Goal: Feedback & Contribution: Contribute content

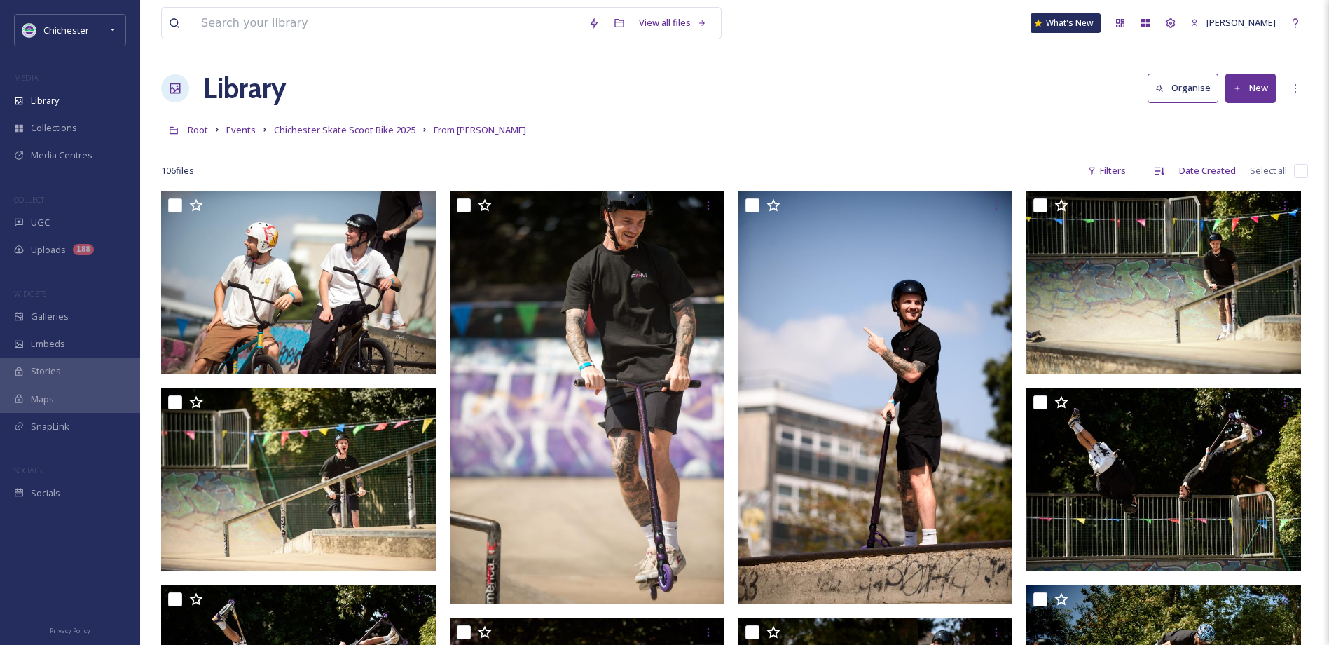
click at [254, 133] on div "Root Events Chichester Skate Scoot Bike 2025 From Allan" at bounding box center [734, 129] width 1147 height 27
click at [252, 133] on span "Events" at bounding box center [240, 129] width 29 height 13
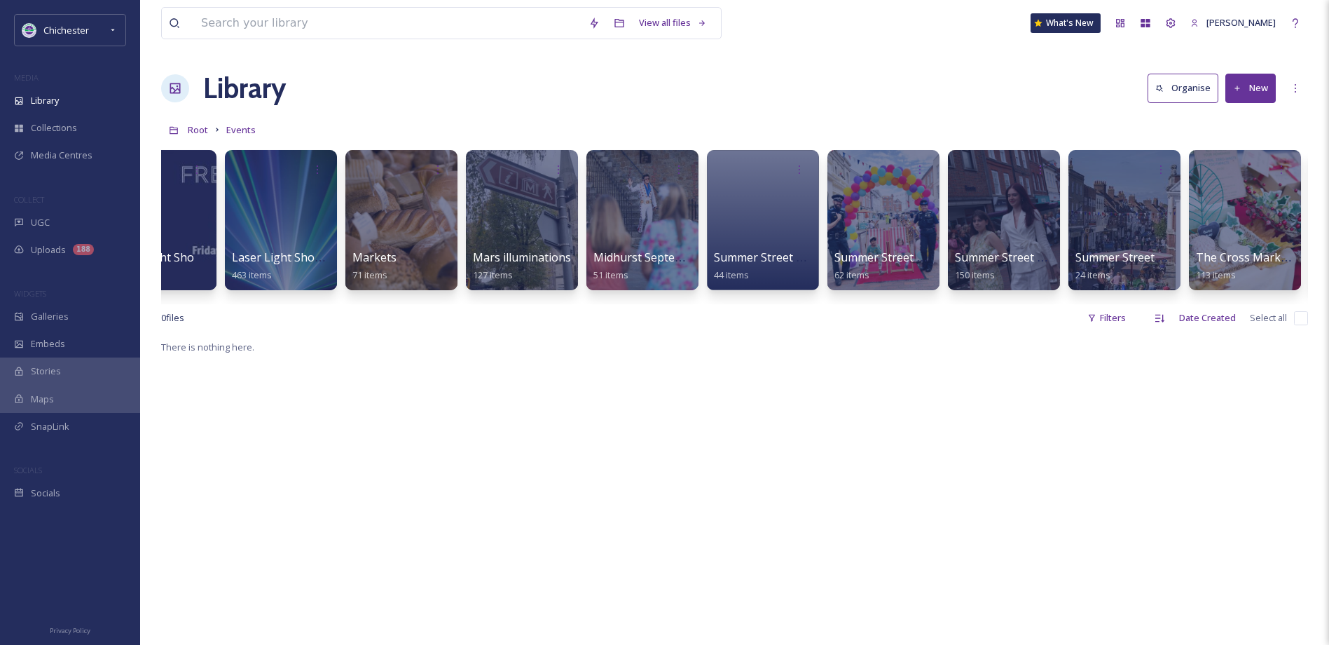
scroll to position [0, 1987]
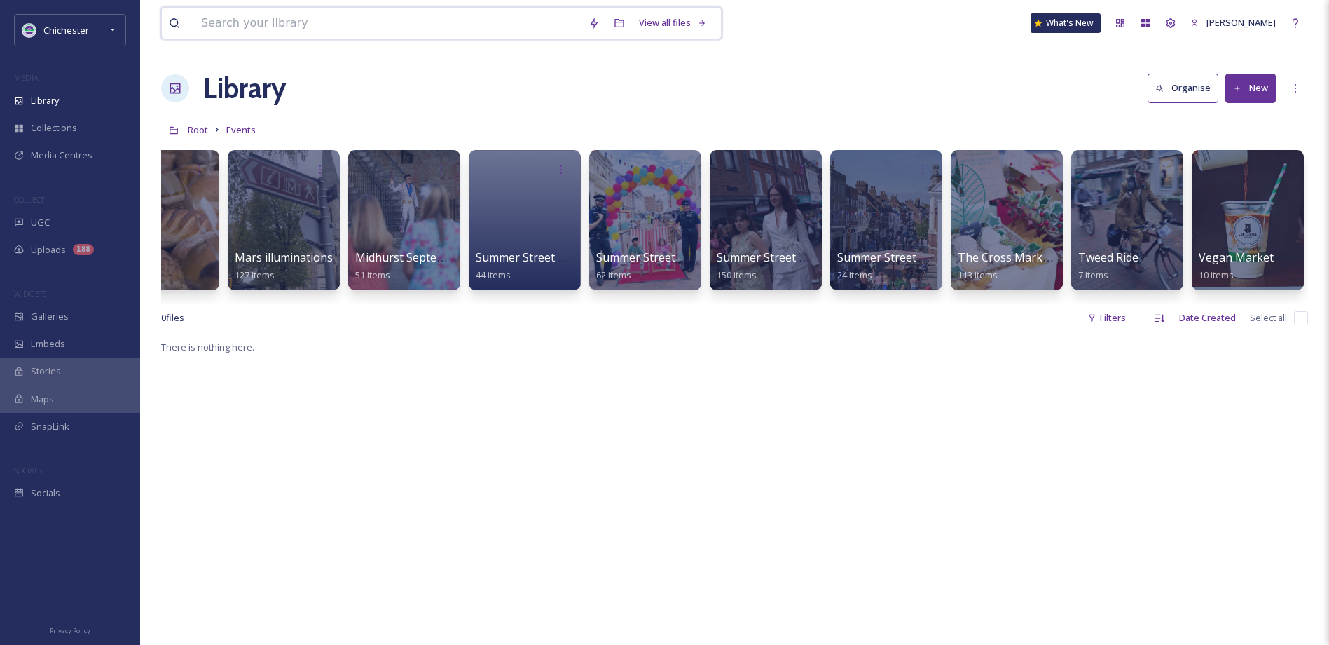
click at [320, 26] on input at bounding box center [388, 23] width 388 height 31
type input "i love chi"
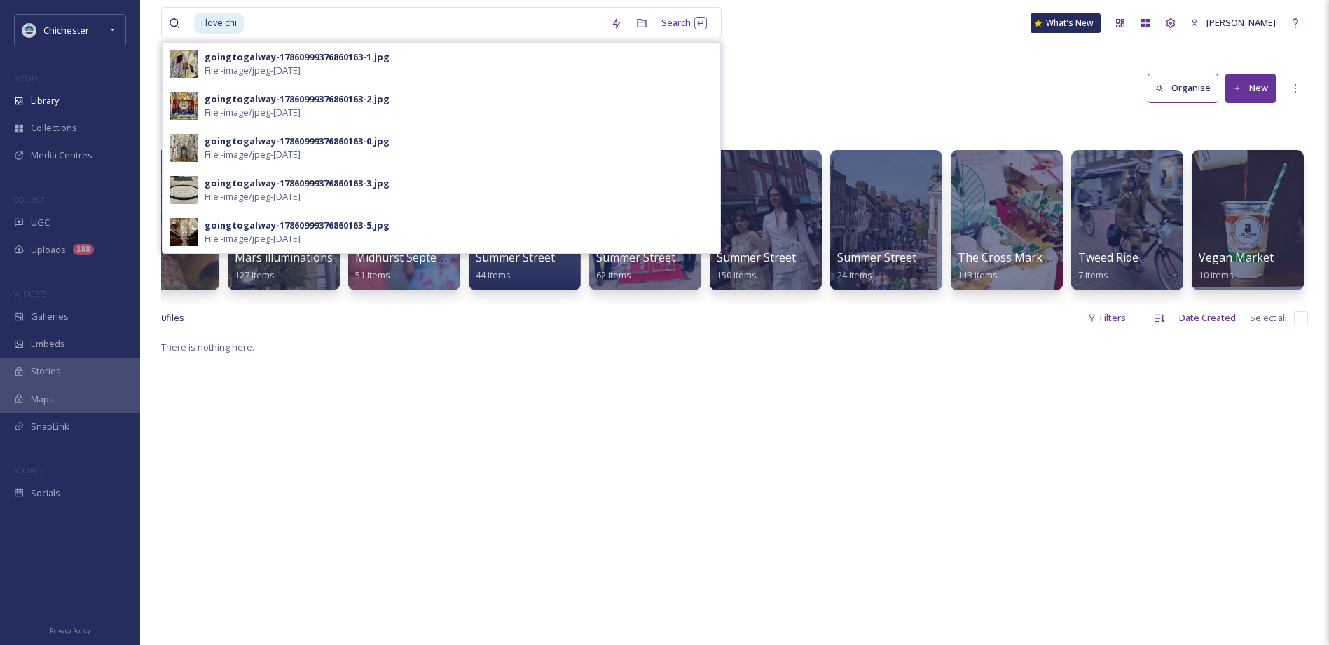
click at [824, 57] on div "i love chi Search goingtogalway-17860999376860163-1.jpg File - image/jpeg - Jan…" at bounding box center [734, 491] width 1189 height 983
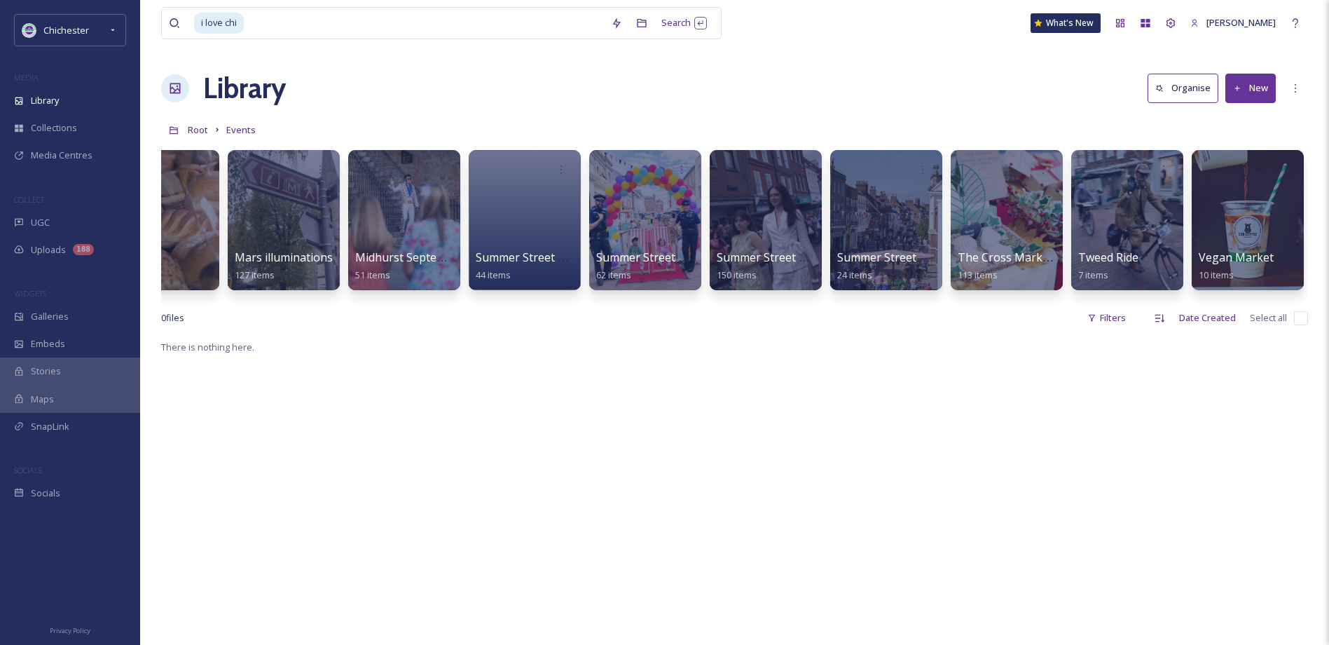
click at [892, 315] on div "0 file s Filters Date Created Select all" at bounding box center [734, 317] width 1147 height 27
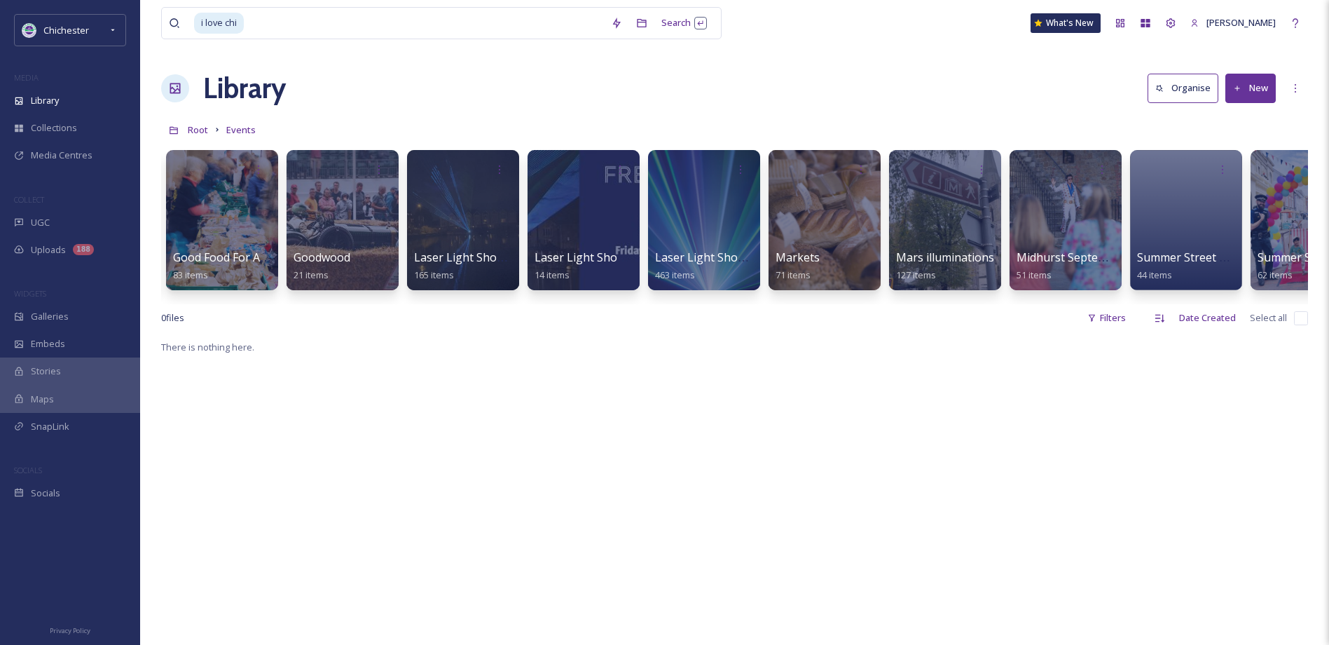
scroll to position [0, 1320]
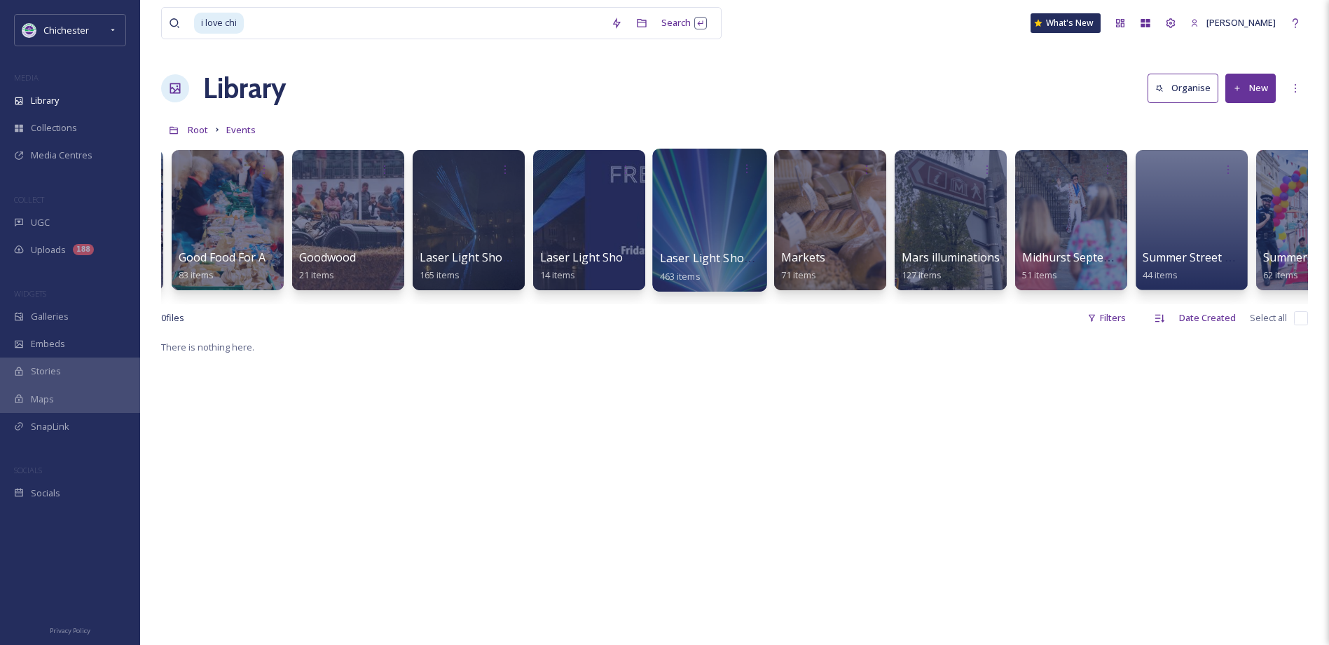
click at [701, 252] on span "Laser Light Shows 2025" at bounding box center [724, 257] width 128 height 15
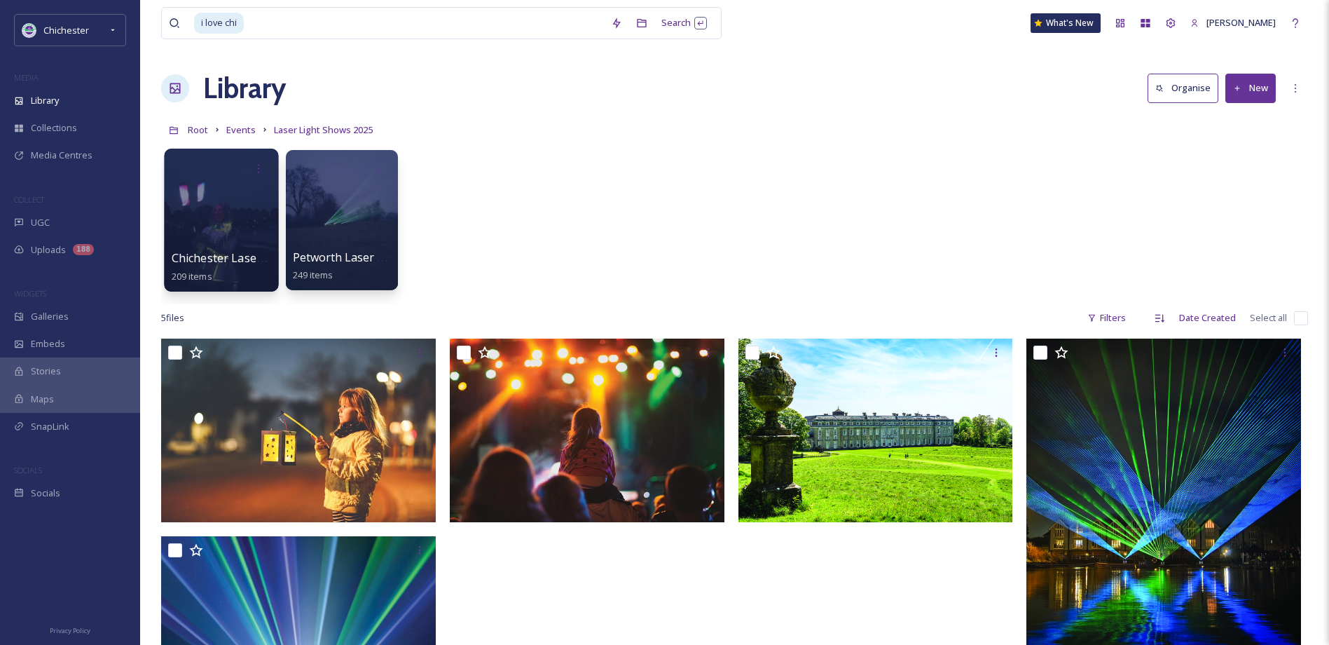
click at [239, 256] on span "Chichester Laser Light Shows 2025" at bounding box center [265, 257] width 187 height 15
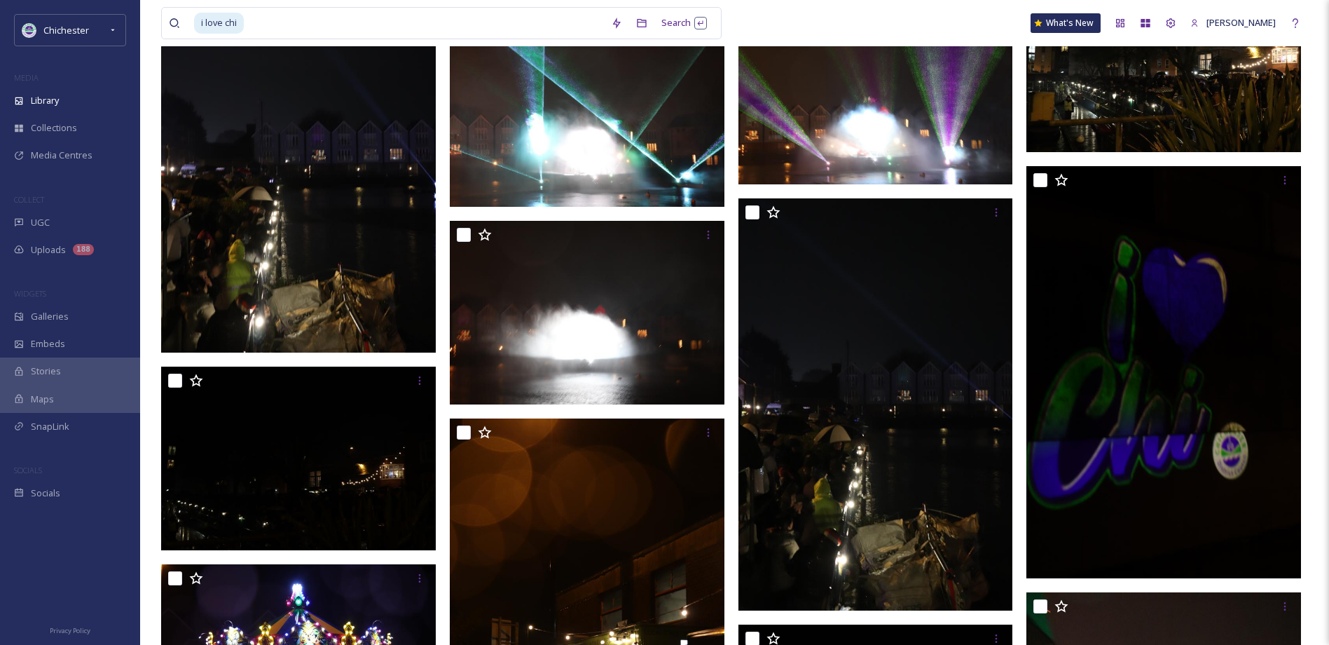
scroll to position [3514, 0]
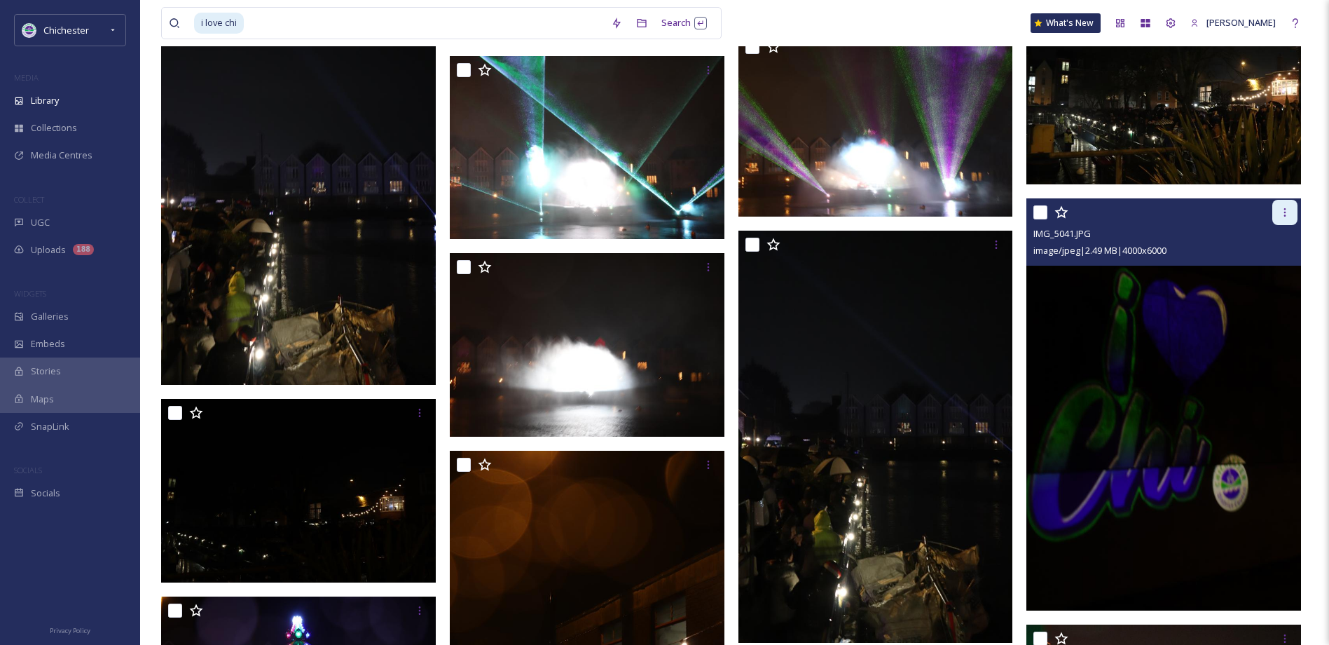
click at [1294, 203] on div at bounding box center [1285, 212] width 25 height 25
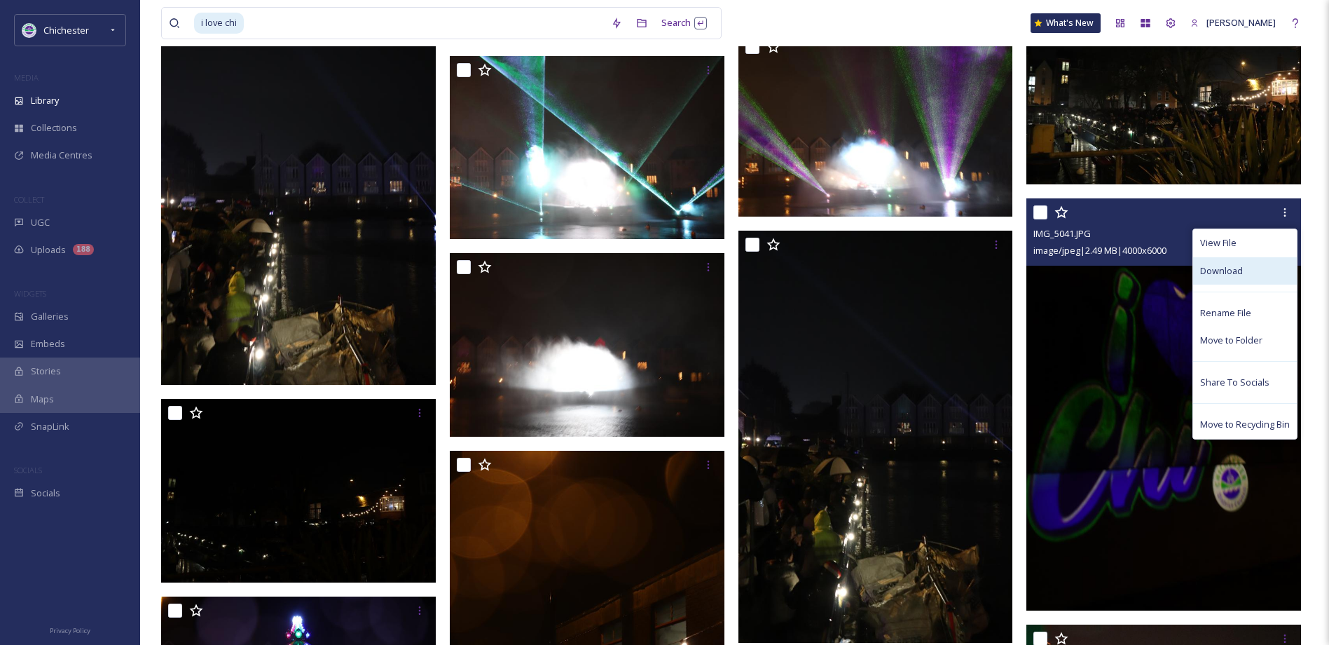
click at [1233, 268] on span "Download" at bounding box center [1221, 270] width 43 height 13
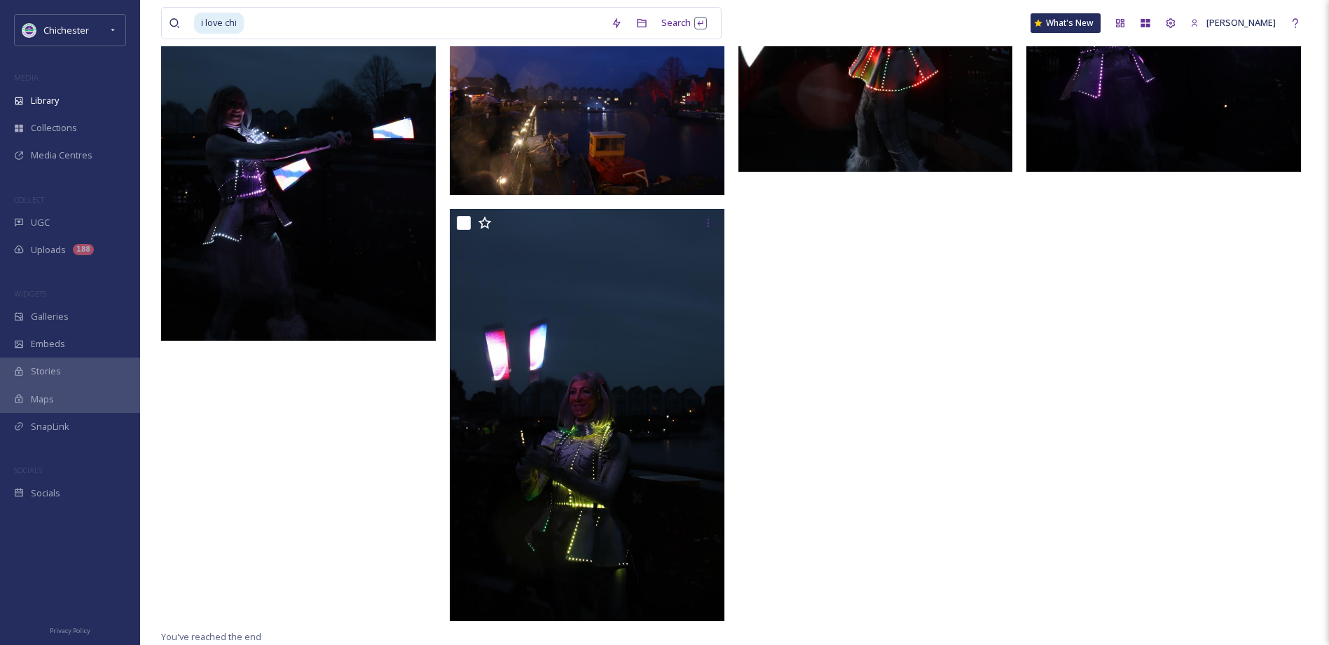
scroll to position [0, 0]
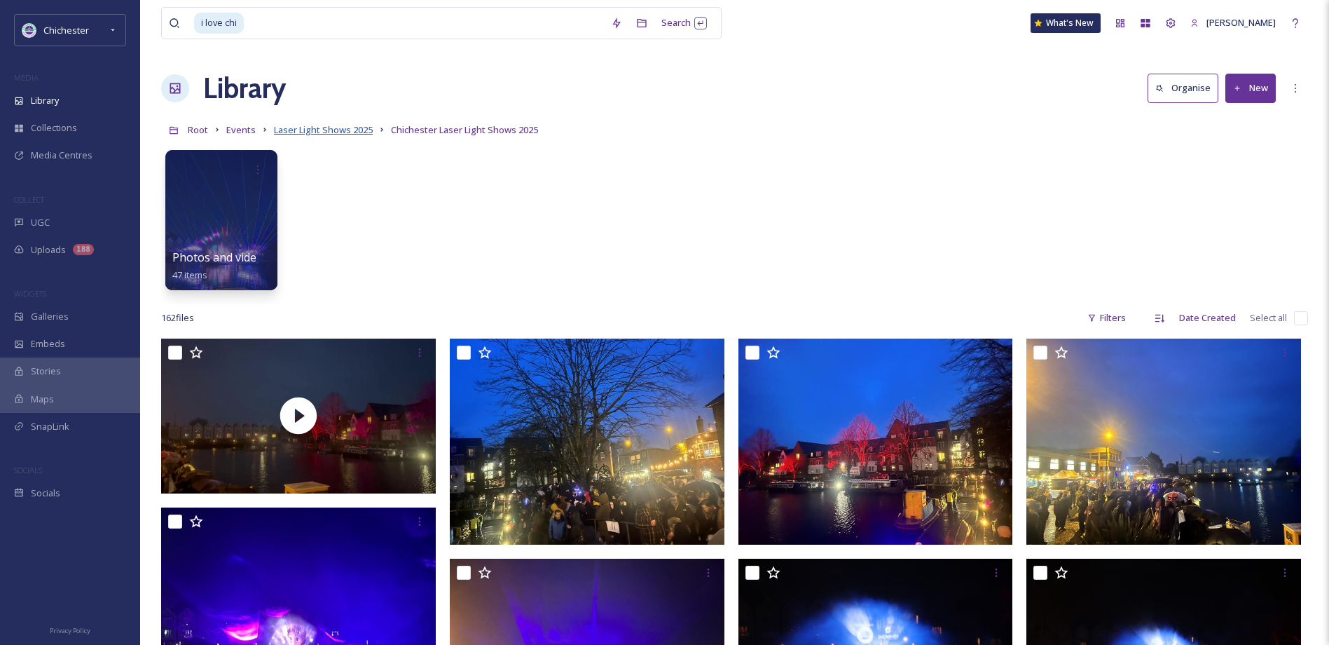
click at [358, 132] on span "Laser Light Shows 2025" at bounding box center [323, 129] width 99 height 13
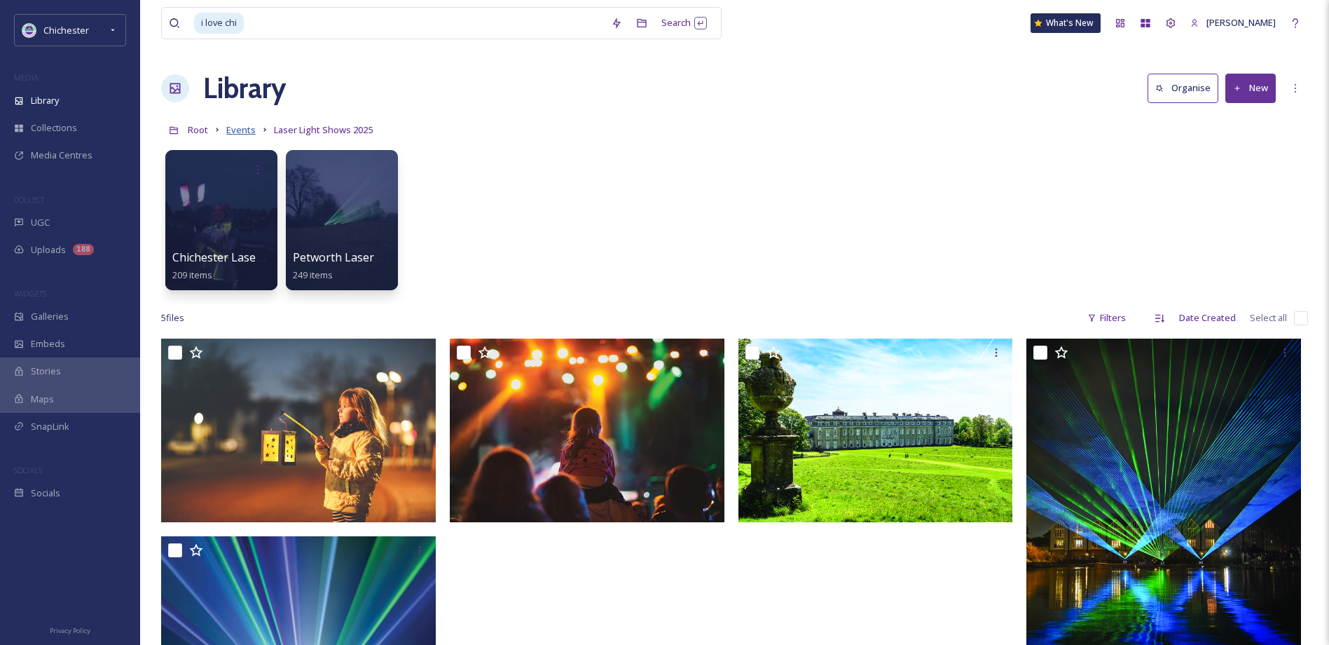
click at [231, 129] on span "Events" at bounding box center [240, 129] width 29 height 13
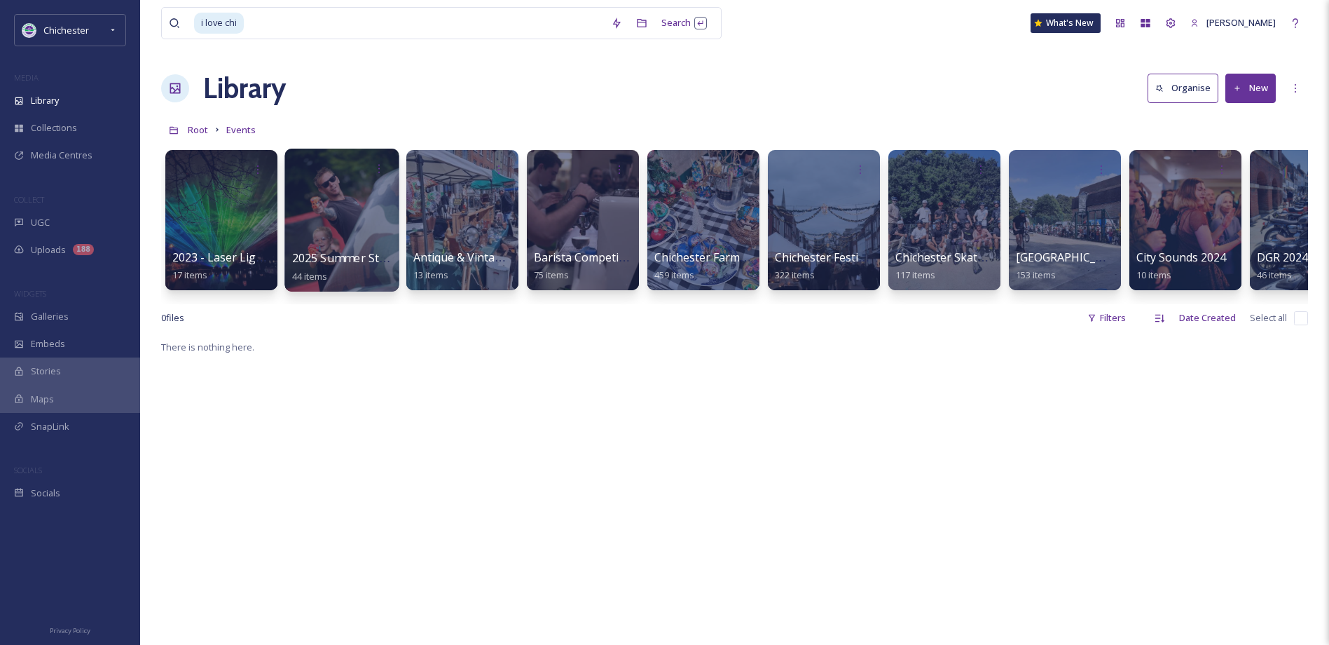
click at [357, 228] on div at bounding box center [342, 220] width 114 height 143
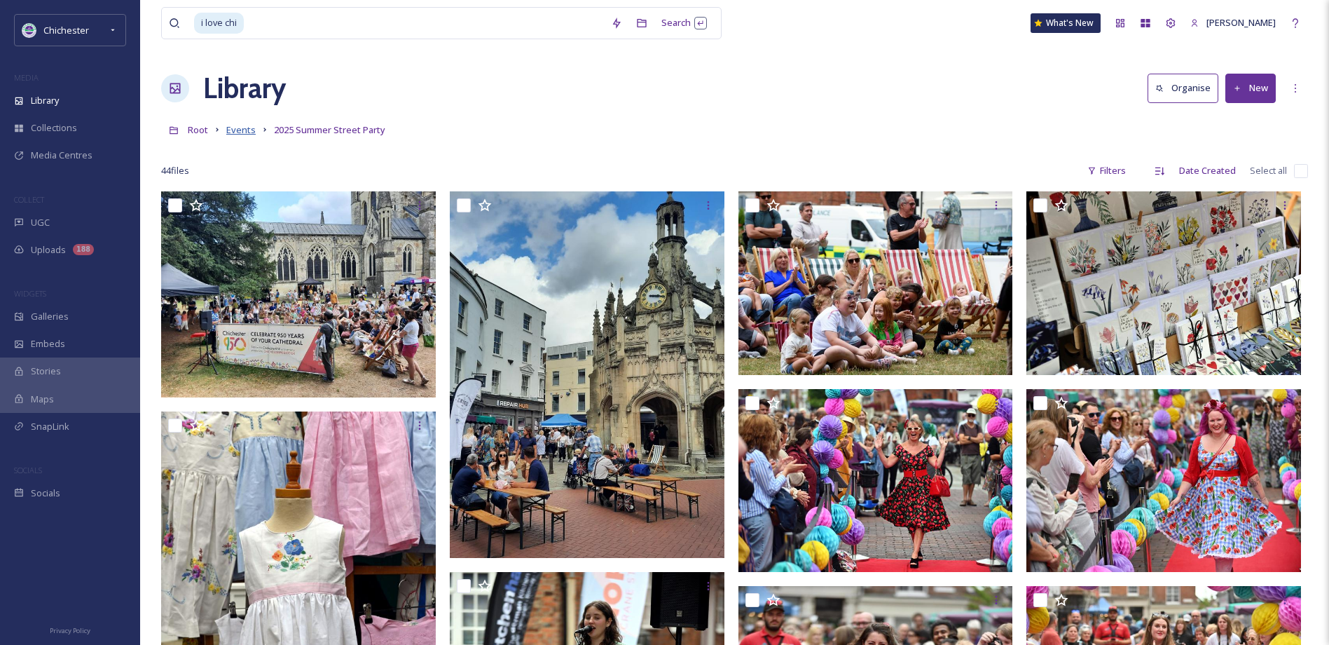
click at [242, 129] on span "Events" at bounding box center [240, 129] width 29 height 13
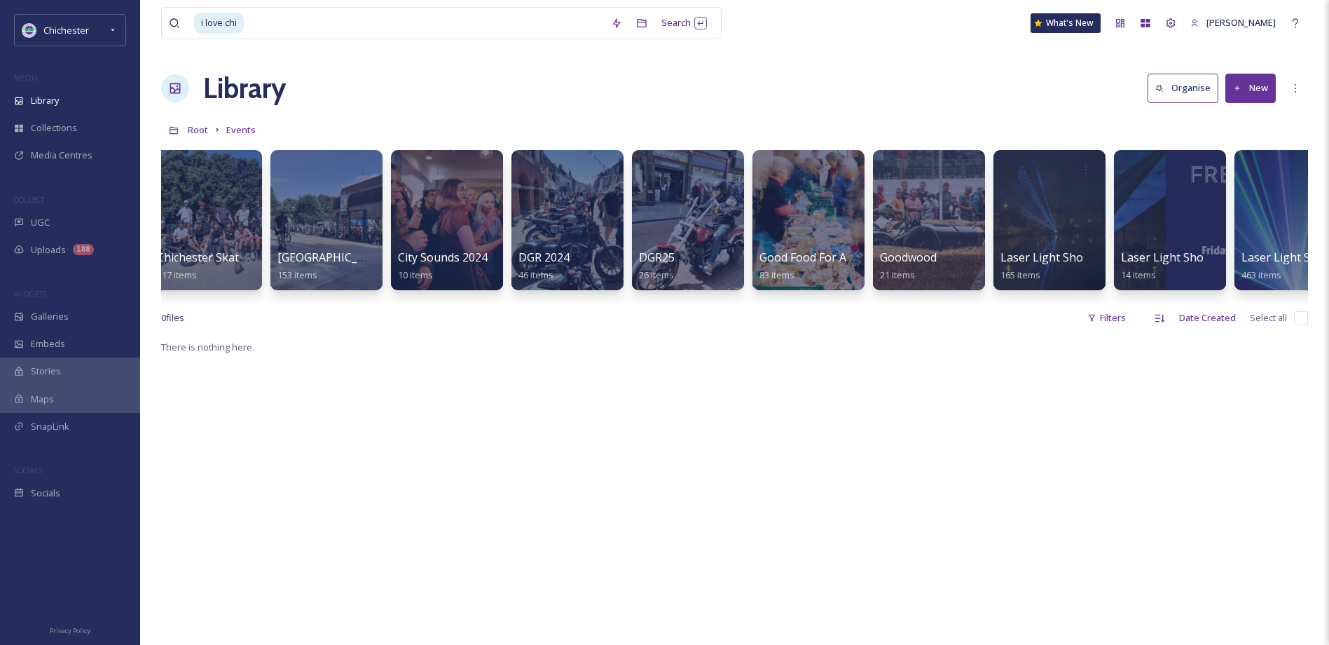
scroll to position [0, 374]
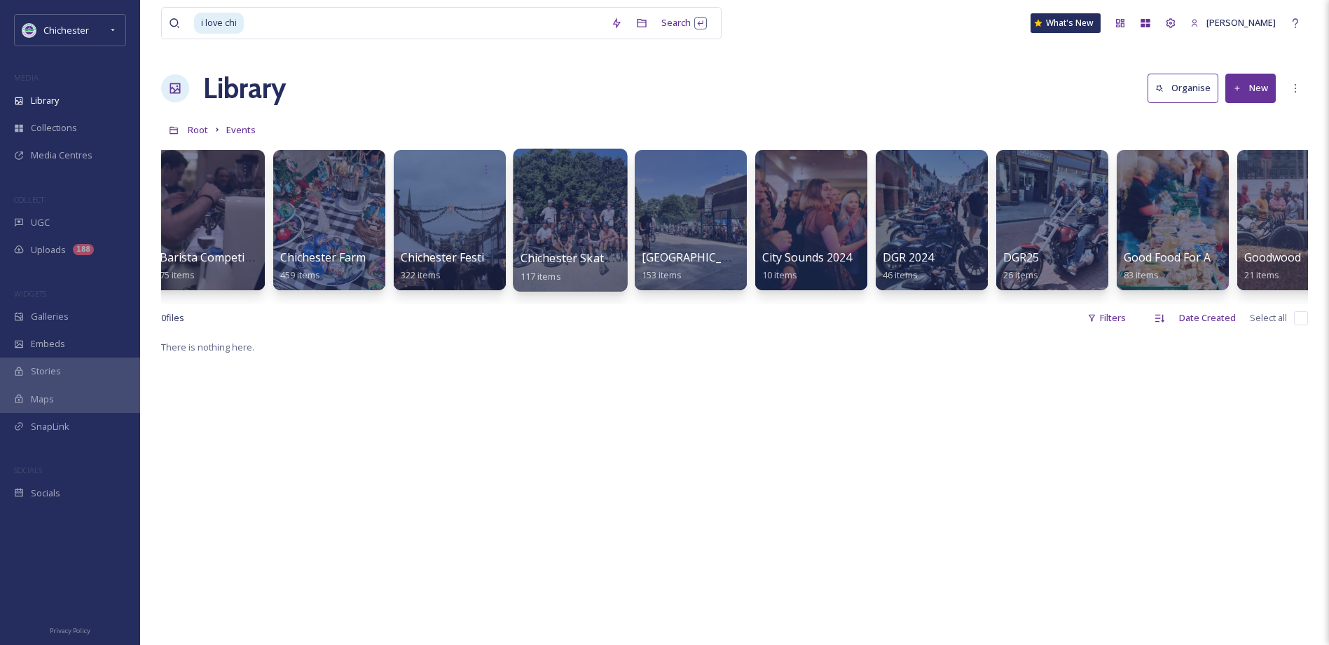
click at [548, 252] on span "Chichester Skate Scoot Bike 2025" at bounding box center [610, 257] width 178 height 15
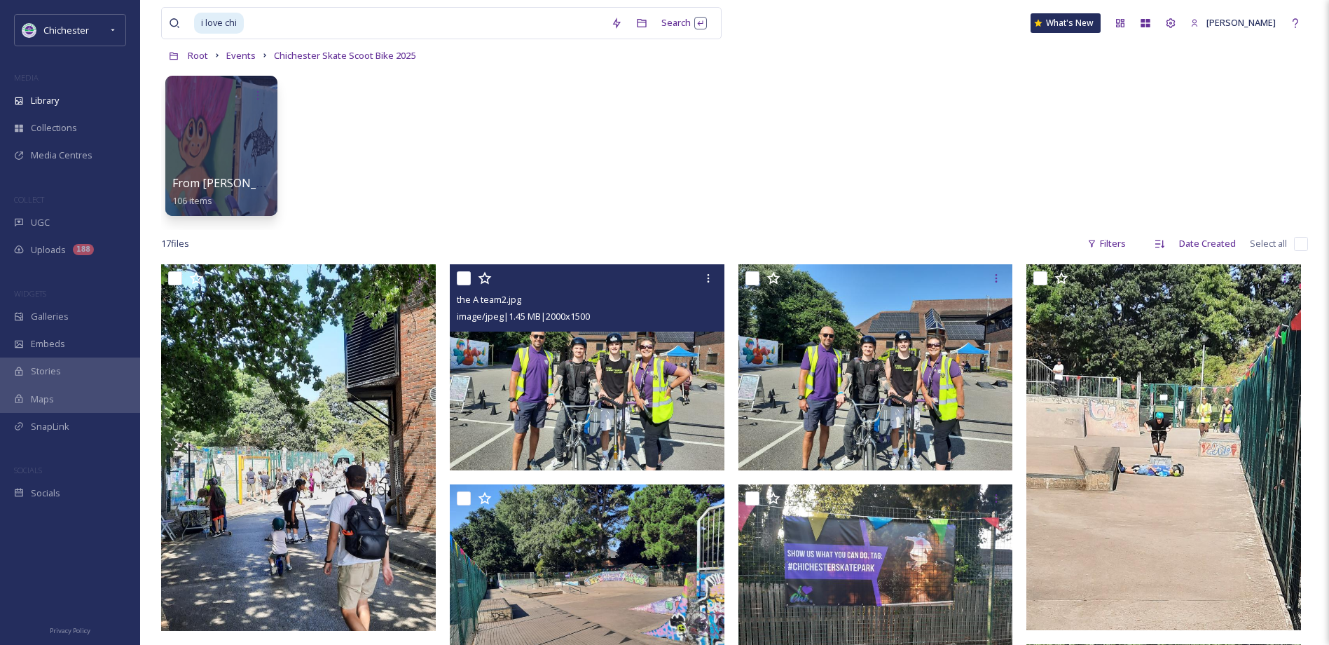
scroll to position [140, 0]
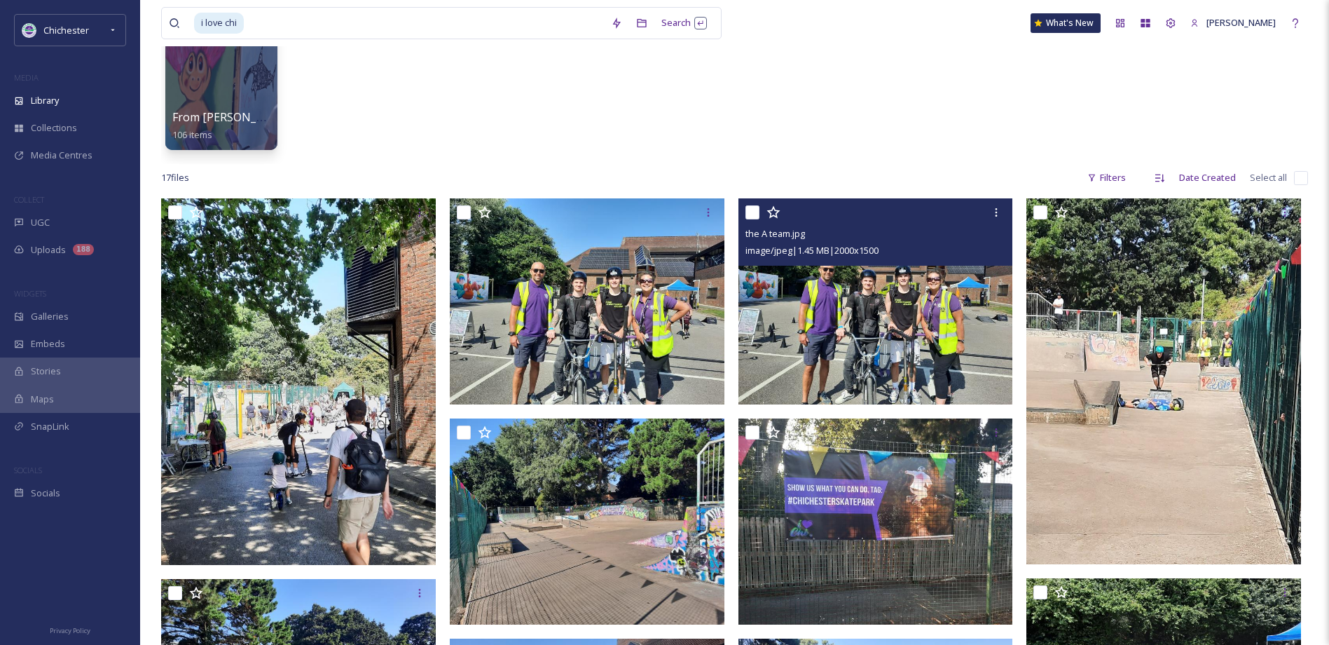
click at [924, 329] on img at bounding box center [876, 301] width 275 height 206
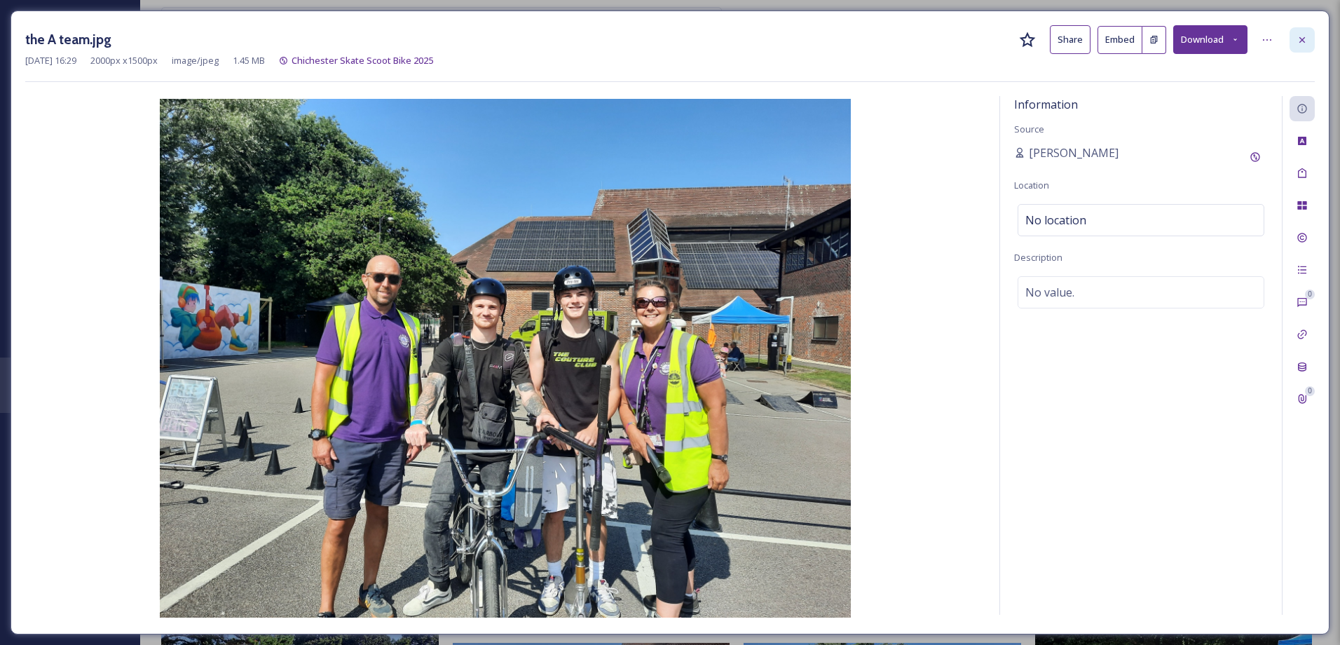
click at [1314, 39] on div at bounding box center [1301, 39] width 25 height 25
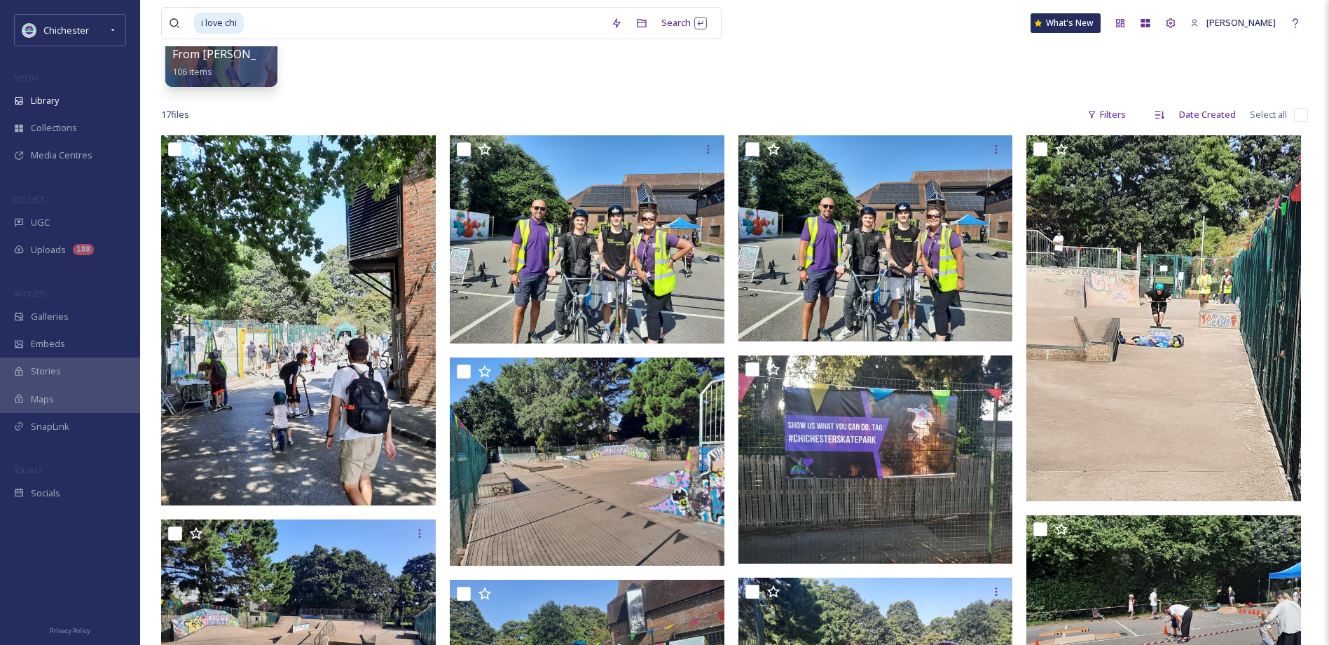
scroll to position [420, 0]
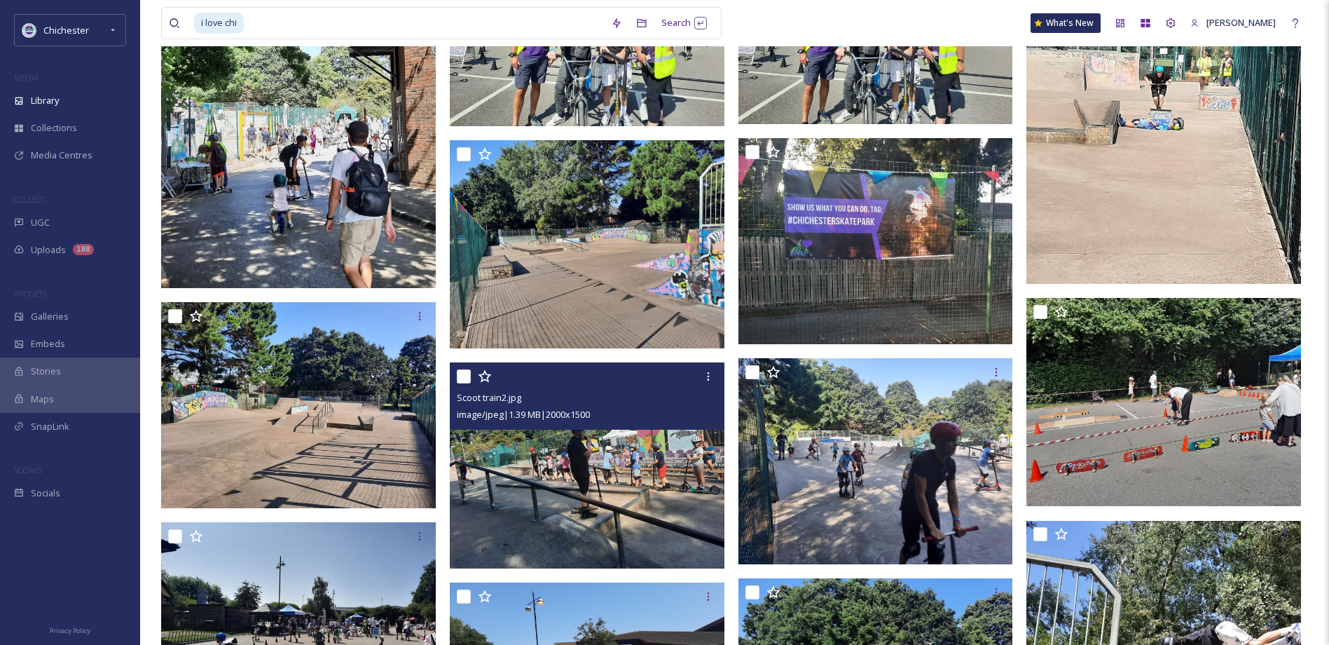
click at [594, 486] on img at bounding box center [587, 465] width 275 height 206
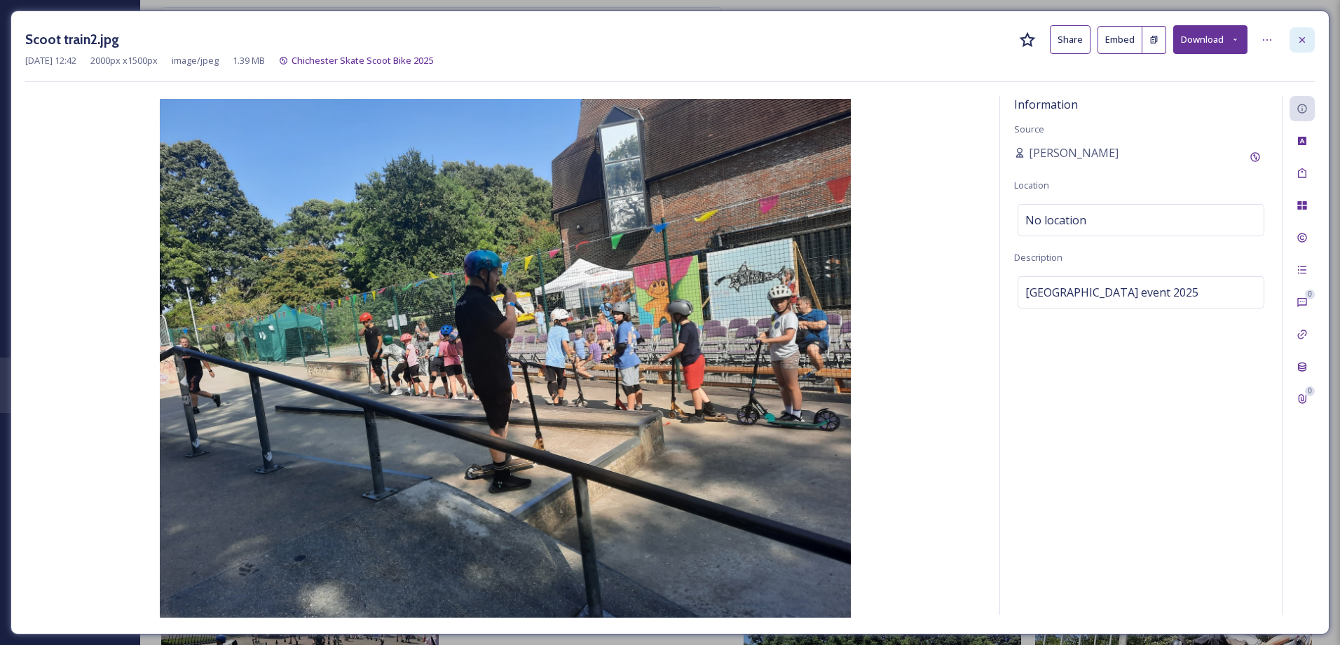
click at [1306, 41] on icon at bounding box center [1301, 39] width 11 height 11
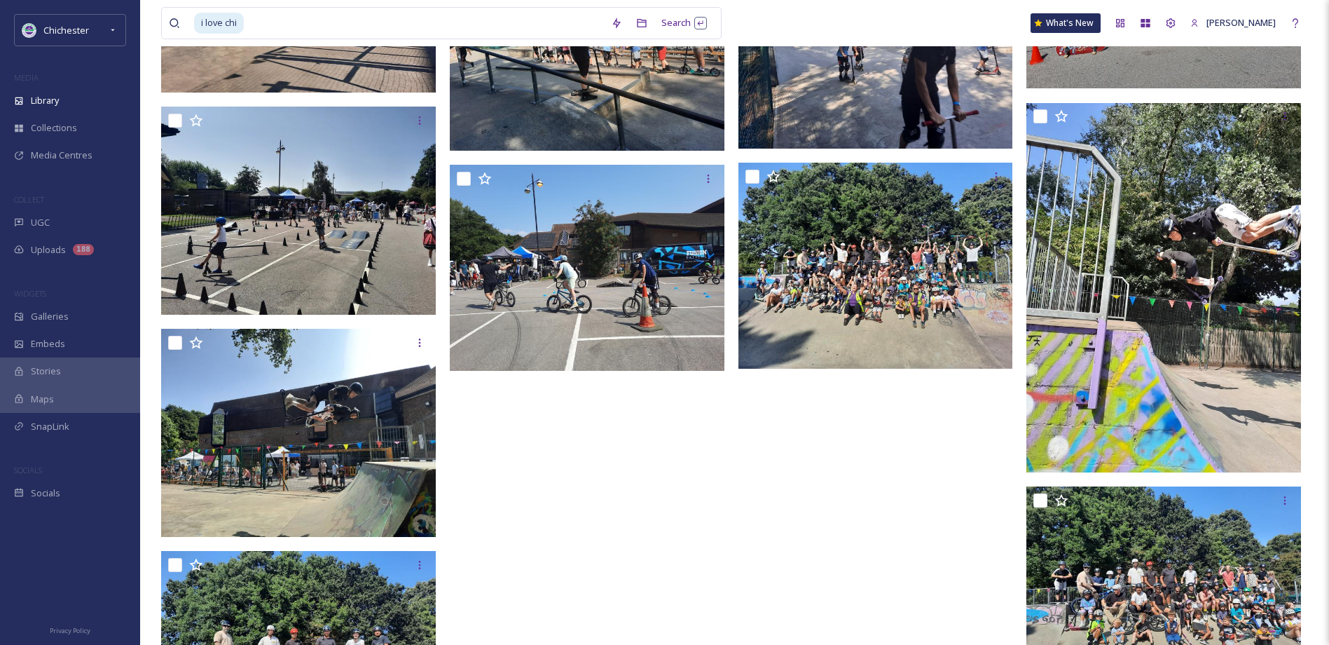
scroll to position [976, 0]
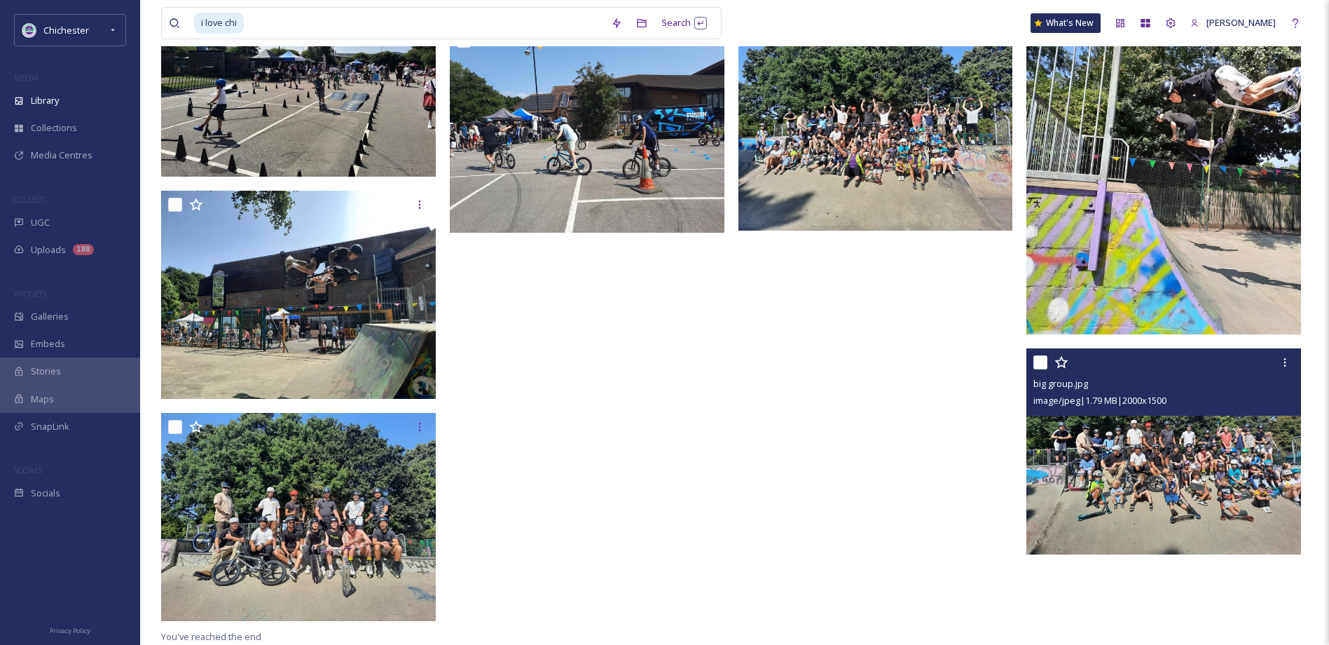
click at [1140, 508] on img at bounding box center [1164, 451] width 275 height 206
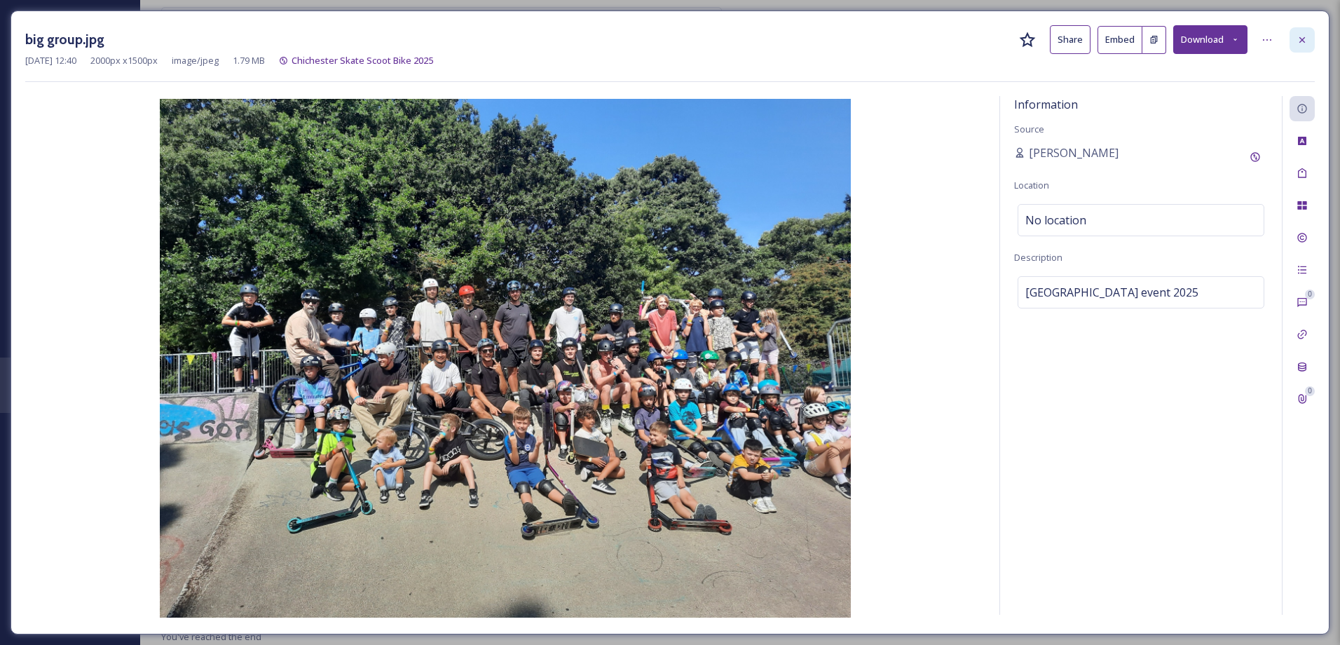
click at [1300, 35] on icon at bounding box center [1301, 39] width 11 height 11
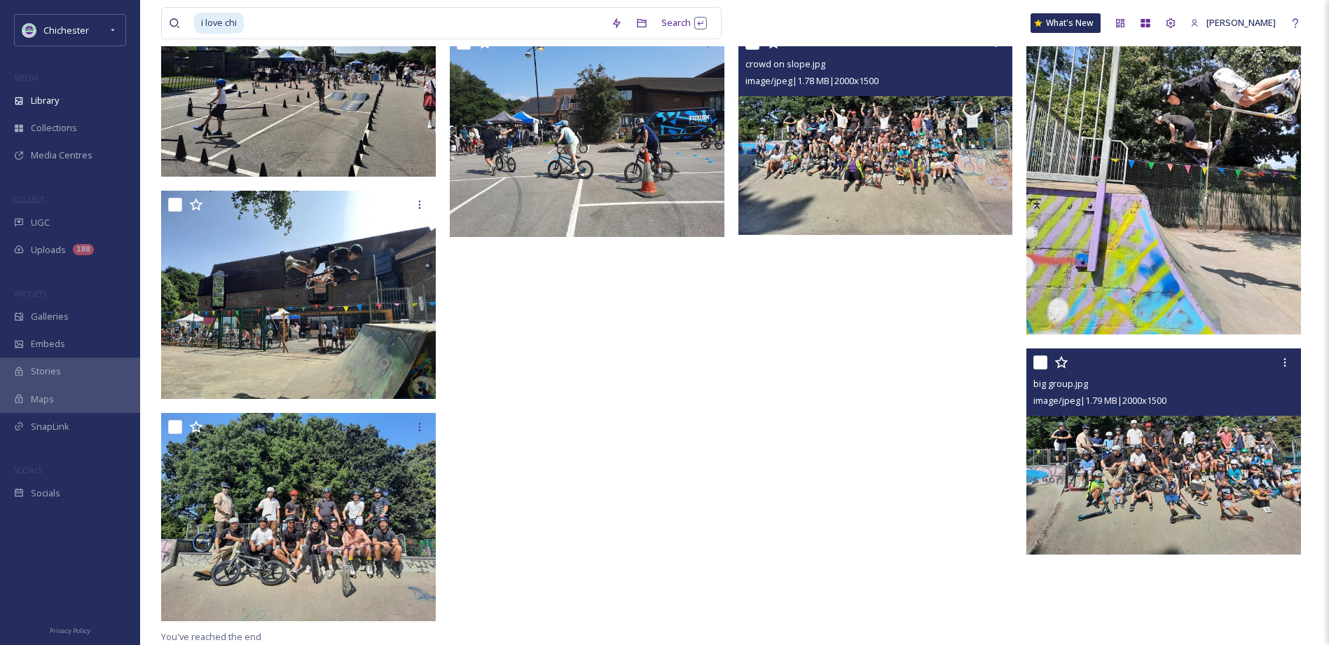
click at [842, 192] on img at bounding box center [876, 132] width 275 height 206
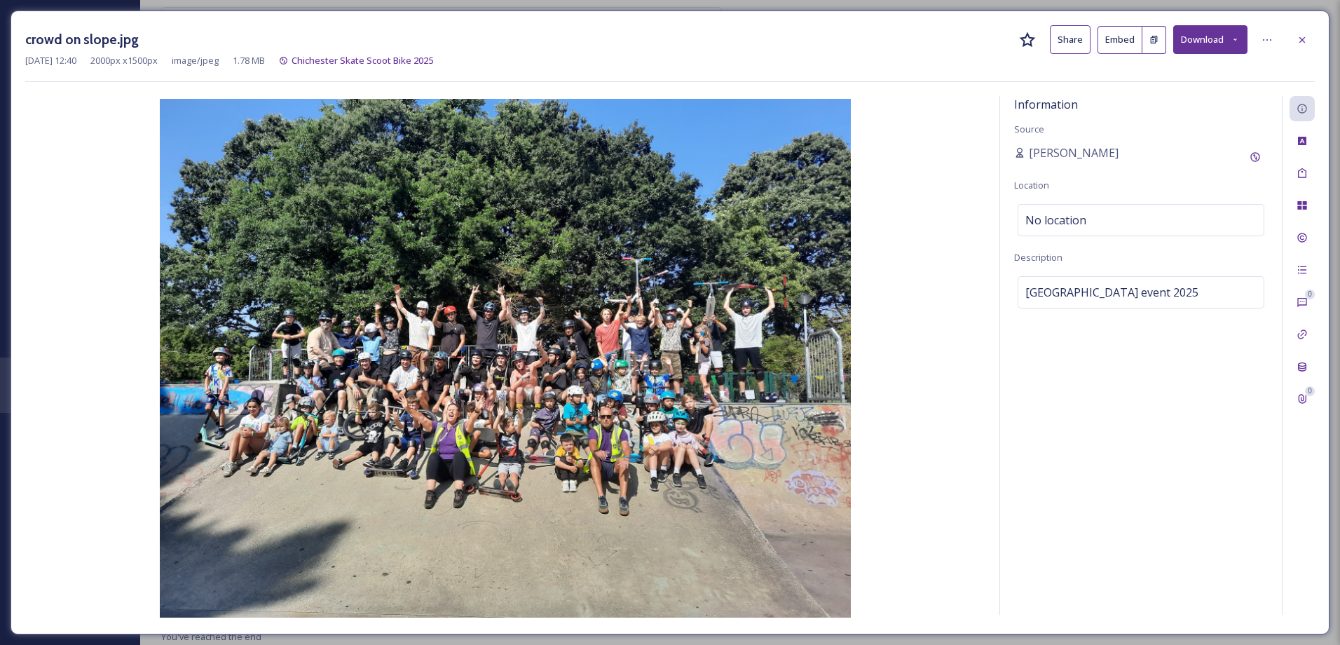
click at [1232, 41] on icon at bounding box center [1235, 39] width 9 height 9
click at [1228, 101] on span "Download Medium (1080 x 810)" at bounding box center [1172, 99] width 130 height 13
click at [1308, 37] on div at bounding box center [1301, 39] width 25 height 25
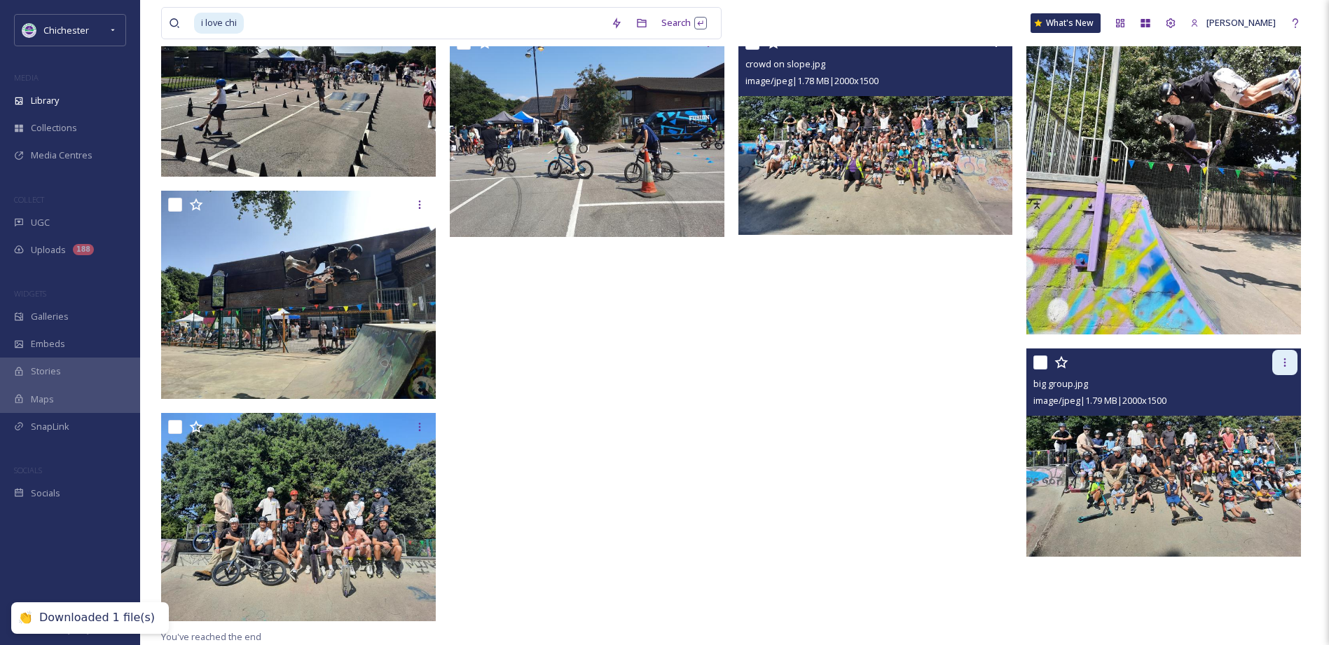
click at [1286, 366] on icon at bounding box center [1286, 362] width 2 height 8
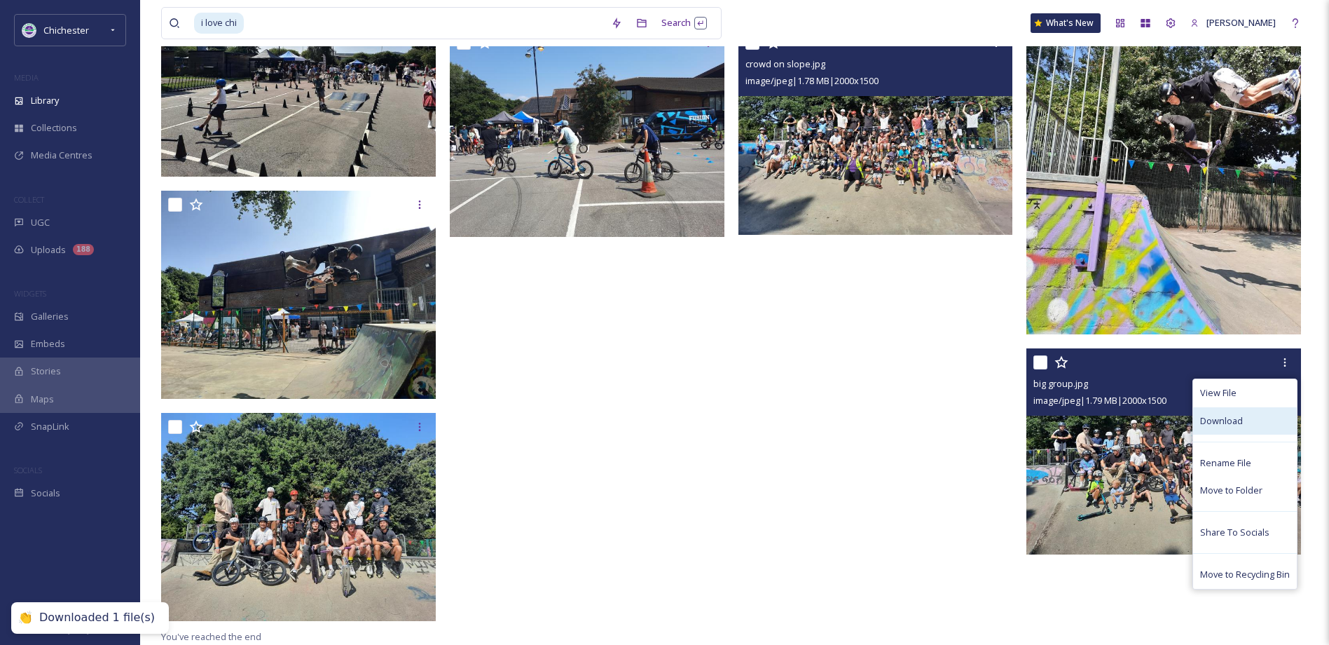
click at [1239, 413] on div "Download" at bounding box center [1245, 420] width 104 height 27
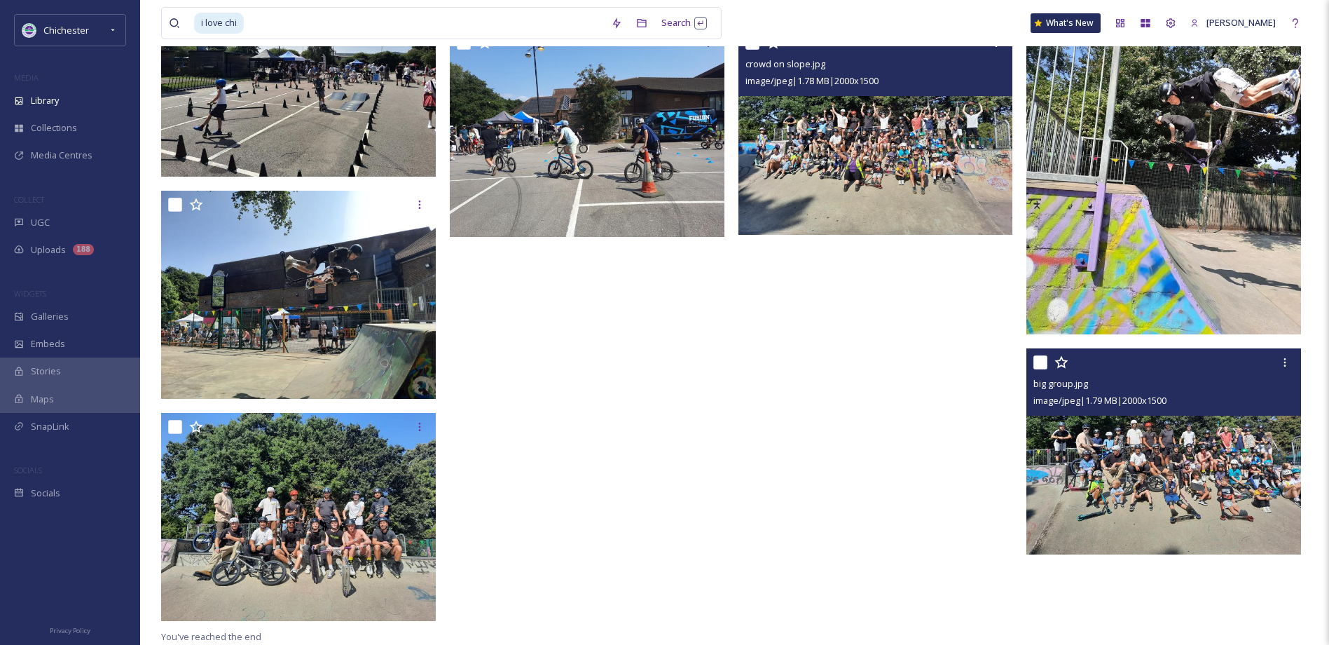
click at [1141, 505] on img at bounding box center [1164, 451] width 275 height 206
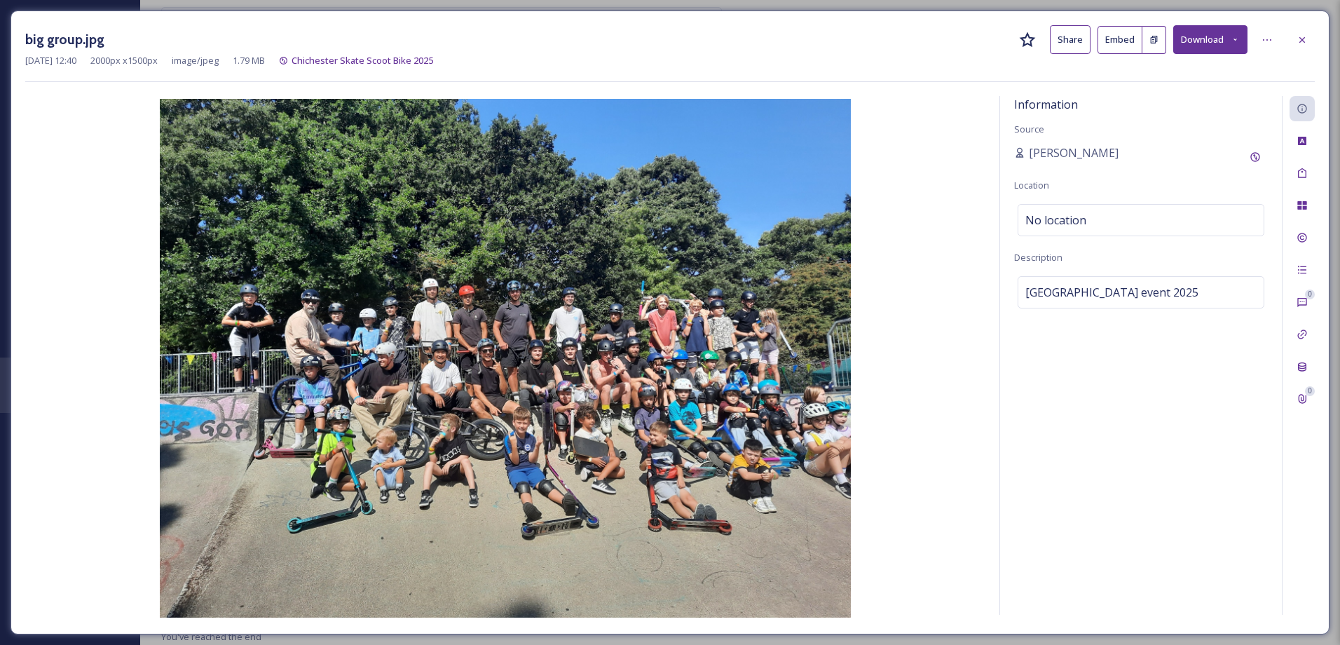
click at [1287, 35] on div "big group.jpg Share Embed Download" at bounding box center [669, 39] width 1289 height 29
click at [1302, 43] on icon at bounding box center [1301, 39] width 11 height 11
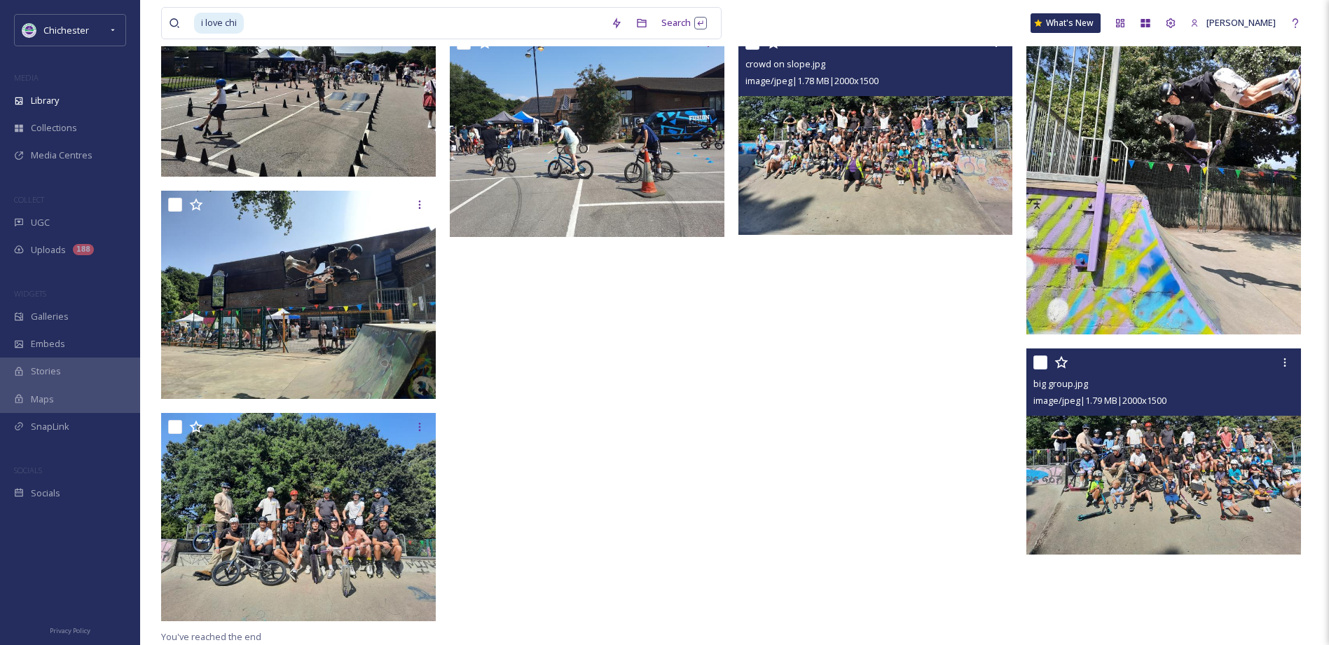
click at [919, 171] on img at bounding box center [876, 132] width 275 height 206
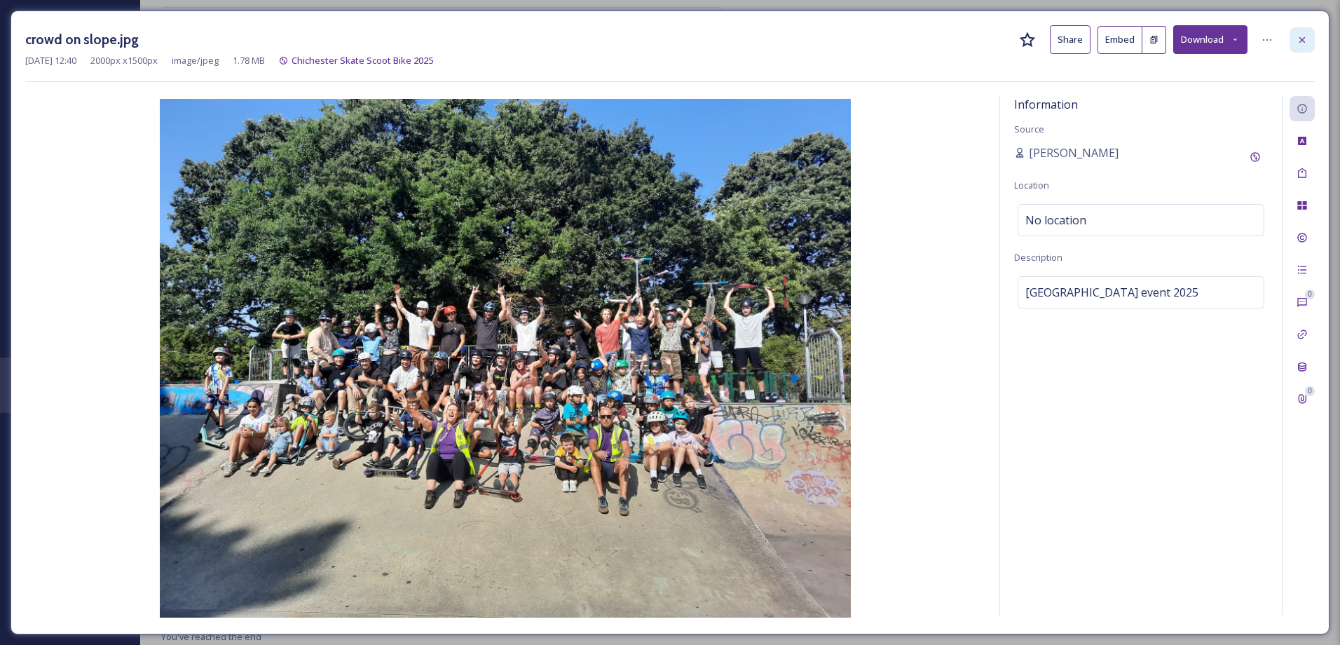
click at [1291, 39] on div at bounding box center [1301, 39] width 25 height 25
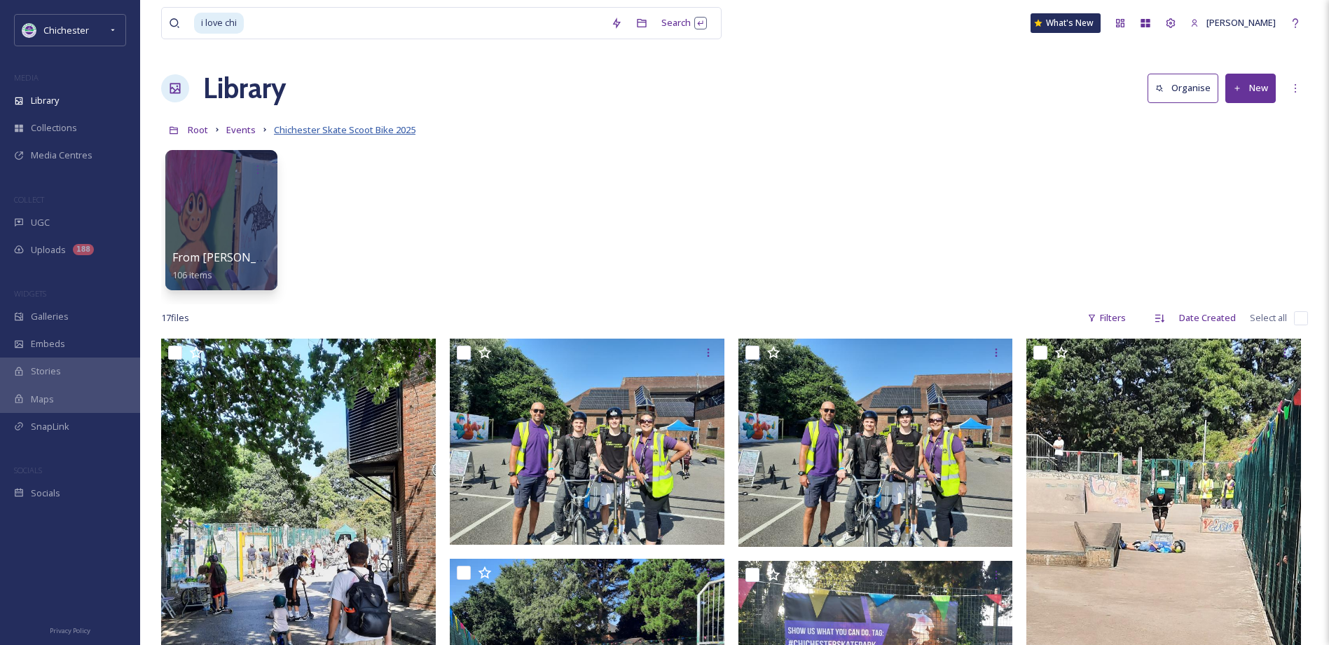
click at [316, 126] on span "Chichester Skate Scoot Bike 2025" at bounding box center [345, 129] width 142 height 13
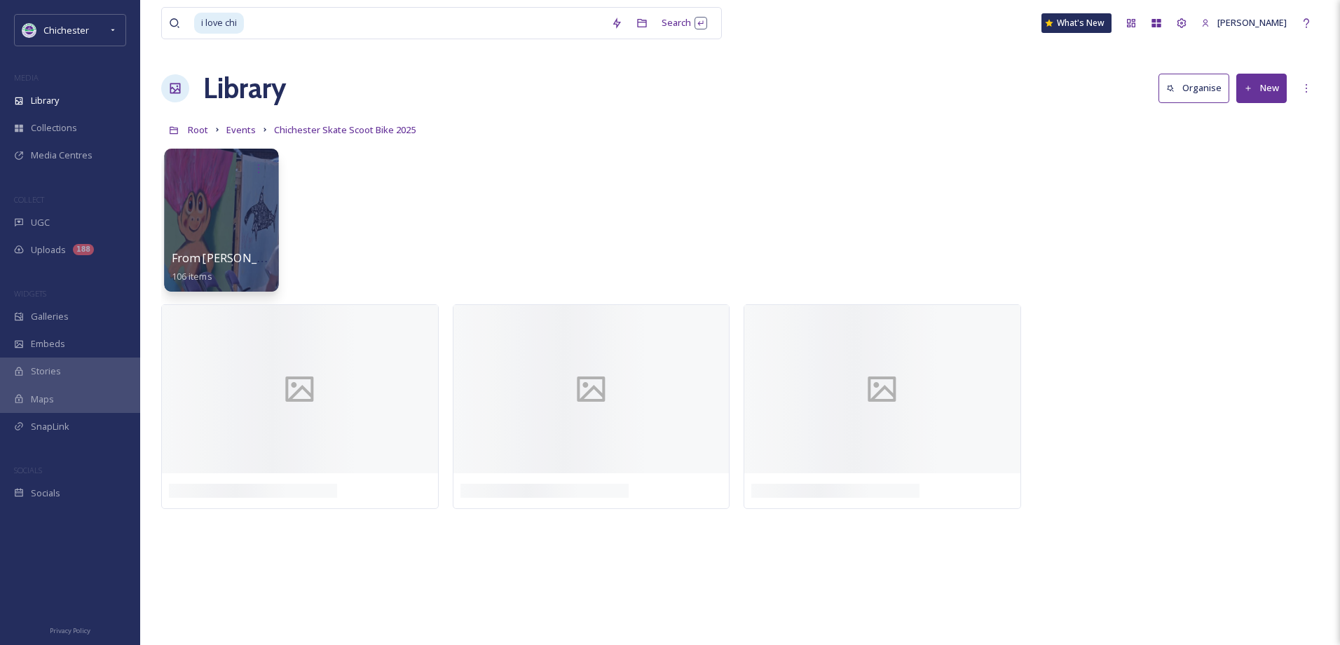
click at [256, 218] on div at bounding box center [221, 220] width 114 height 143
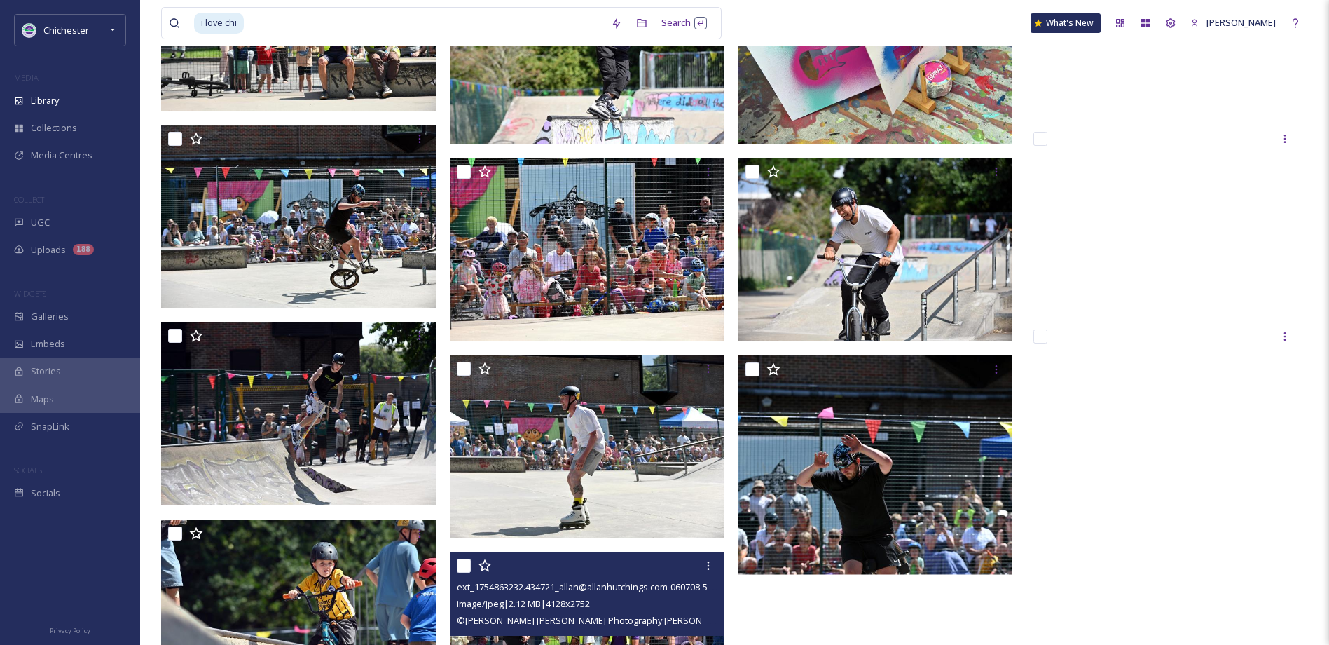
scroll to position [6094, 0]
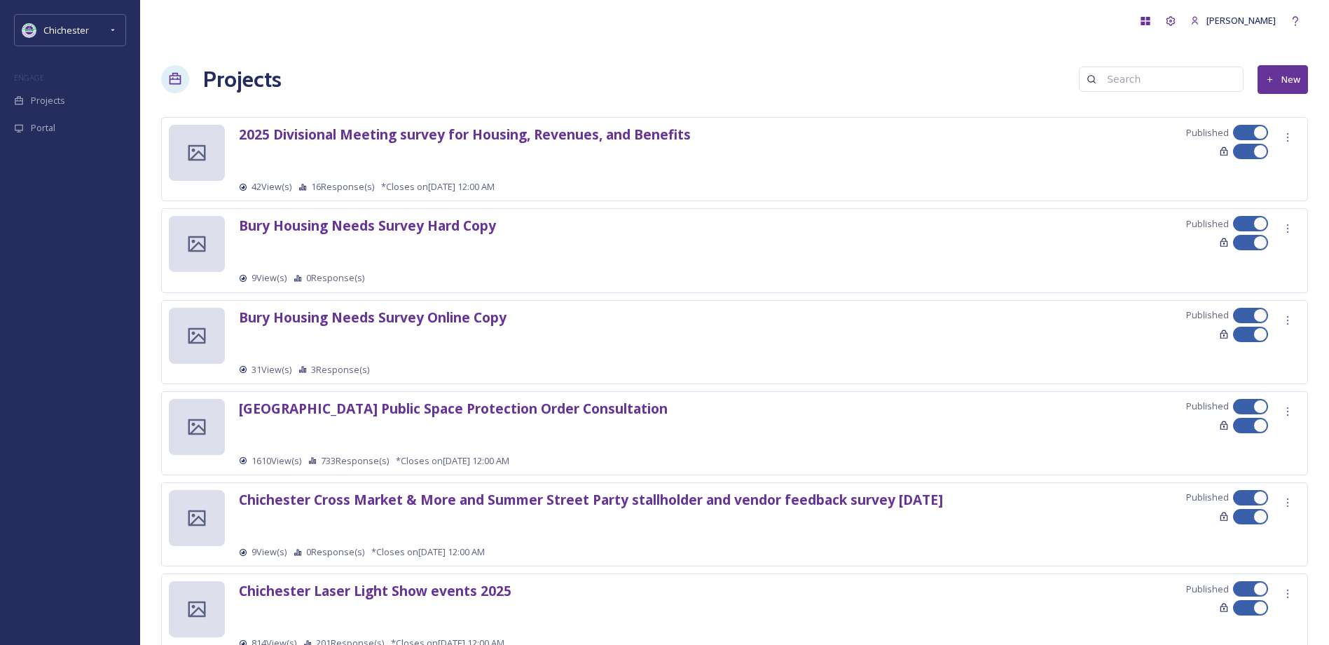
scroll to position [140, 0]
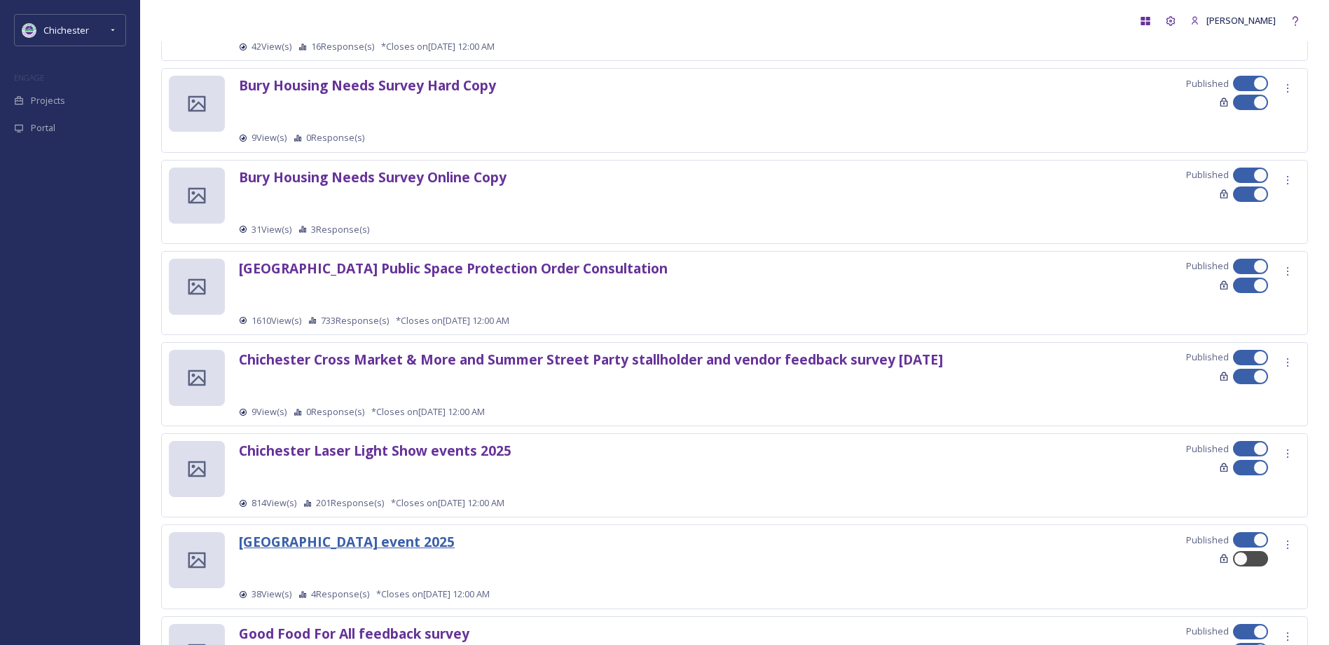
click at [436, 542] on strong "[GEOGRAPHIC_DATA] event 2025" at bounding box center [347, 541] width 216 height 19
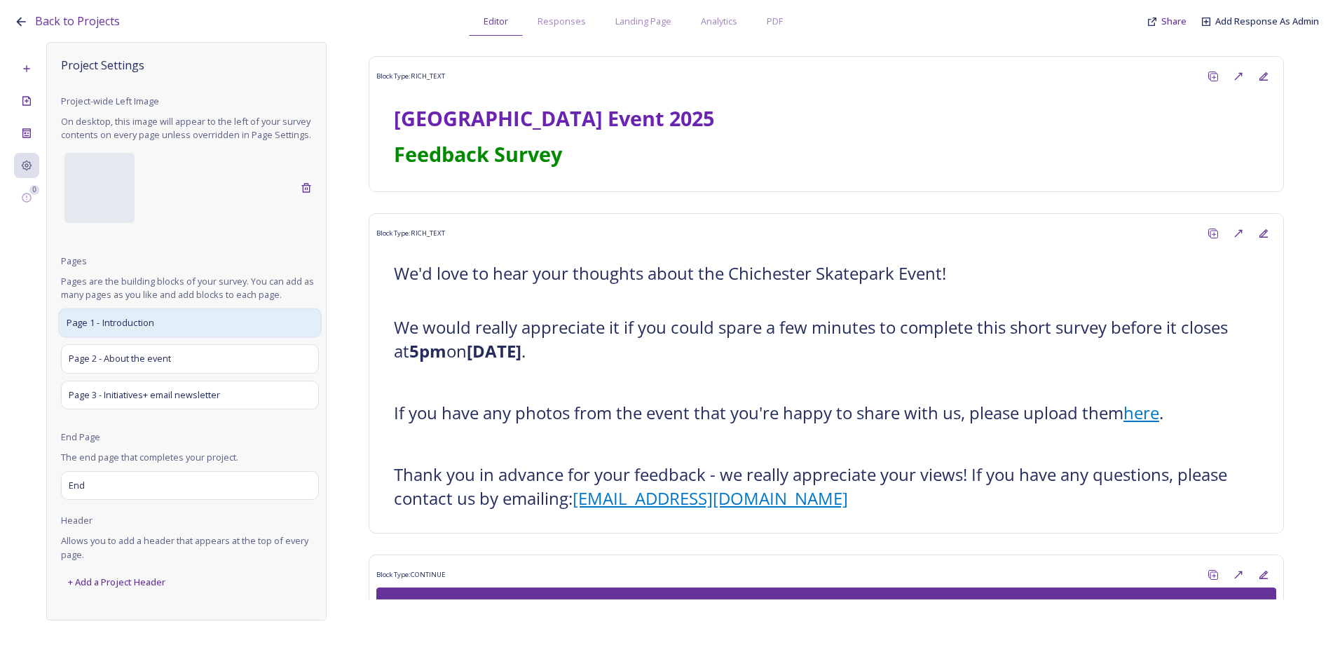
click at [164, 315] on div "Page 1 - Introduction" at bounding box center [189, 322] width 263 height 29
click at [183, 327] on div "Page 1 - Introduction" at bounding box center [189, 322] width 263 height 29
click at [24, 135] on icon at bounding box center [26, 133] width 11 height 11
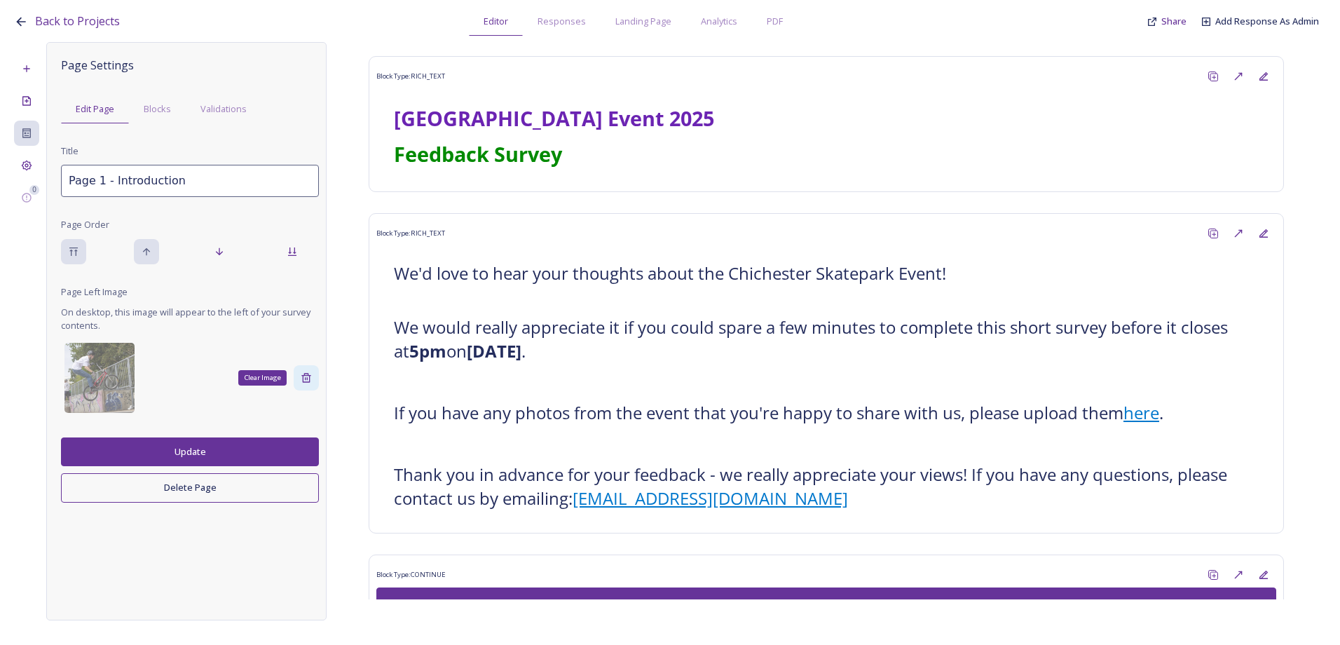
click at [309, 381] on icon at bounding box center [305, 377] width 9 height 9
click at [104, 394] on div at bounding box center [99, 378] width 70 height 70
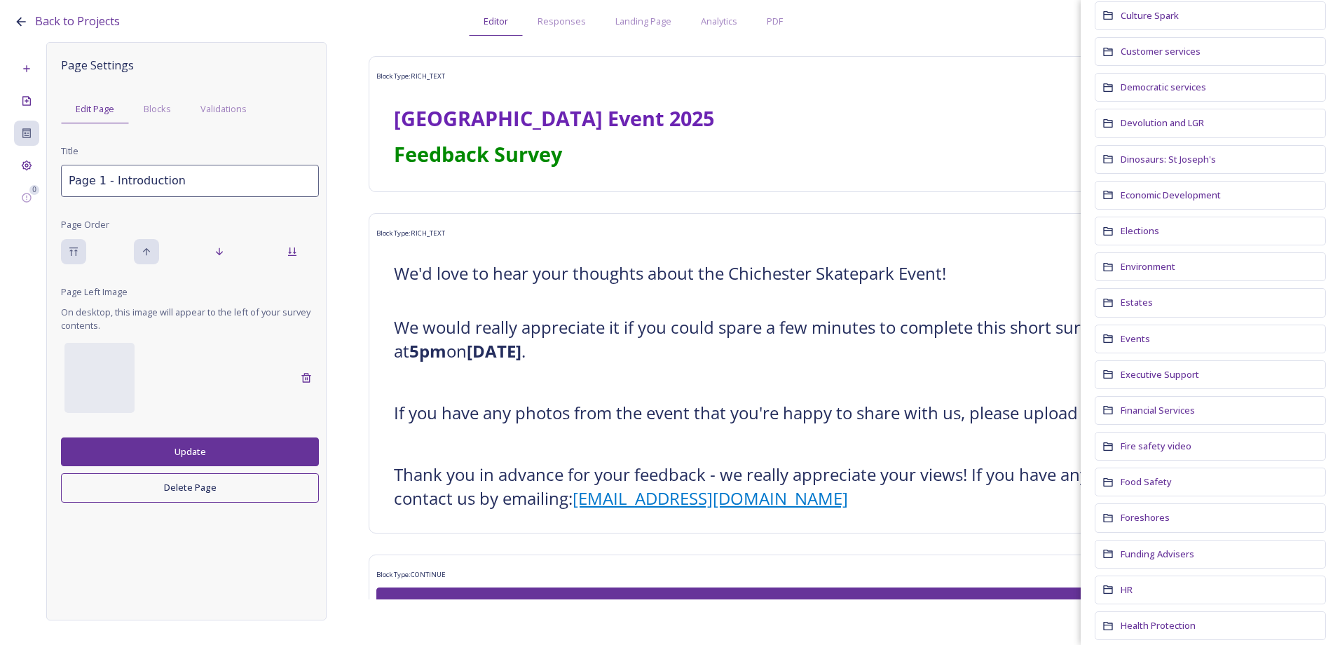
scroll to position [631, 0]
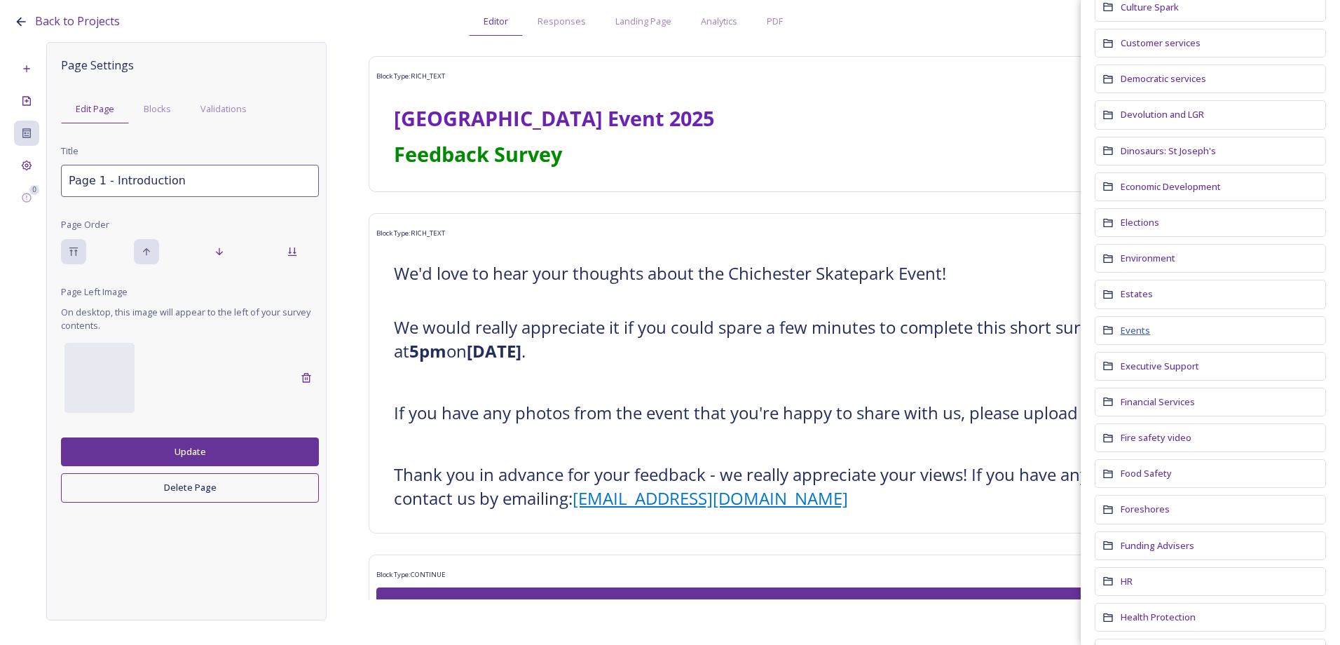
click at [1142, 326] on span "Events" at bounding box center [1135, 330] width 29 height 13
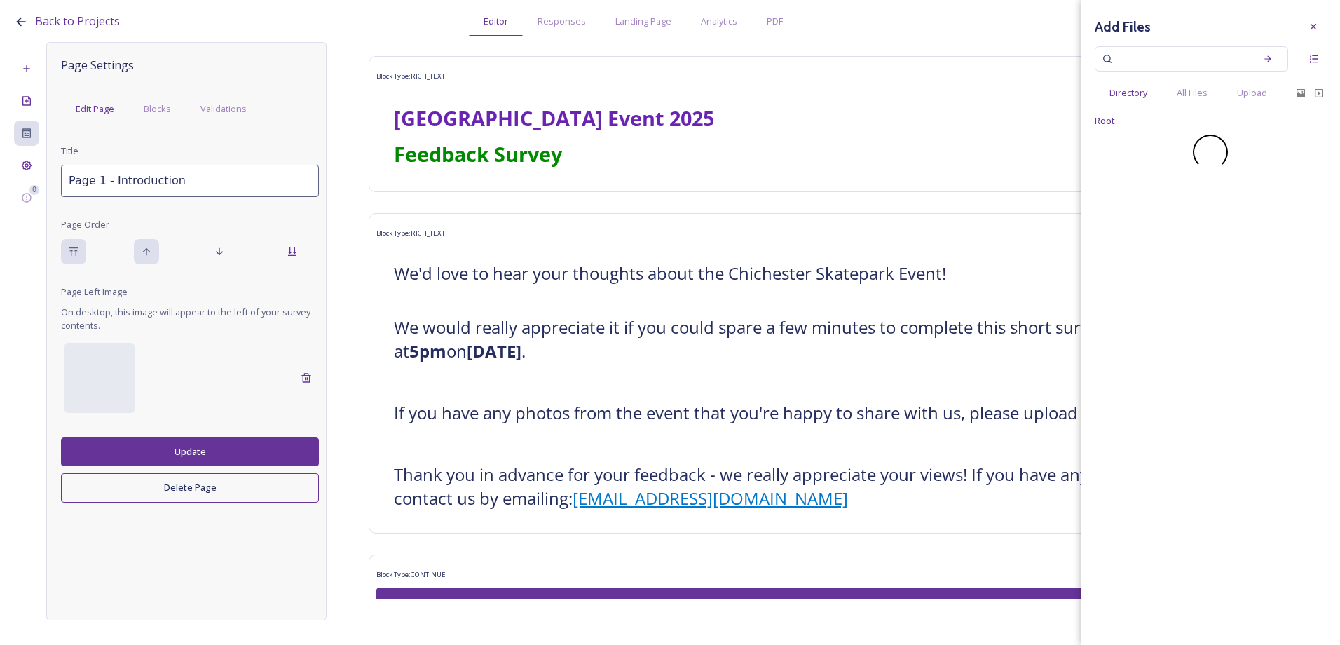
scroll to position [0, 0]
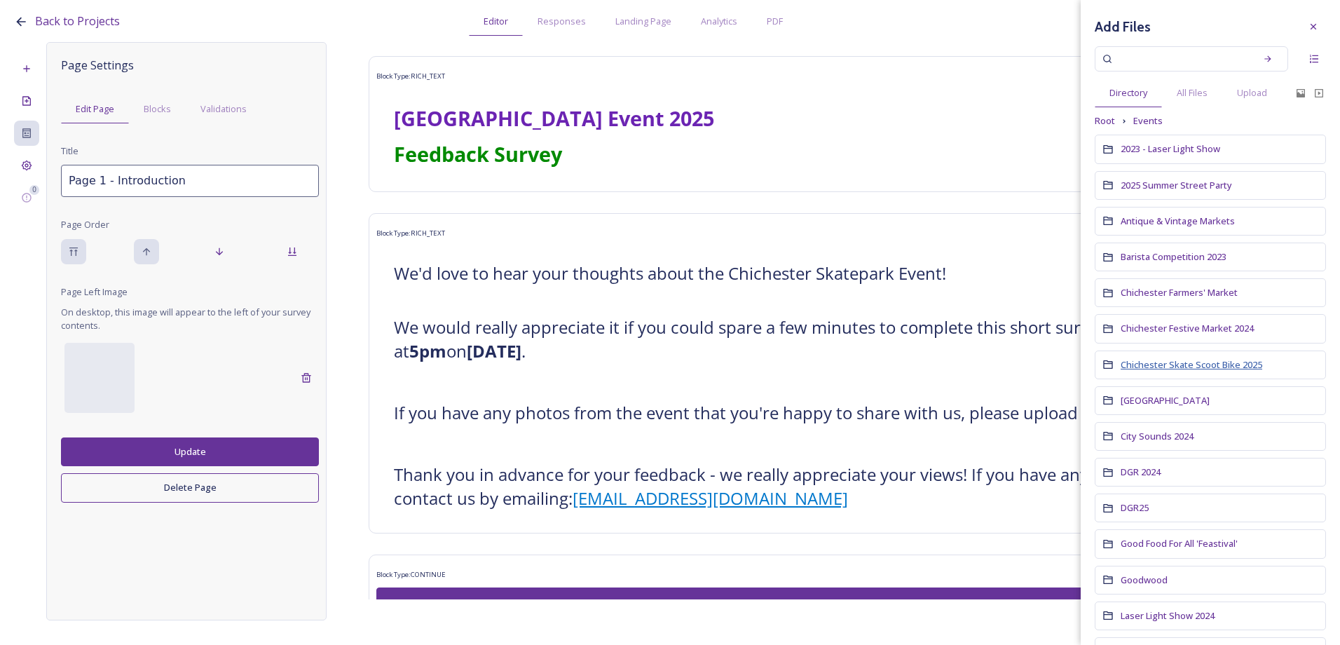
click at [1222, 368] on span "Chichester Skate Scoot Bike 2025" at bounding box center [1192, 364] width 142 height 13
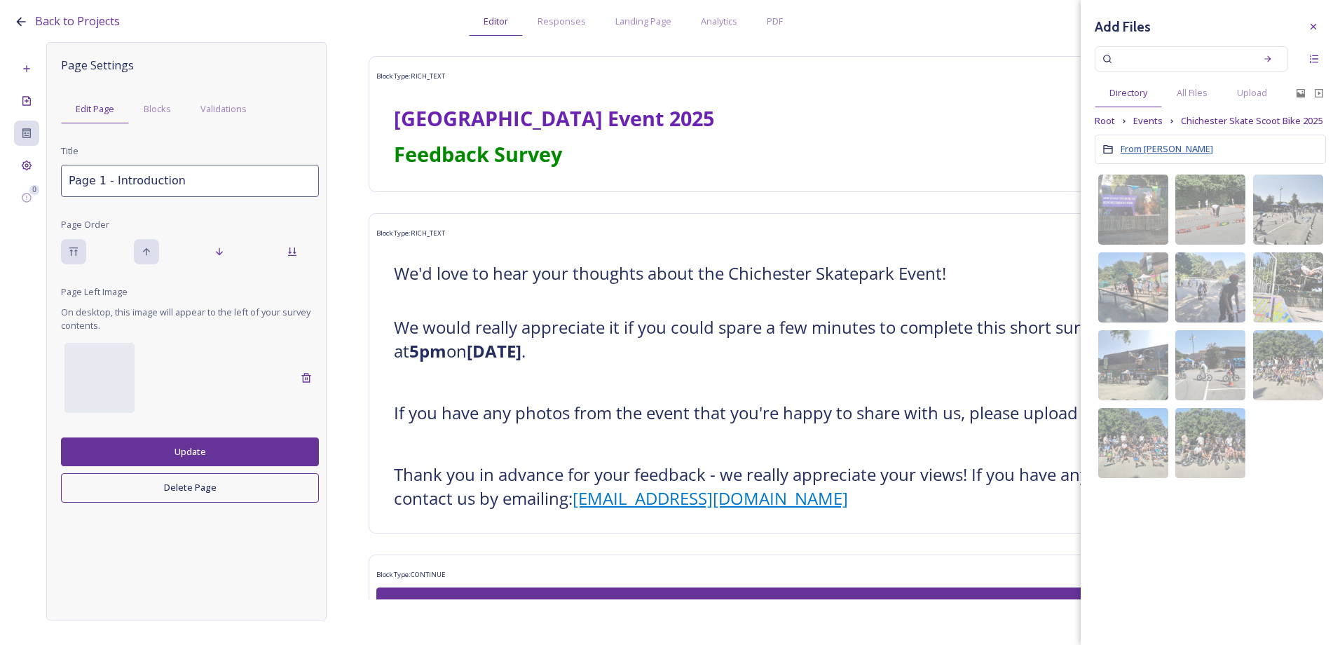
click at [1147, 146] on span "From Allan" at bounding box center [1167, 148] width 93 height 13
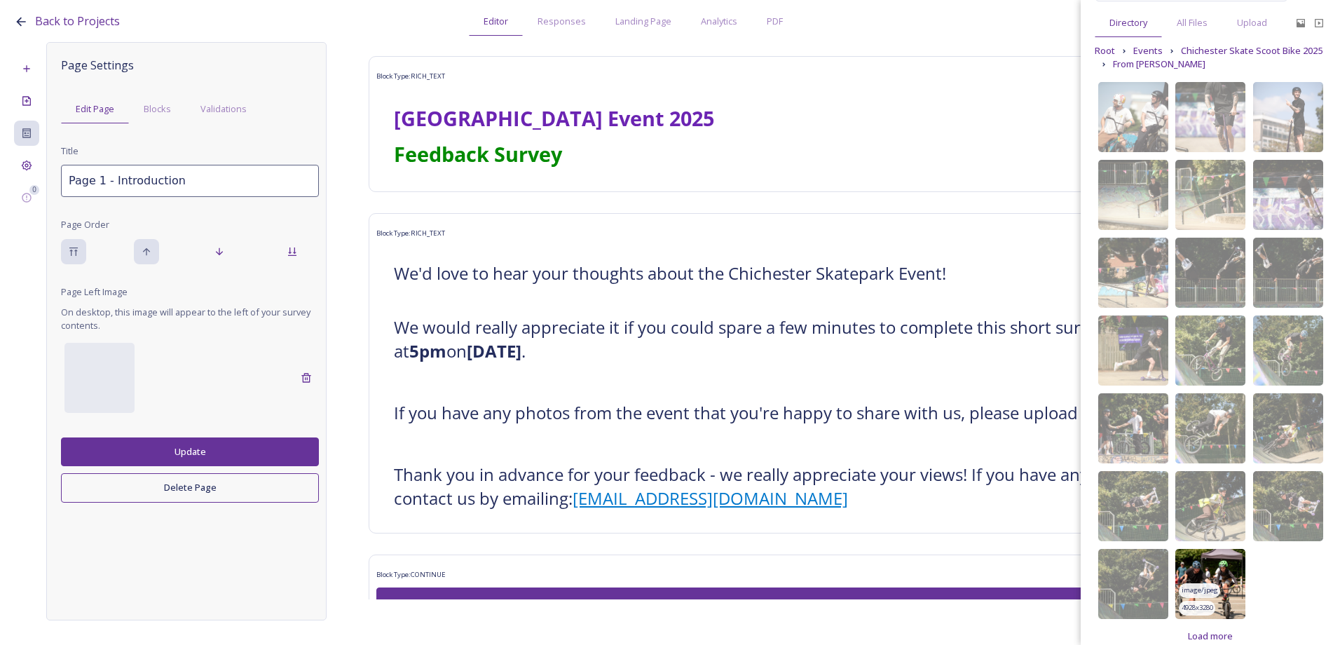
scroll to position [89, 0]
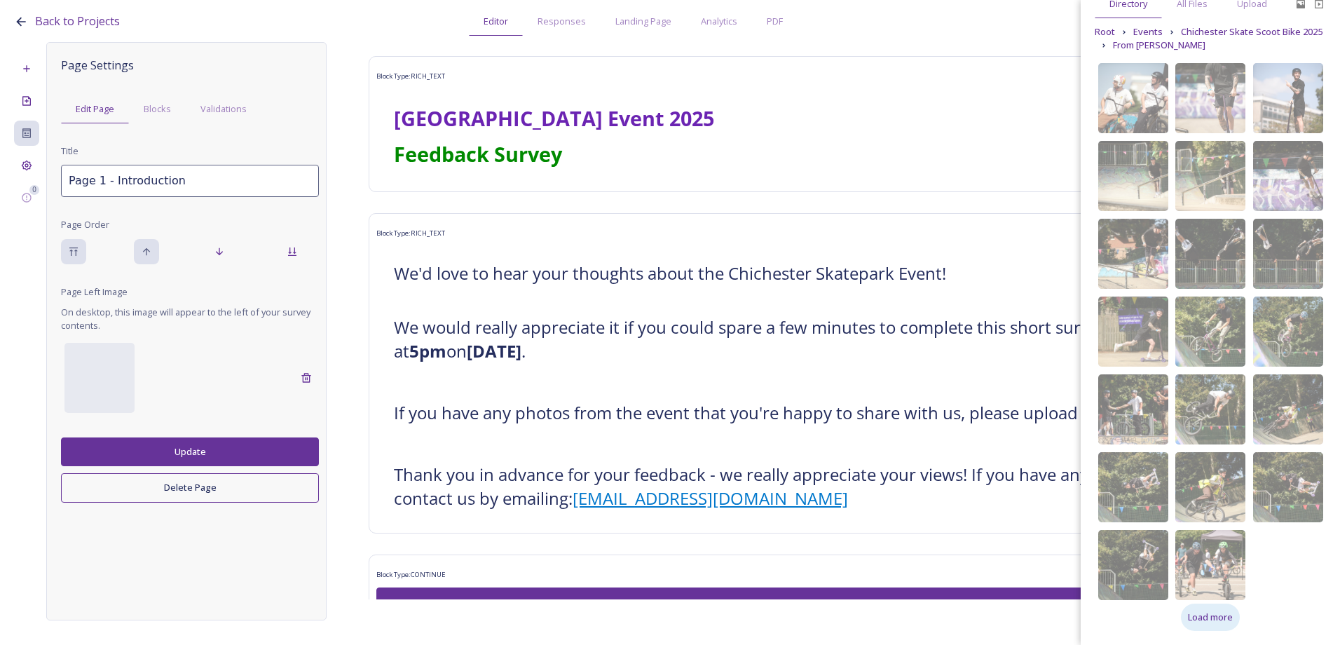
click at [1198, 611] on span "Load more" at bounding box center [1210, 616] width 45 height 13
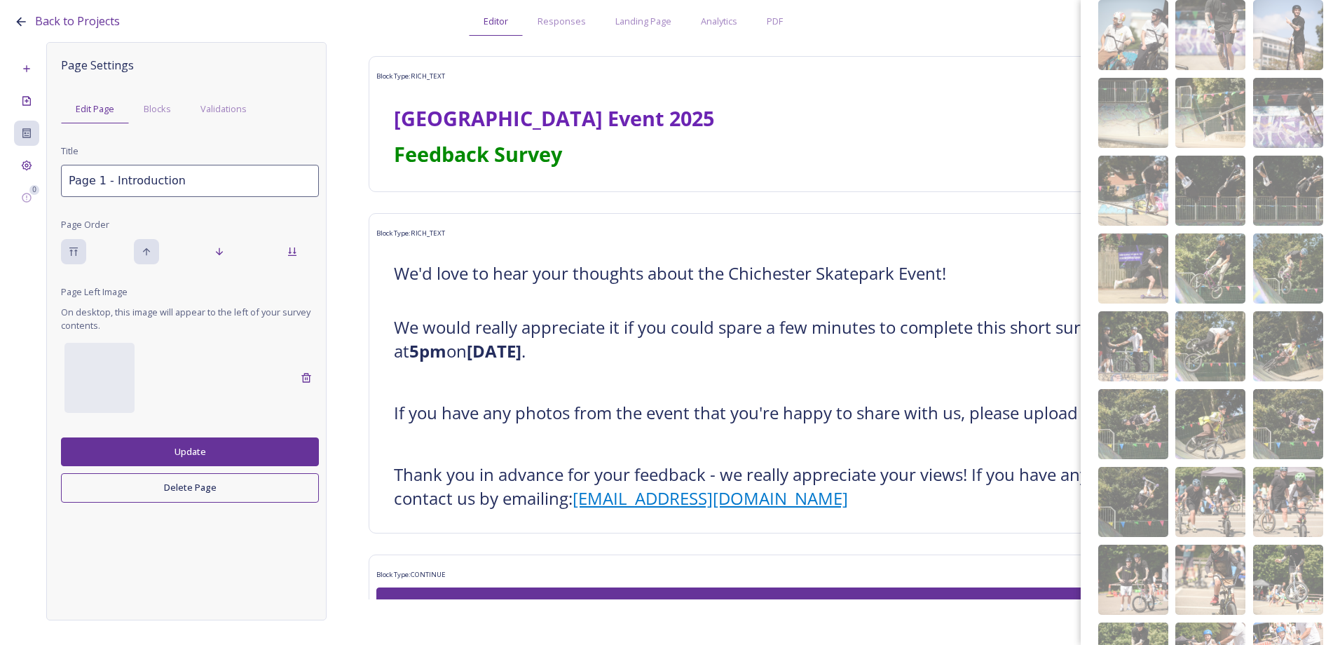
scroll to position [0, 0]
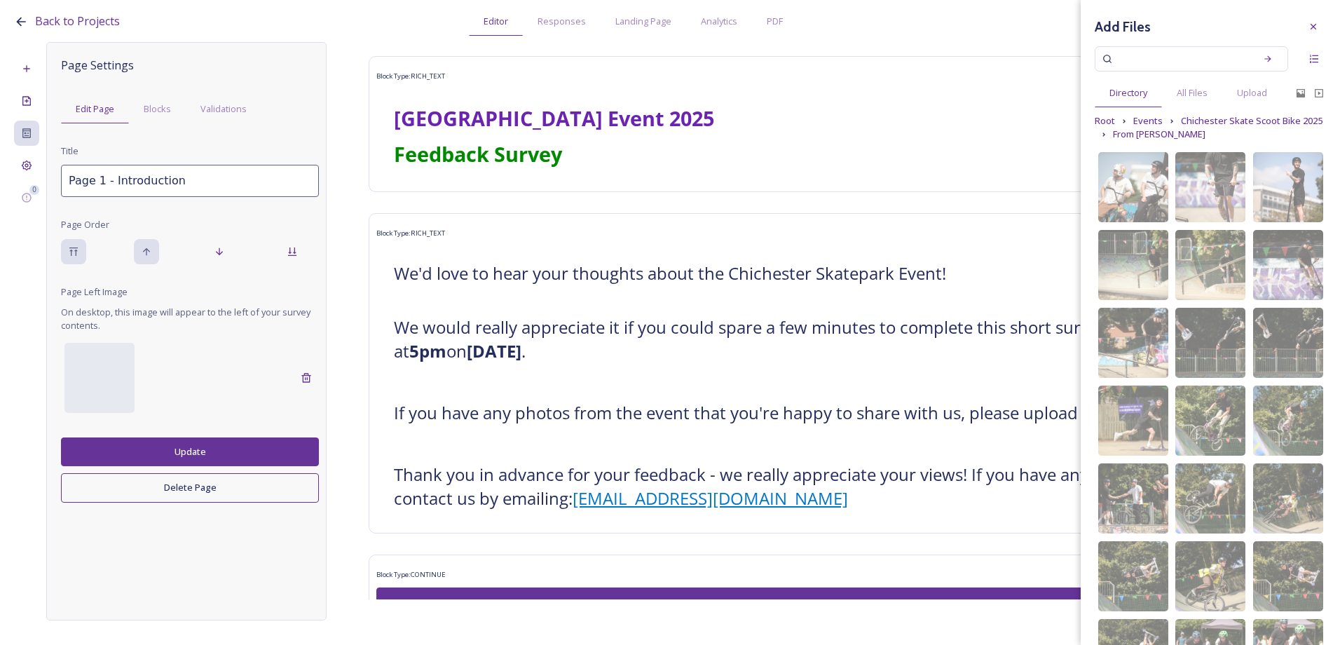
click at [1165, 54] on input at bounding box center [1182, 58] width 132 height 31
paste input "ext_1754863309.152821_allan@allanhutchings.com-060708-1811"
type input "ext_1754863309.152821_allan@allanhutchings.com-060708-1811"
click at [1273, 59] on div "Search" at bounding box center [1267, 58] width 25 height 25
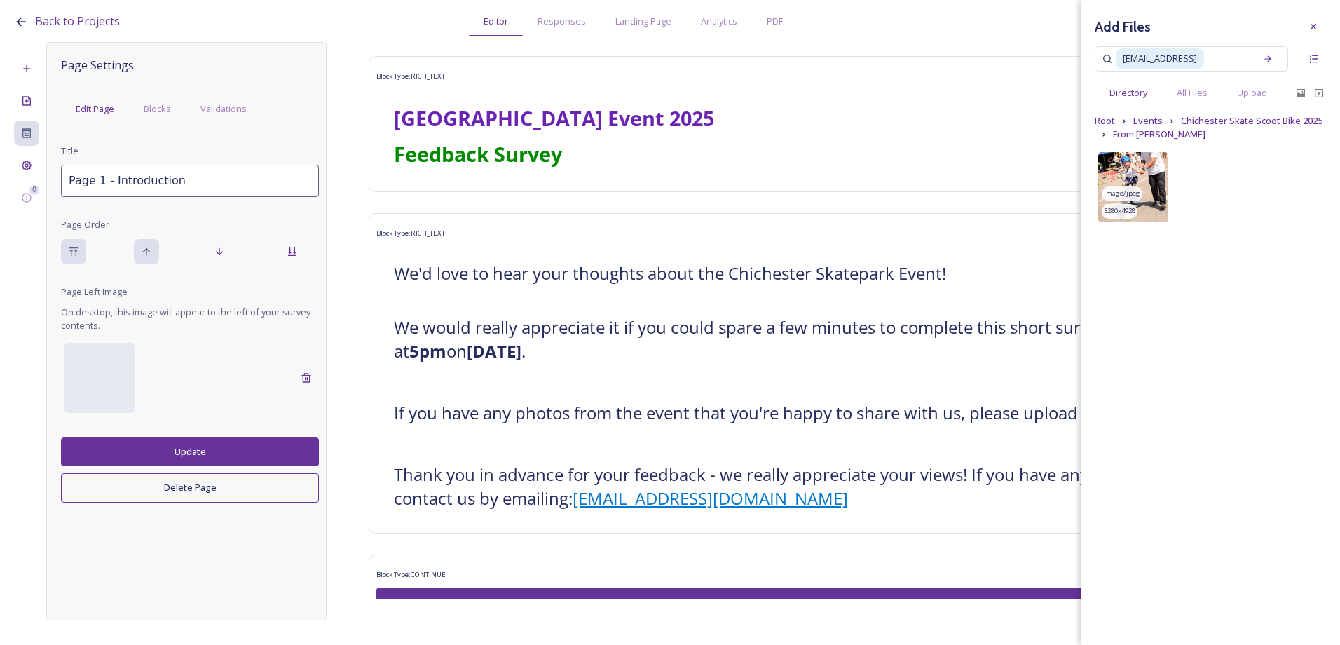
click at [1156, 213] on img at bounding box center [1133, 187] width 70 height 70
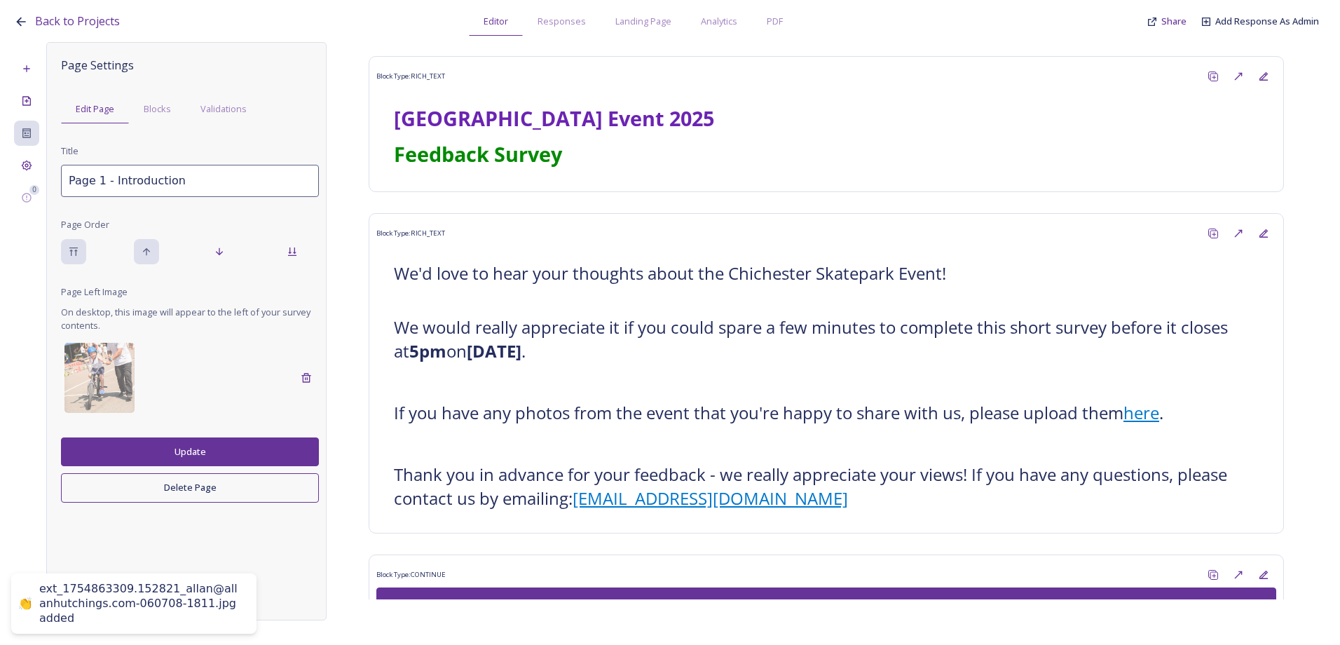
click at [219, 453] on button "Update" at bounding box center [190, 451] width 258 height 29
click at [27, 172] on div "Project Settings" at bounding box center [26, 165] width 25 height 25
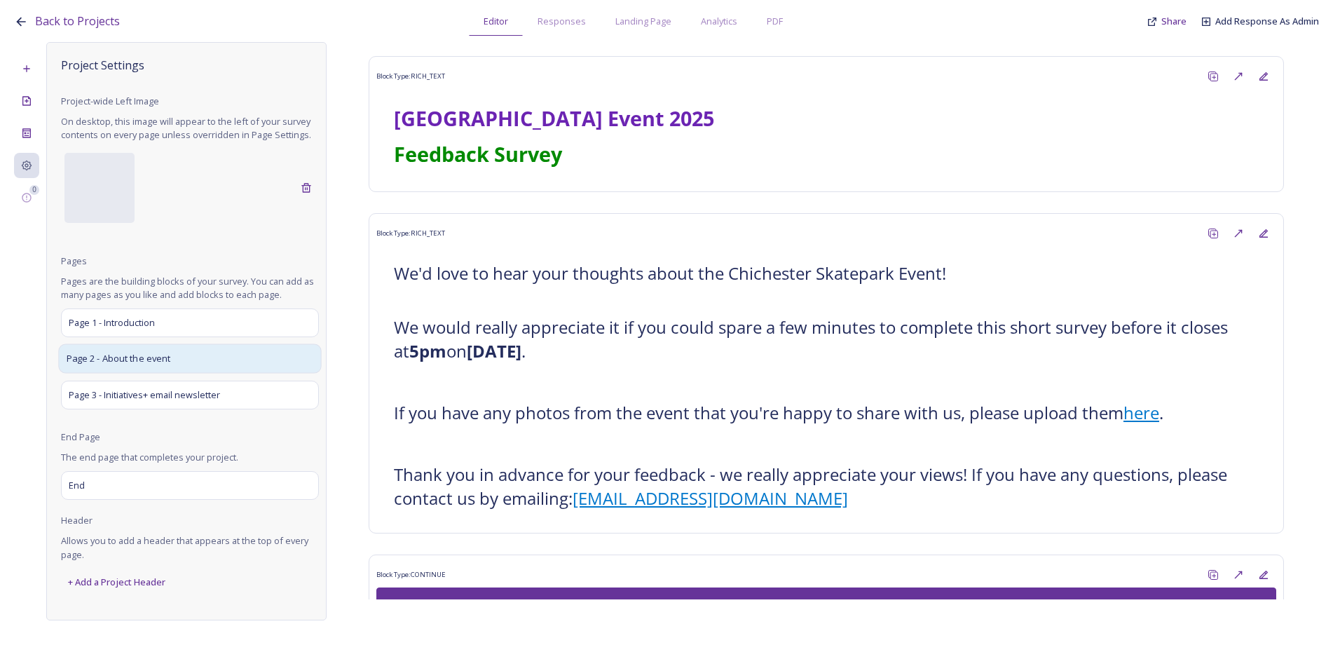
click at [119, 357] on span "Page 2 - About the event" at bounding box center [119, 359] width 104 height 14
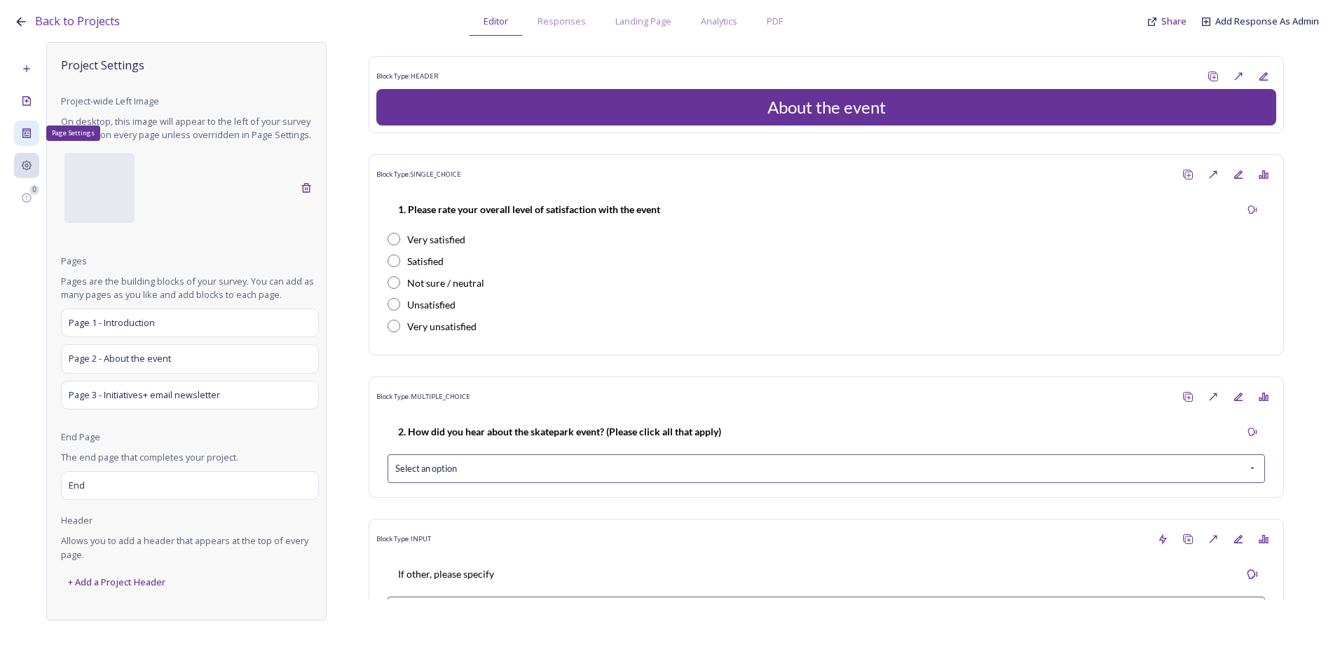
click at [25, 131] on icon at bounding box center [26, 132] width 8 height 9
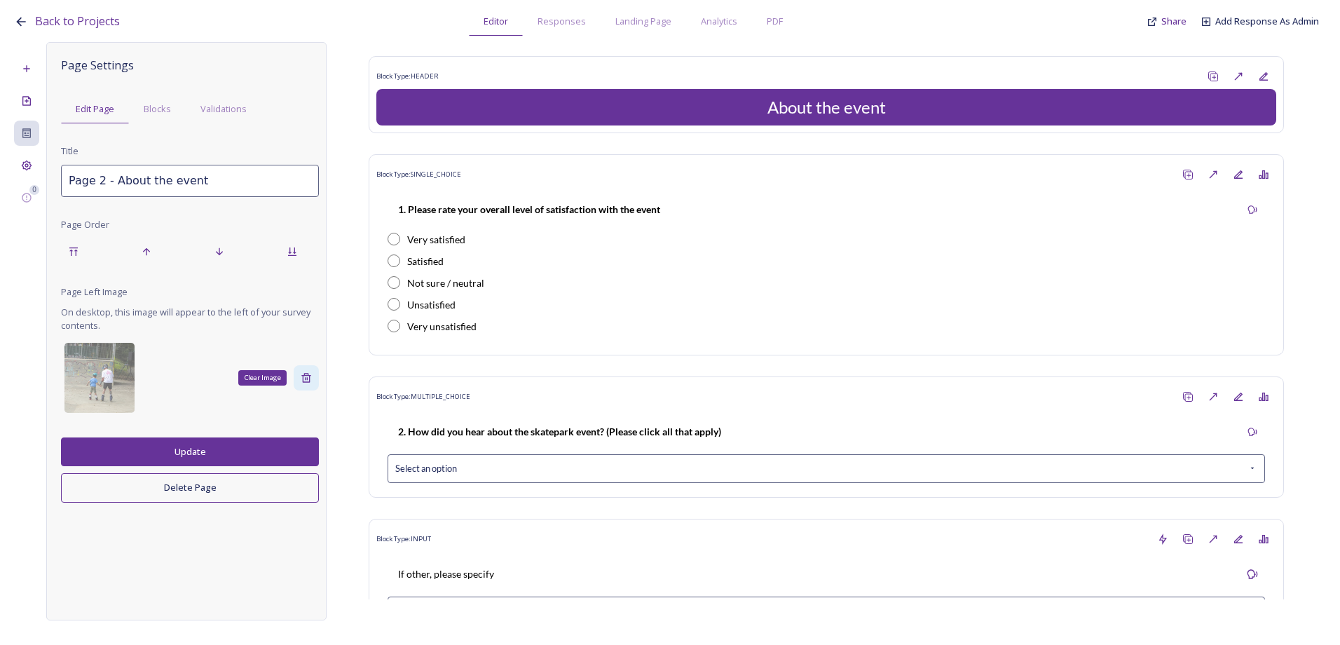
click at [304, 374] on icon at bounding box center [305, 377] width 9 height 9
click at [170, 460] on button "Update" at bounding box center [190, 451] width 258 height 29
click at [87, 381] on div at bounding box center [99, 378] width 70 height 70
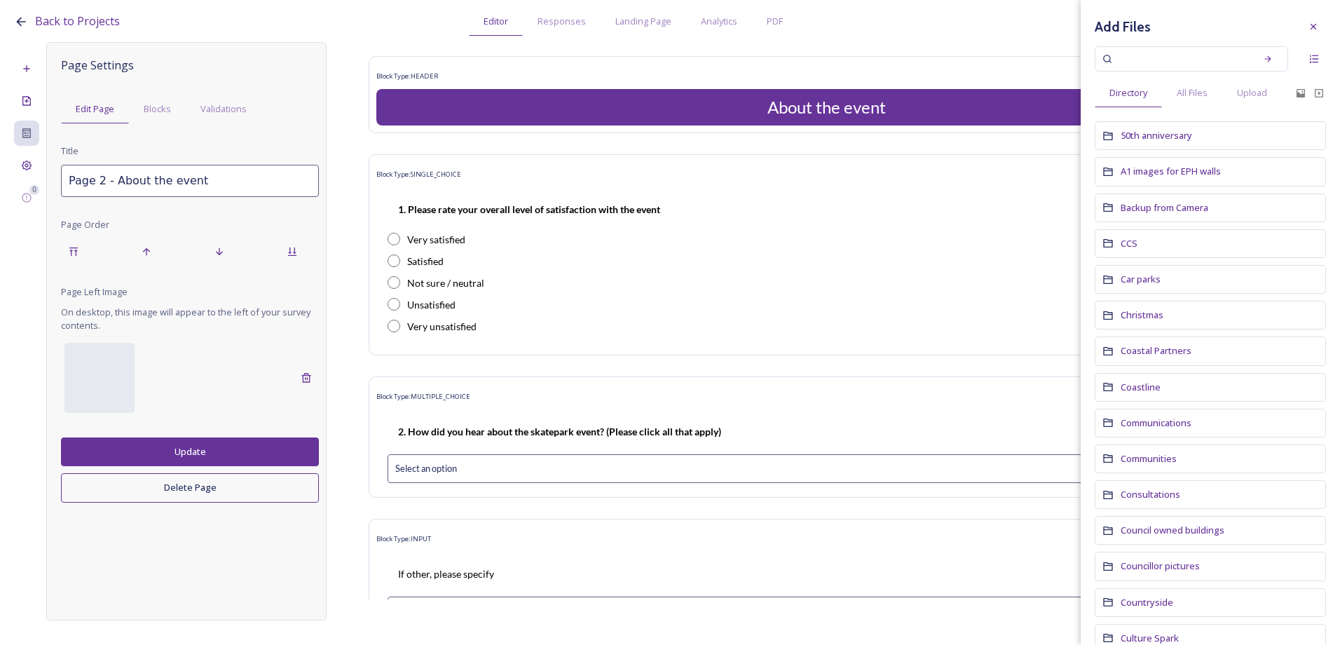
click at [1160, 54] on input at bounding box center [1182, 58] width 132 height 31
paste input "ext_1754863283.570225_allan@allanhutchings.com-060708-1972"
type input "ext_1754863283.570225_allan@allanhutchings.com-060708-1972"
click at [1266, 57] on div "Search" at bounding box center [1267, 58] width 25 height 25
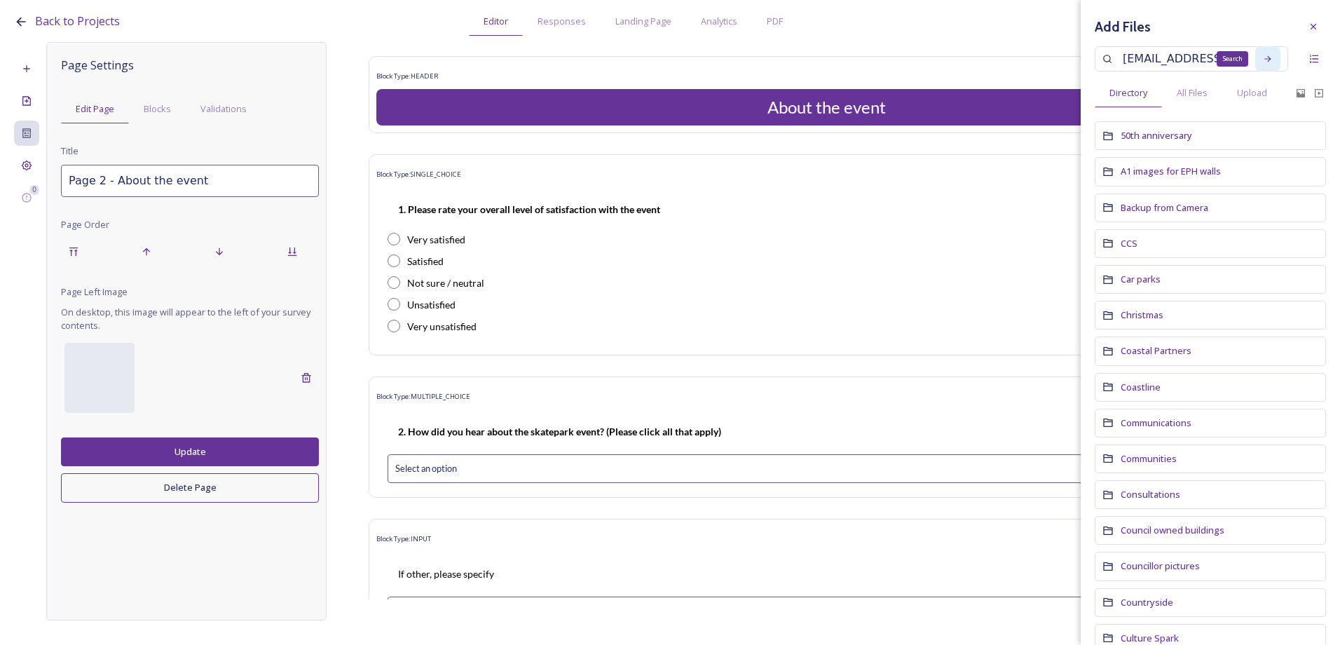
scroll to position [0, 0]
click at [1263, 57] on icon at bounding box center [1268, 59] width 10 height 10
click at [1263, 58] on icon at bounding box center [1268, 59] width 10 height 10
click at [1228, 58] on input "ext_1754863283.570225_allan@allanhutchings.com-060708-1972" at bounding box center [1182, 58] width 132 height 31
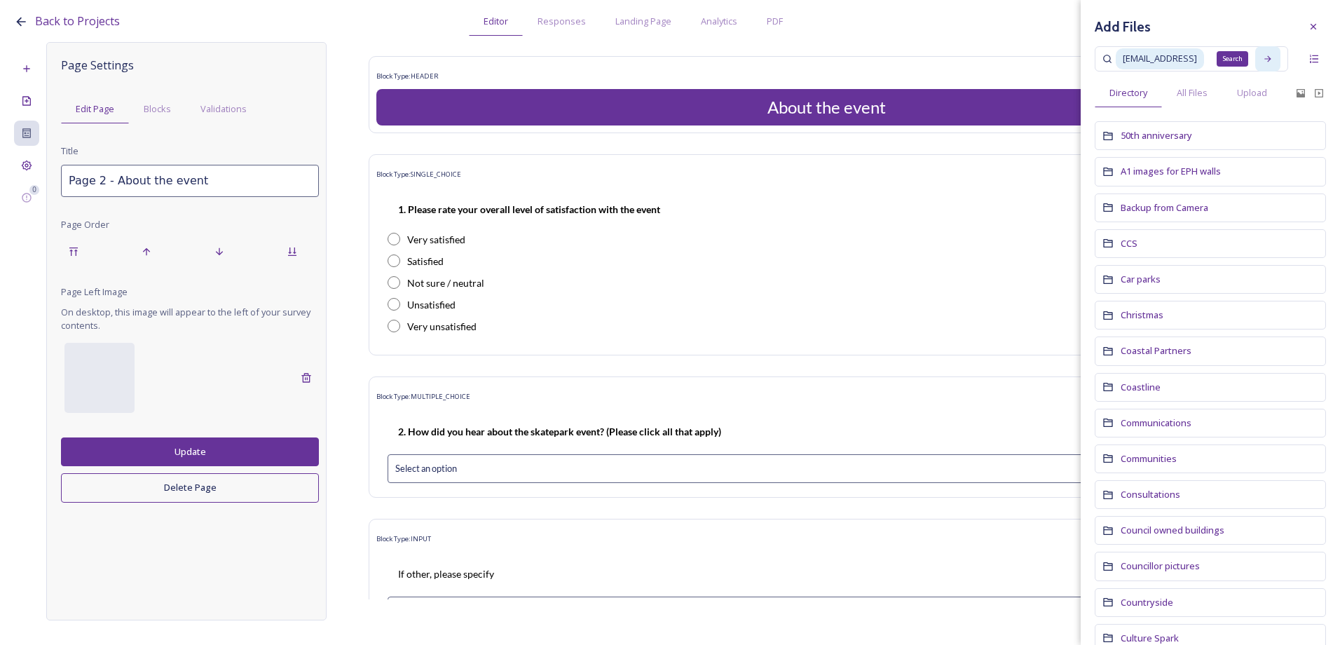
click at [1274, 63] on div "Search" at bounding box center [1267, 58] width 25 height 25
click at [1272, 57] on div "Search" at bounding box center [1267, 58] width 25 height 25
click at [1251, 33] on div "Add Files" at bounding box center [1210, 26] width 231 height 25
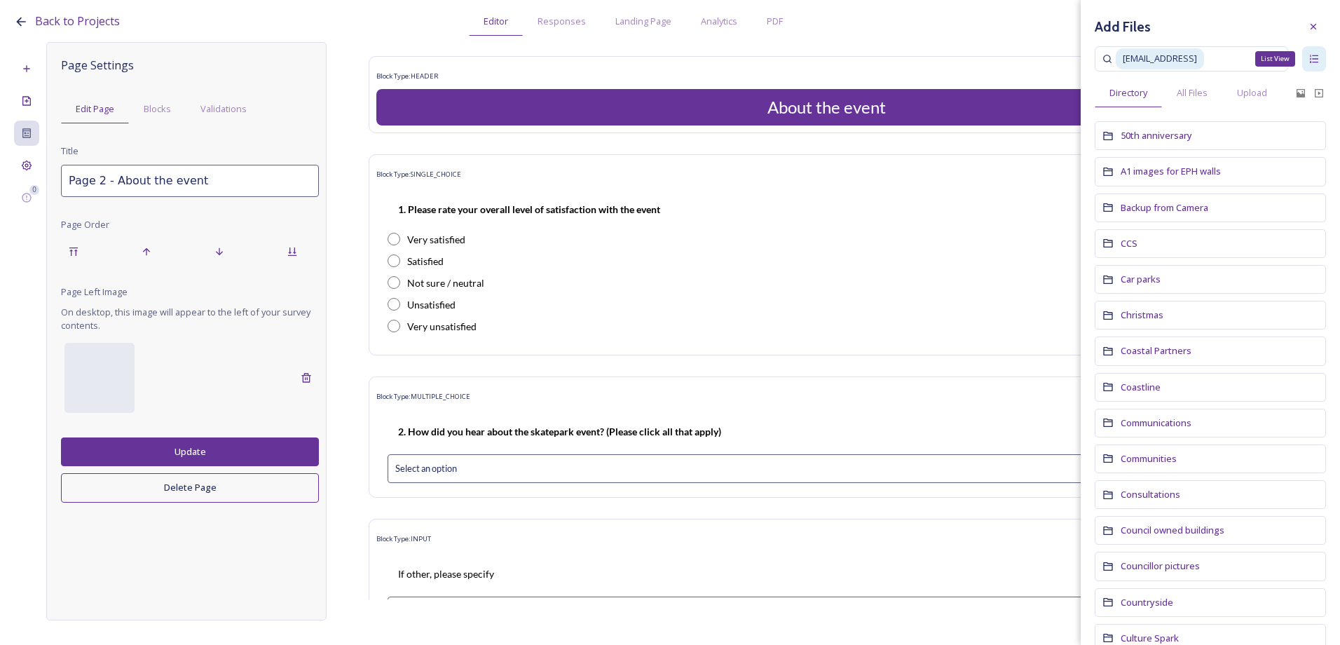
drag, startPoint x: 1163, startPoint y: 53, endPoint x: 1311, endPoint y: 52, distance: 147.9
click at [1311, 52] on div "ext_1754863283.570225_allan@allanhutchings.com-060708-1972 List View" at bounding box center [1210, 58] width 231 height 25
drag, startPoint x: 1227, startPoint y: 54, endPoint x: 1249, endPoint y: 54, distance: 22.4
click at [1204, 54] on span "ext_1754863283.570225_allan@allanhutchings.com-060708-1972" at bounding box center [1160, 58] width 88 height 20
click at [1263, 54] on icon at bounding box center [1268, 59] width 10 height 10
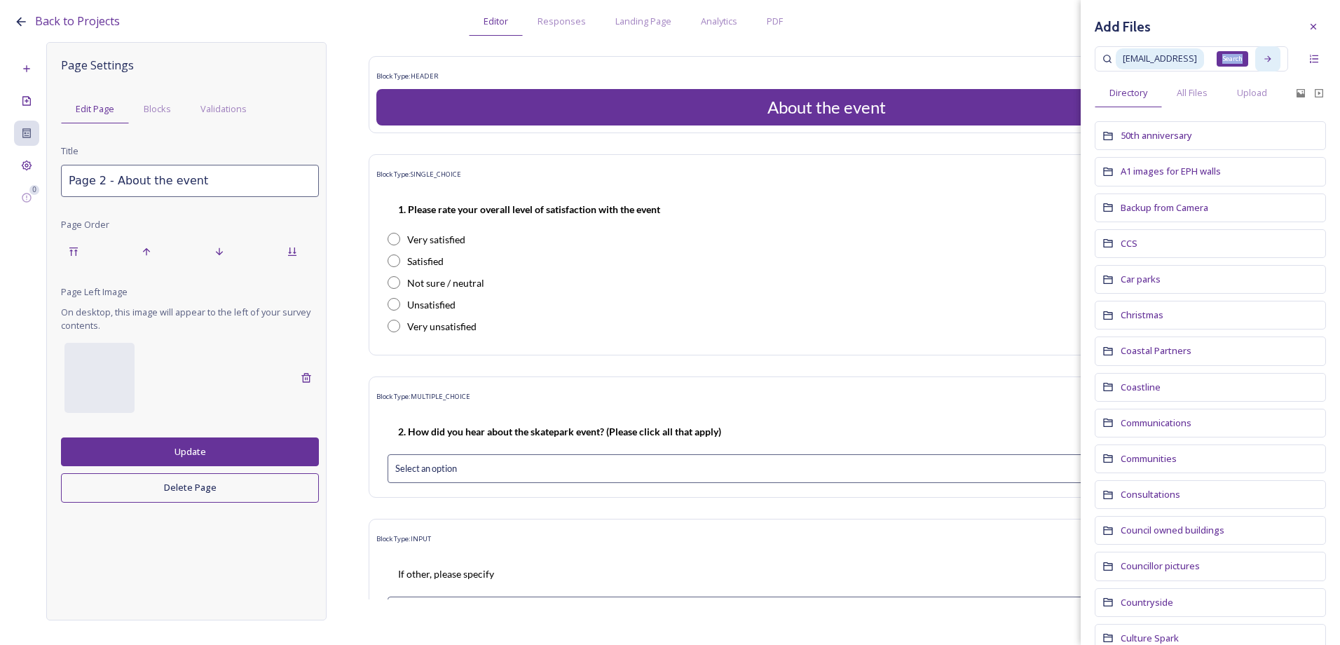
click at [1263, 54] on icon at bounding box center [1268, 59] width 10 height 10
drag, startPoint x: 1263, startPoint y: 54, endPoint x: 1196, endPoint y: 97, distance: 80.7
click at [1196, 97] on span "All Files" at bounding box center [1192, 92] width 31 height 13
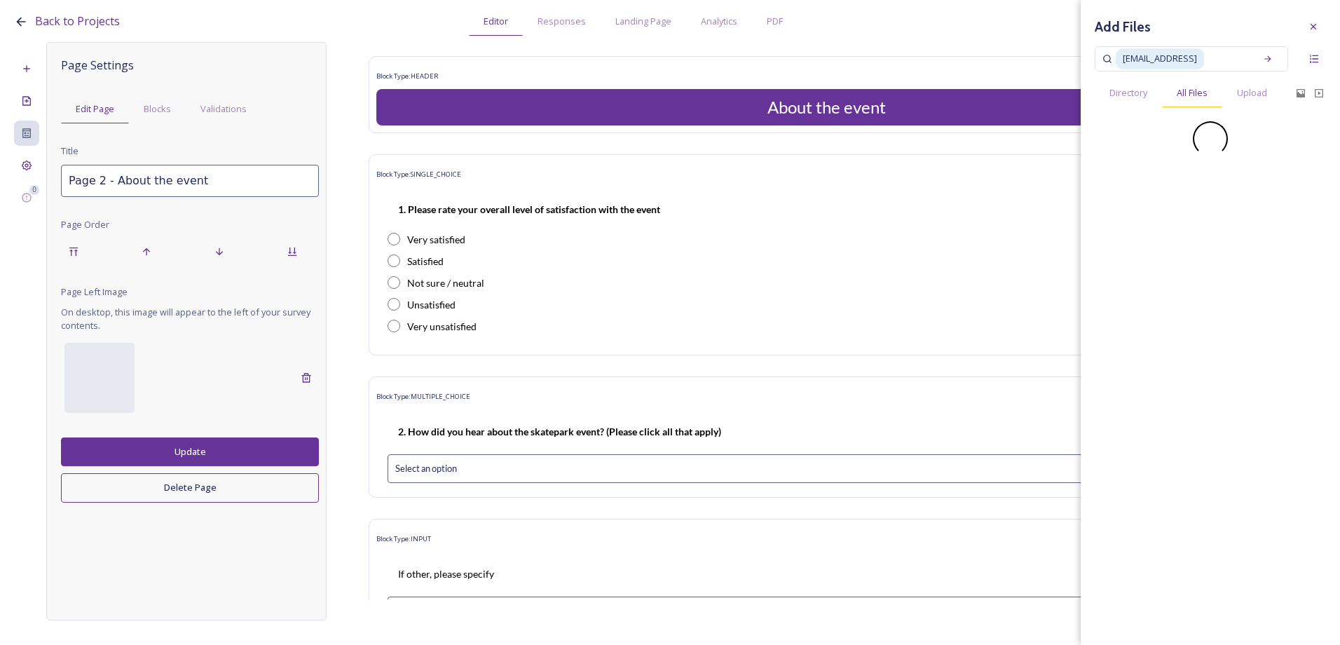
scroll to position [0, 159]
click at [1139, 171] on div "image/jpeg" at bounding box center [1122, 166] width 41 height 15
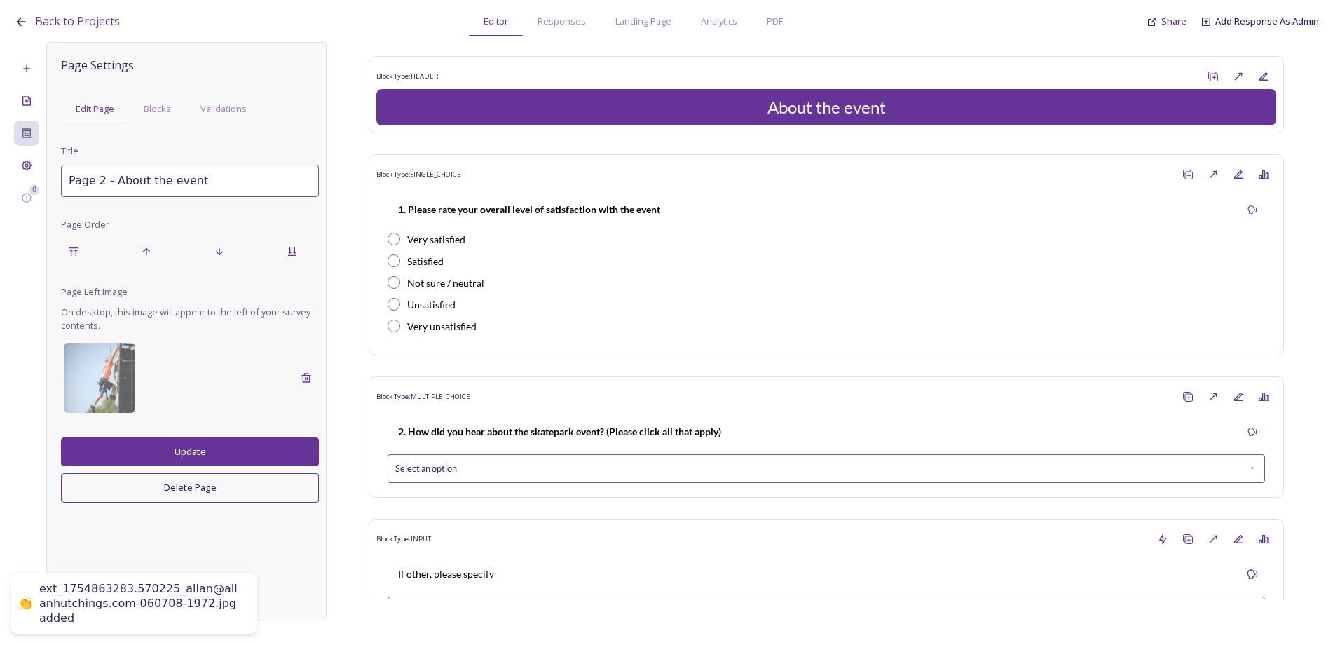
click at [223, 450] on button "Update" at bounding box center [190, 451] width 258 height 29
click at [22, 163] on icon at bounding box center [26, 165] width 11 height 11
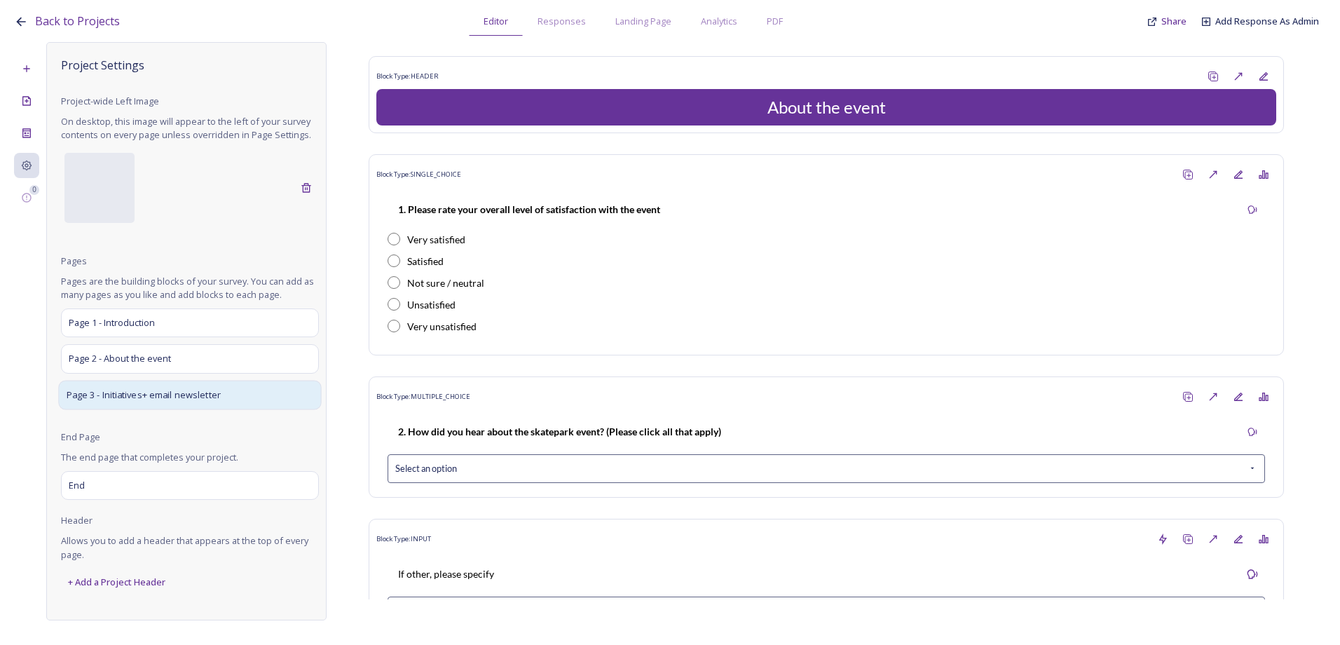
click at [132, 397] on span "Page 3 - Initiatives+ email newsletter" at bounding box center [144, 395] width 154 height 14
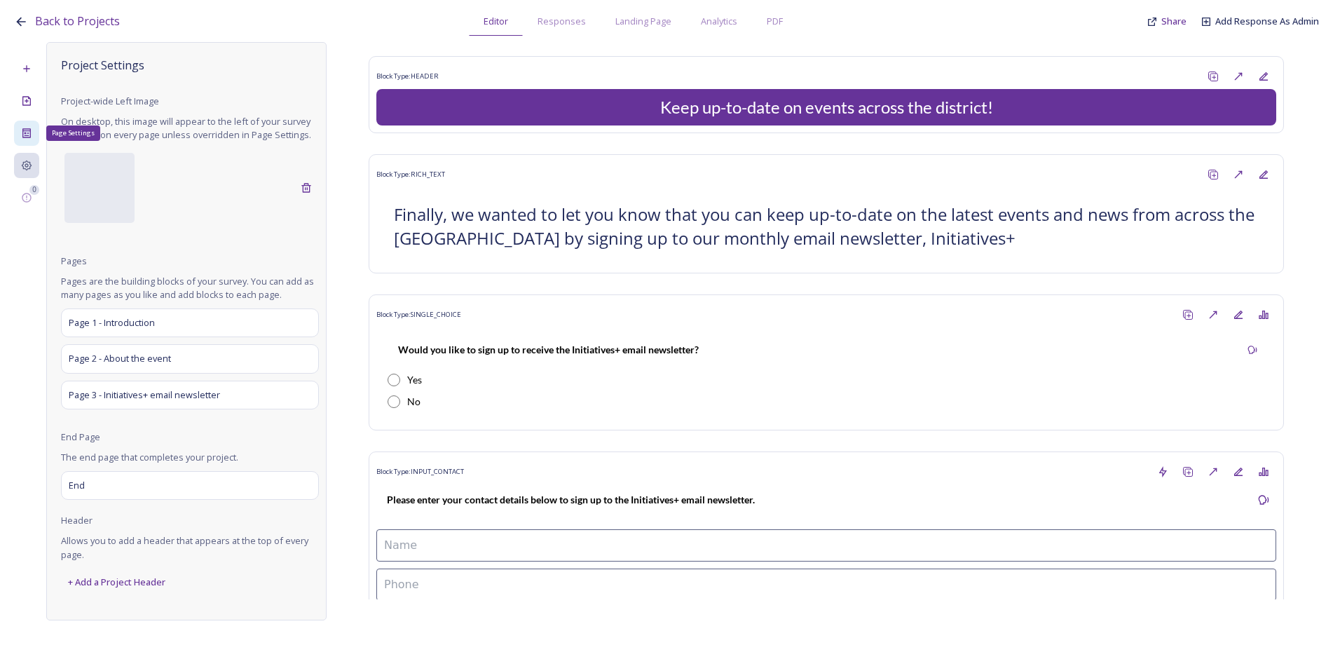
click at [27, 130] on icon at bounding box center [26, 132] width 8 height 9
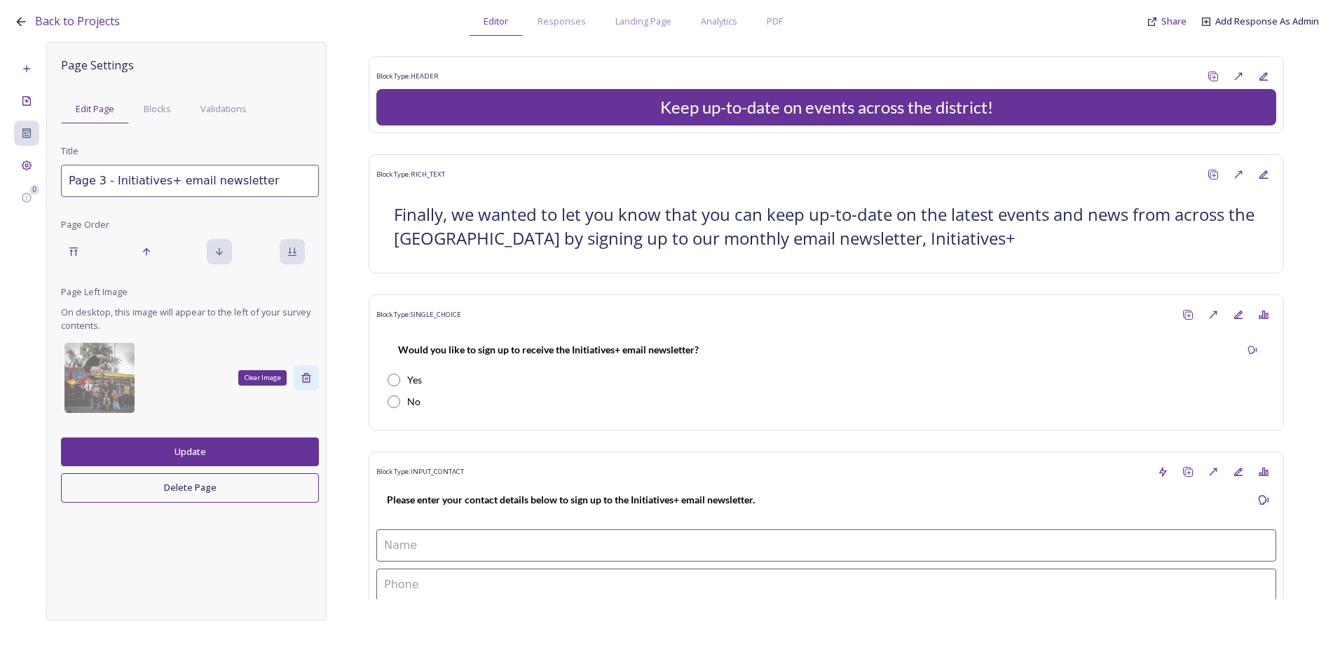
click at [296, 374] on div "Clear Image" at bounding box center [306, 377] width 25 height 25
click at [208, 447] on button "Update" at bounding box center [190, 451] width 258 height 29
click at [81, 374] on div at bounding box center [99, 378] width 70 height 70
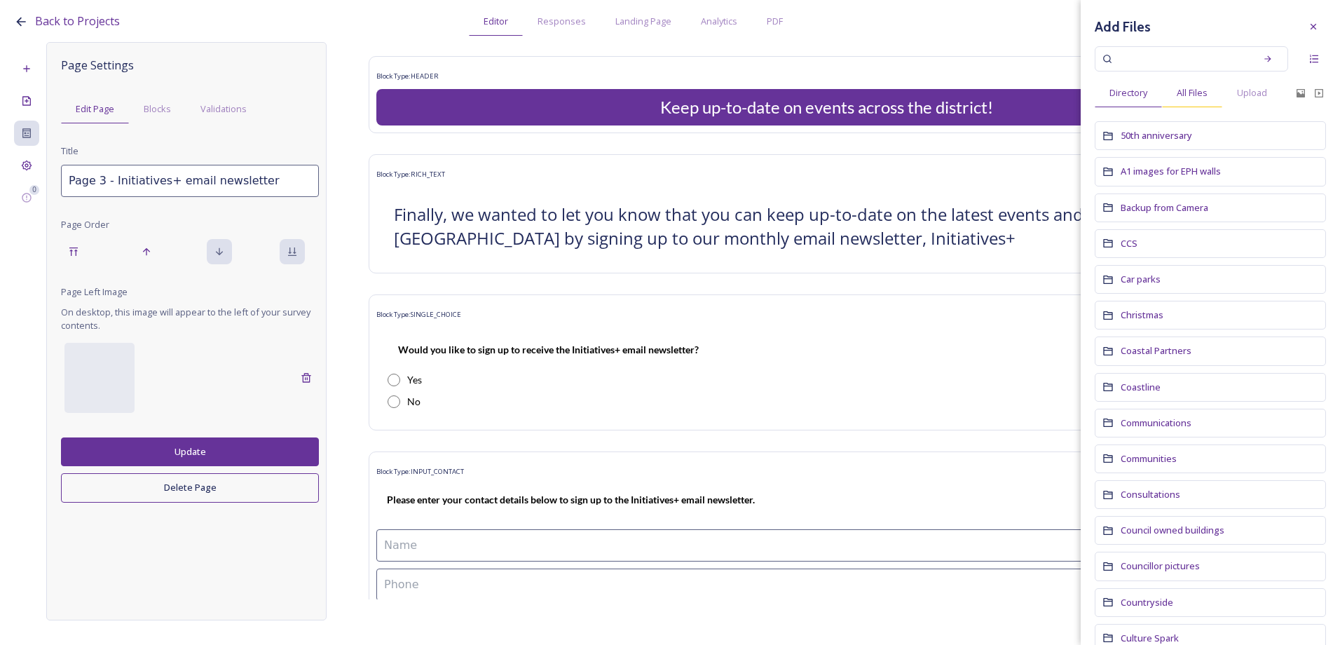
click at [1201, 92] on span "All Files" at bounding box center [1192, 92] width 31 height 13
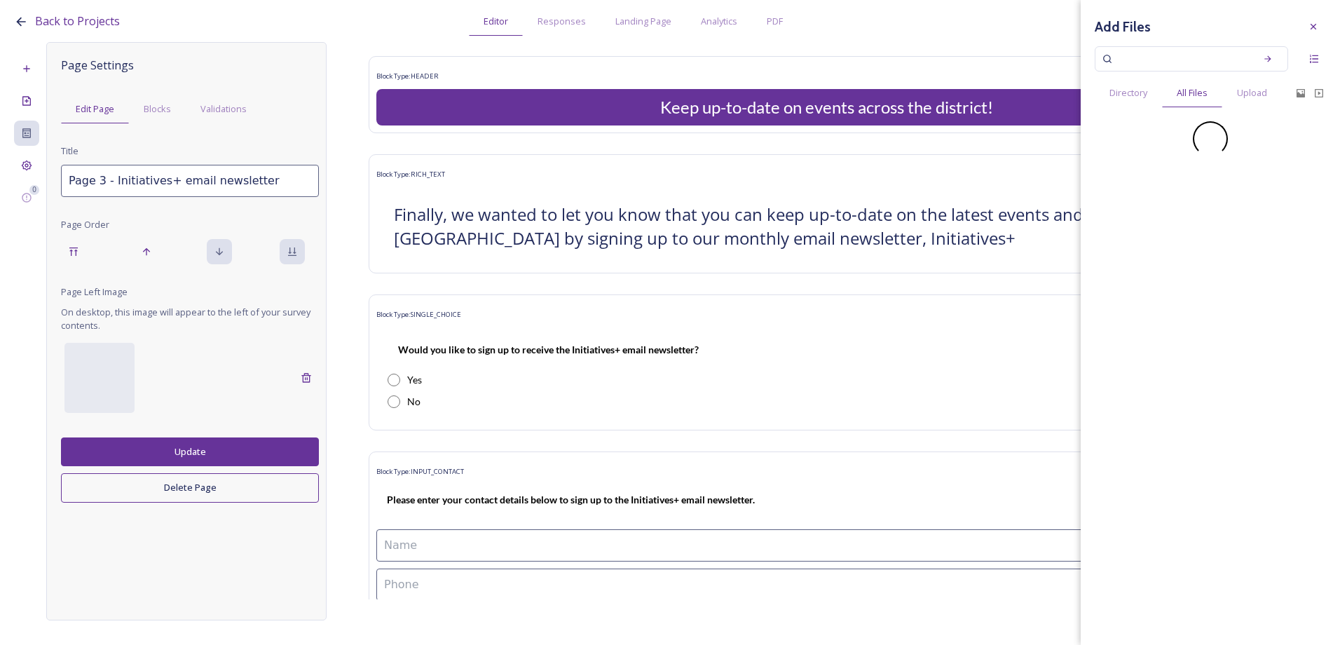
click at [1174, 48] on input at bounding box center [1182, 58] width 132 height 31
paste input "ext_1754863246.598554_allan@allanhutchings.com-060708-2384"
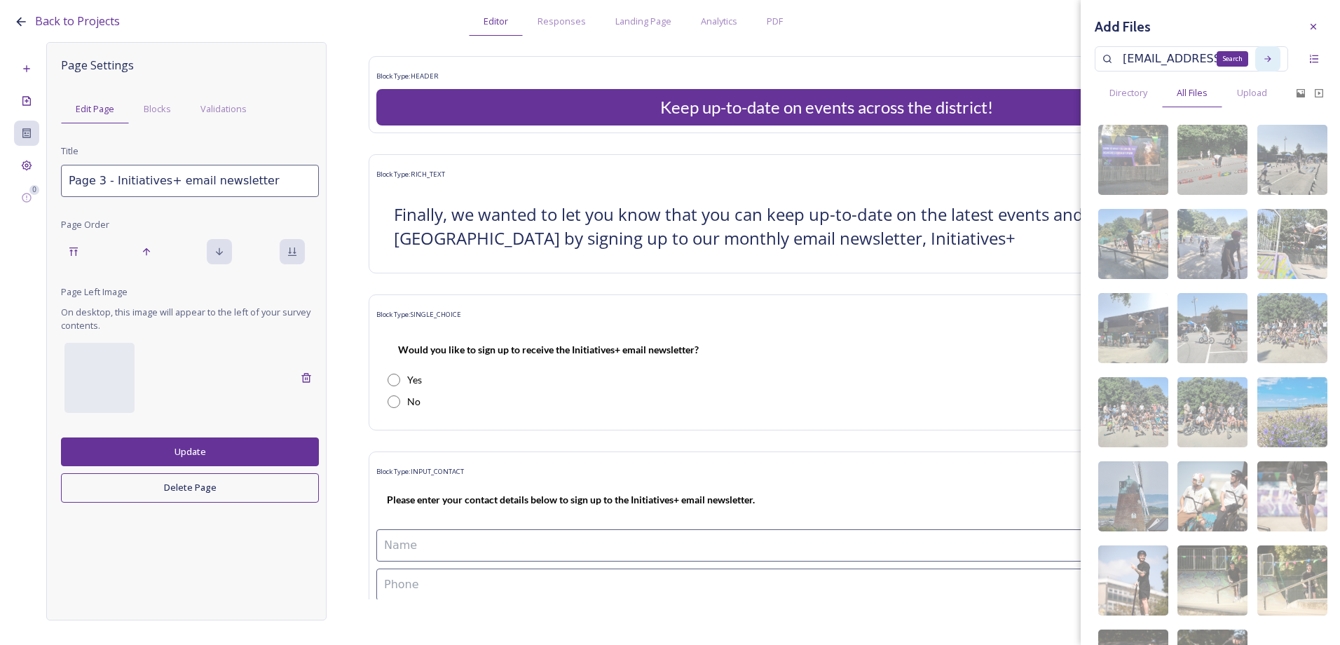
type input "ext_1754863246.598554_allan@allanhutchings.com-060708-2384"
click at [1263, 57] on div "Search" at bounding box center [1267, 58] width 25 height 25
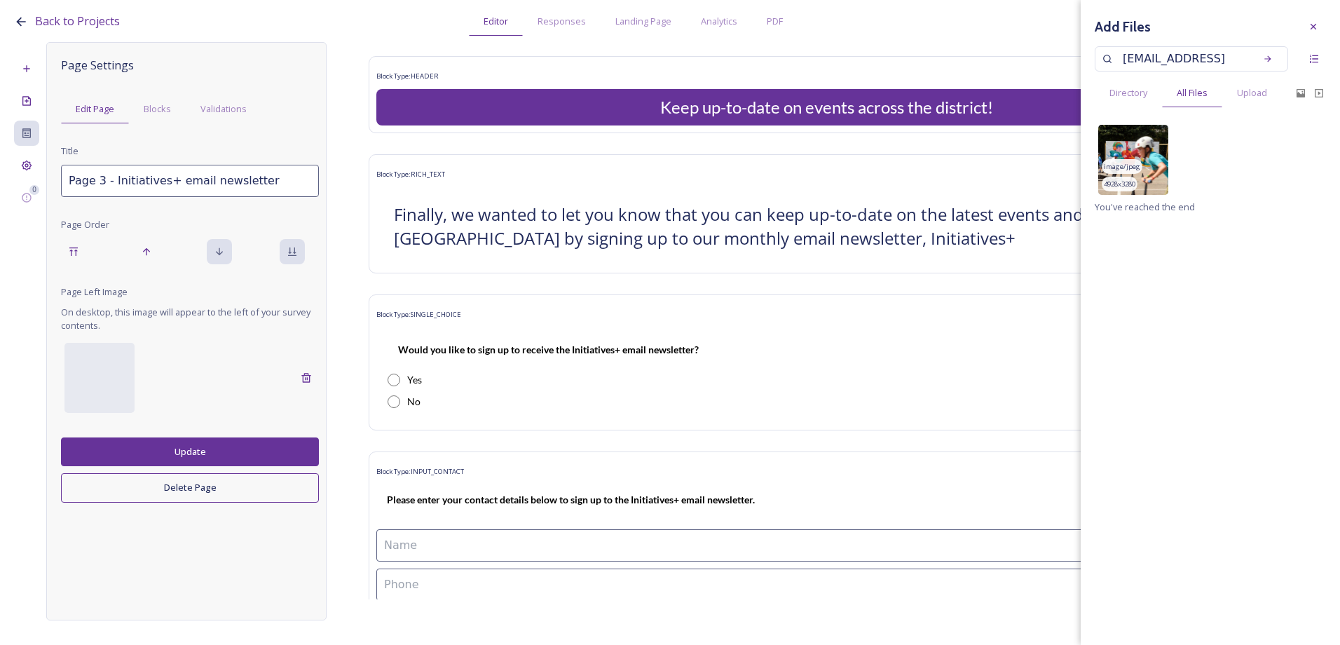
click at [1158, 171] on img at bounding box center [1133, 160] width 70 height 70
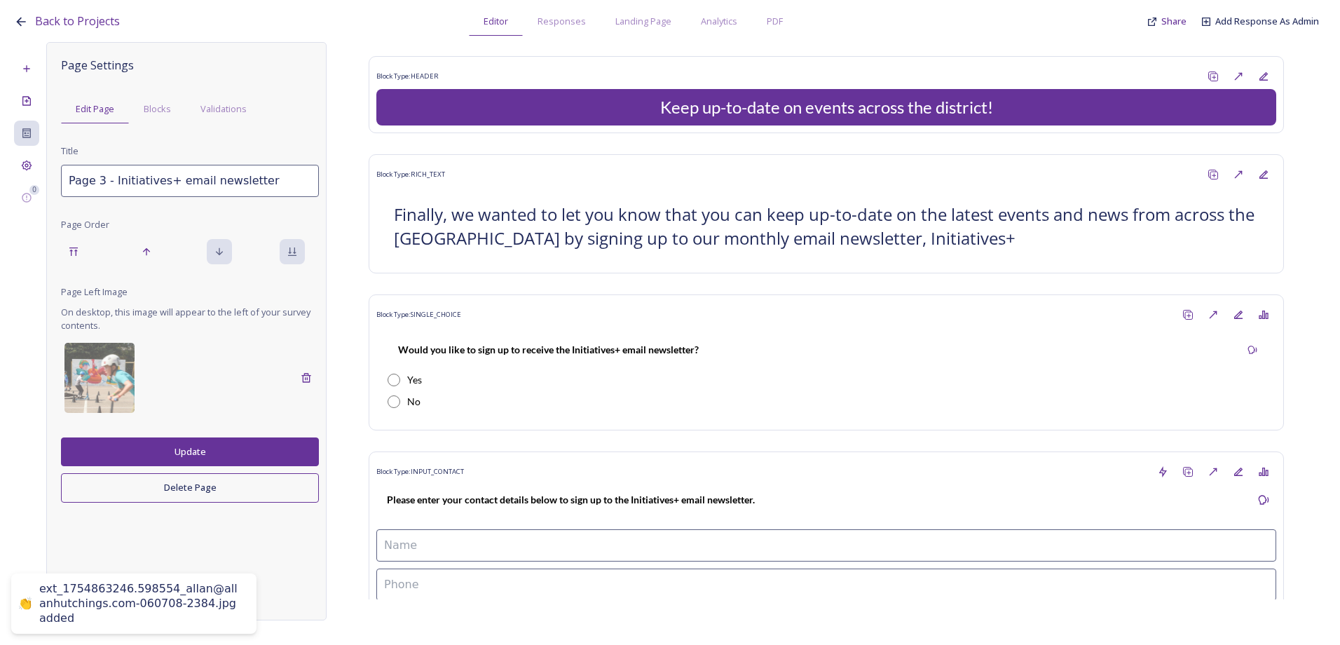
click at [163, 448] on button "Update" at bounding box center [190, 451] width 258 height 29
click at [41, 165] on div "0 Page Settings Edit Page Blocks Validations Title Page 3 - Initiatives+ email …" at bounding box center [670, 331] width 1312 height 578
click at [34, 164] on div "Project Settings" at bounding box center [26, 165] width 25 height 25
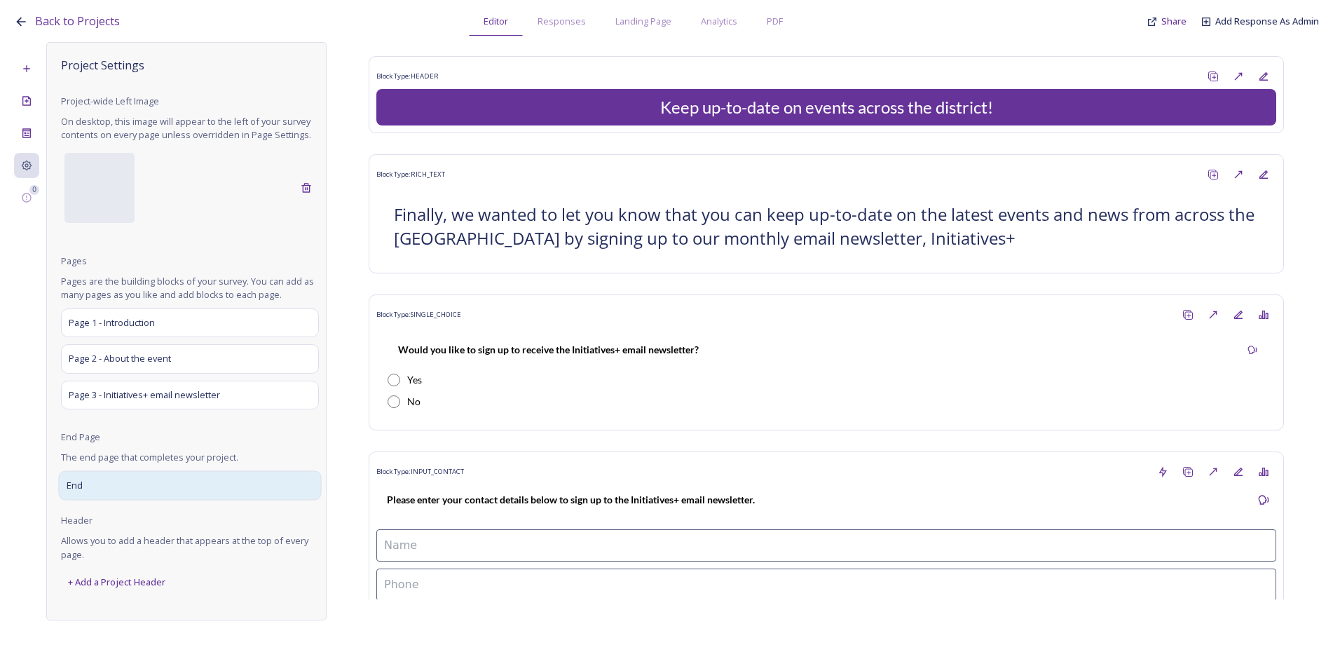
click at [149, 473] on div "End" at bounding box center [189, 485] width 263 height 29
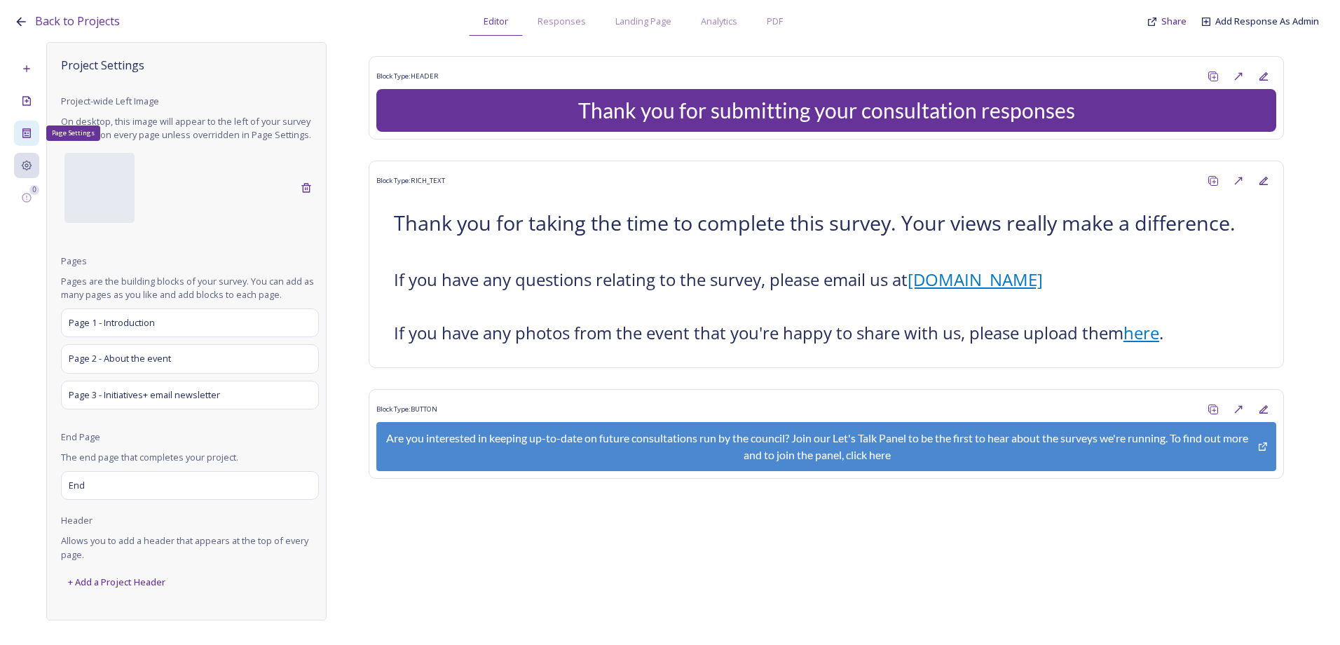
click at [27, 125] on div "Page Settings" at bounding box center [26, 133] width 25 height 25
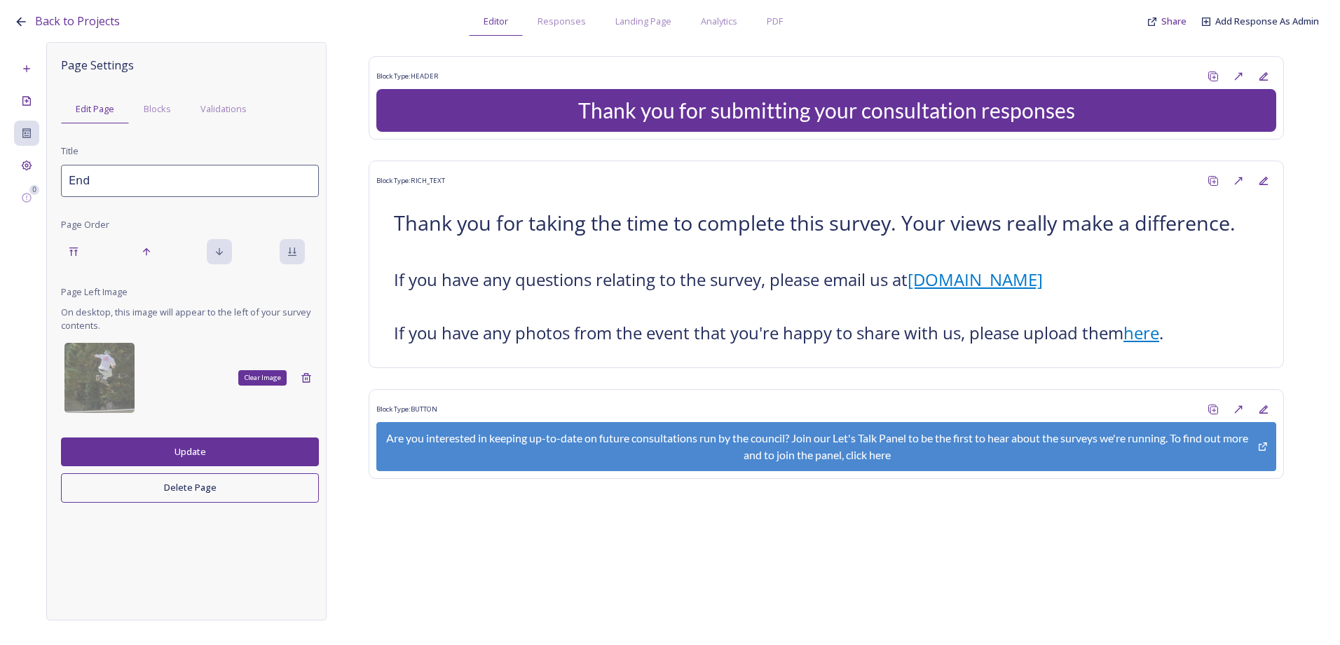
click at [315, 368] on div "Clear Image" at bounding box center [306, 377] width 25 height 25
click at [247, 463] on button "Update" at bounding box center [190, 451] width 258 height 29
click at [106, 390] on div at bounding box center [99, 378] width 70 height 70
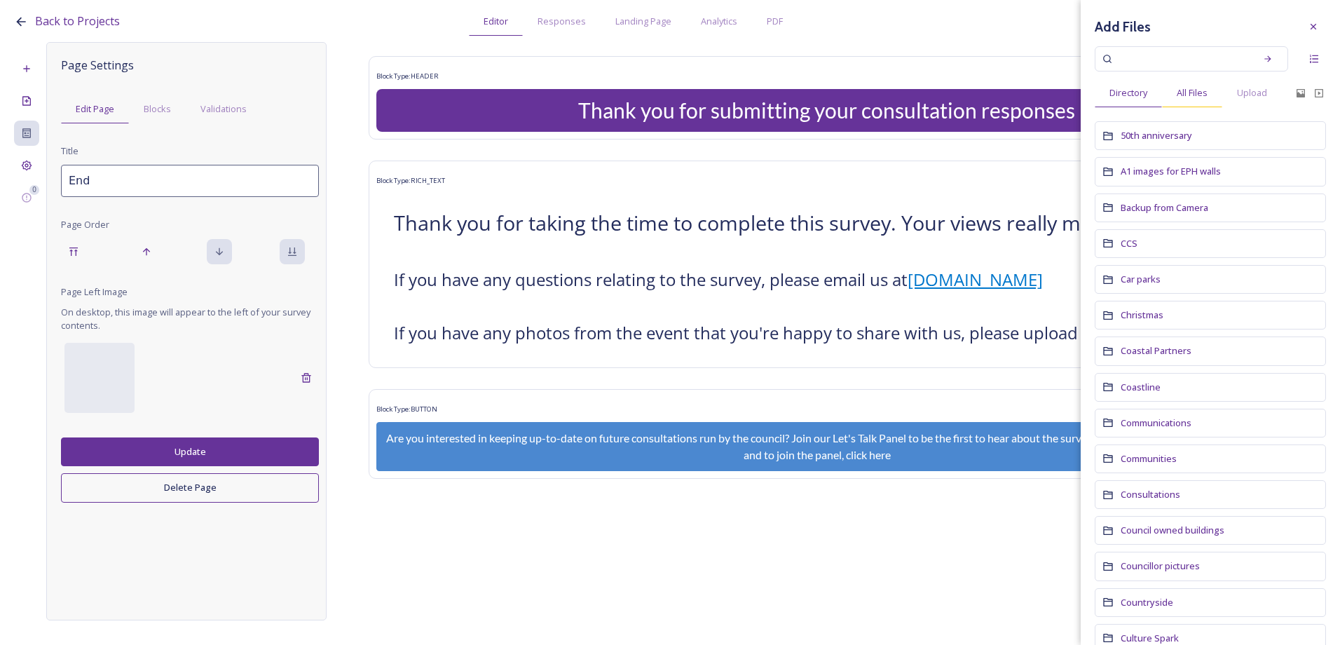
click at [1197, 102] on div "All Files" at bounding box center [1192, 92] width 60 height 29
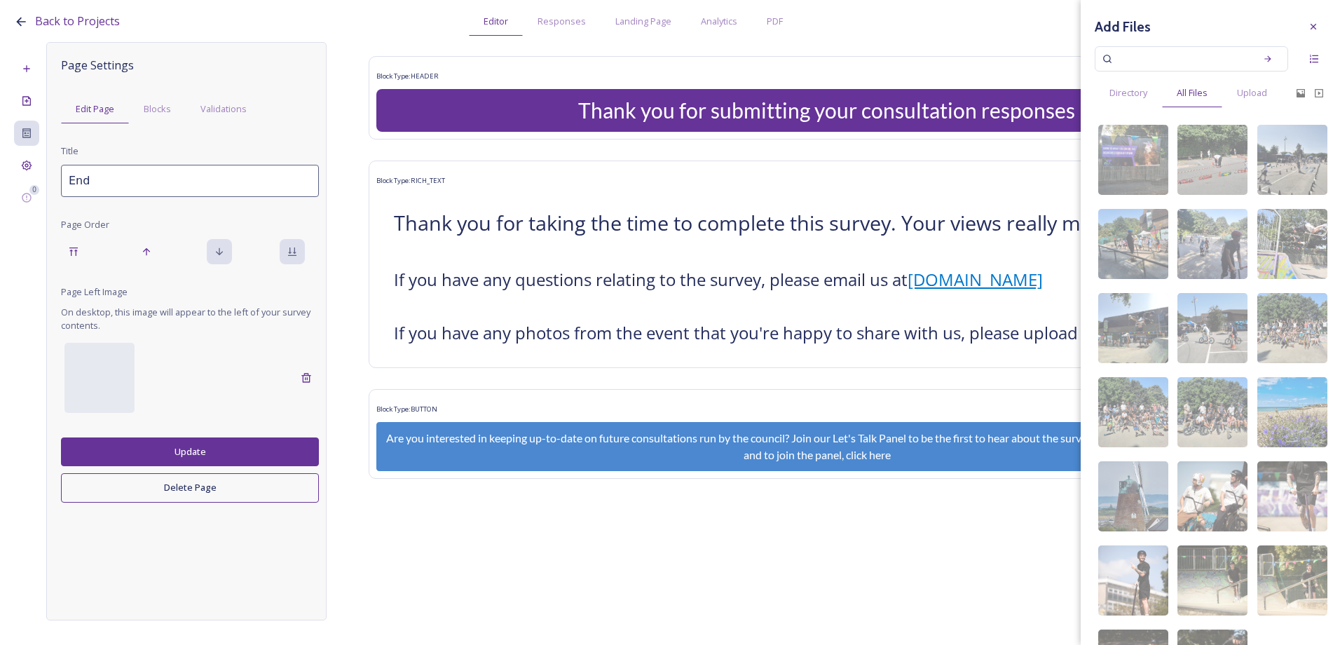
click at [1149, 53] on input at bounding box center [1182, 58] width 132 height 31
paste input "ext_1754863328.608433_allan@allanhutchings.com-060708-1669"
type input "ext_1754863328.608433_allan@allanhutchings.com-060708-1669"
click at [1263, 63] on div "Search" at bounding box center [1267, 58] width 25 height 25
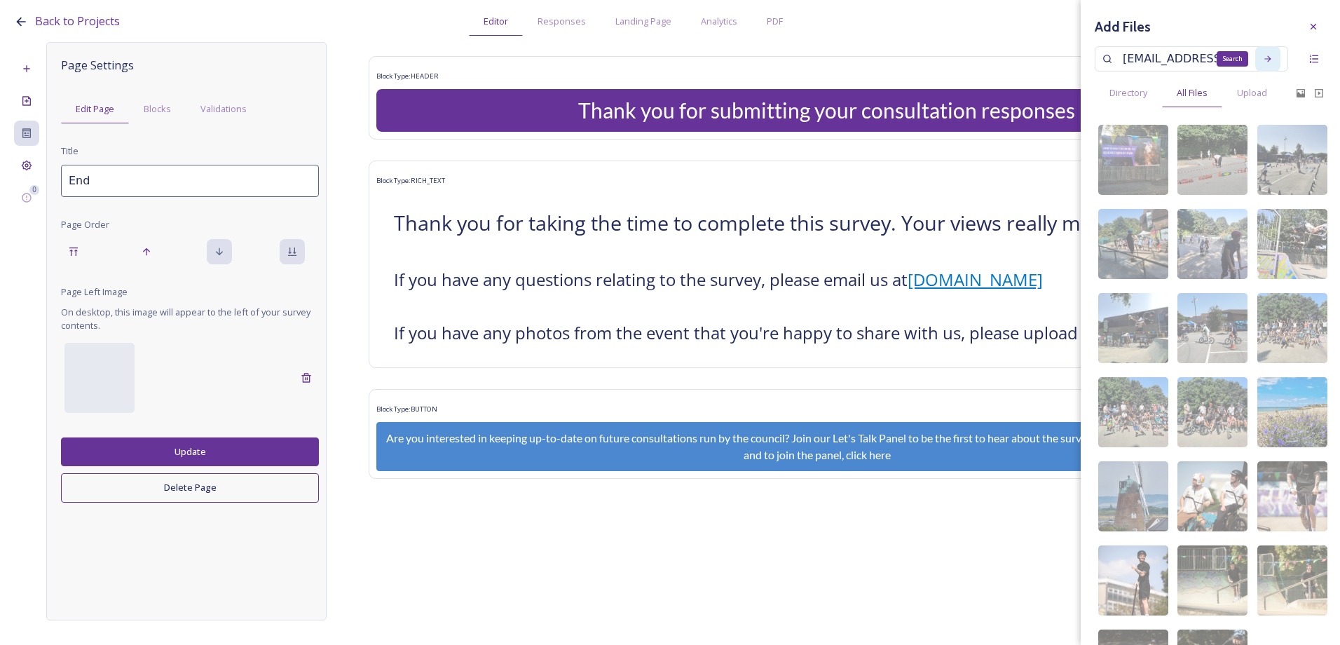
scroll to position [0, 0]
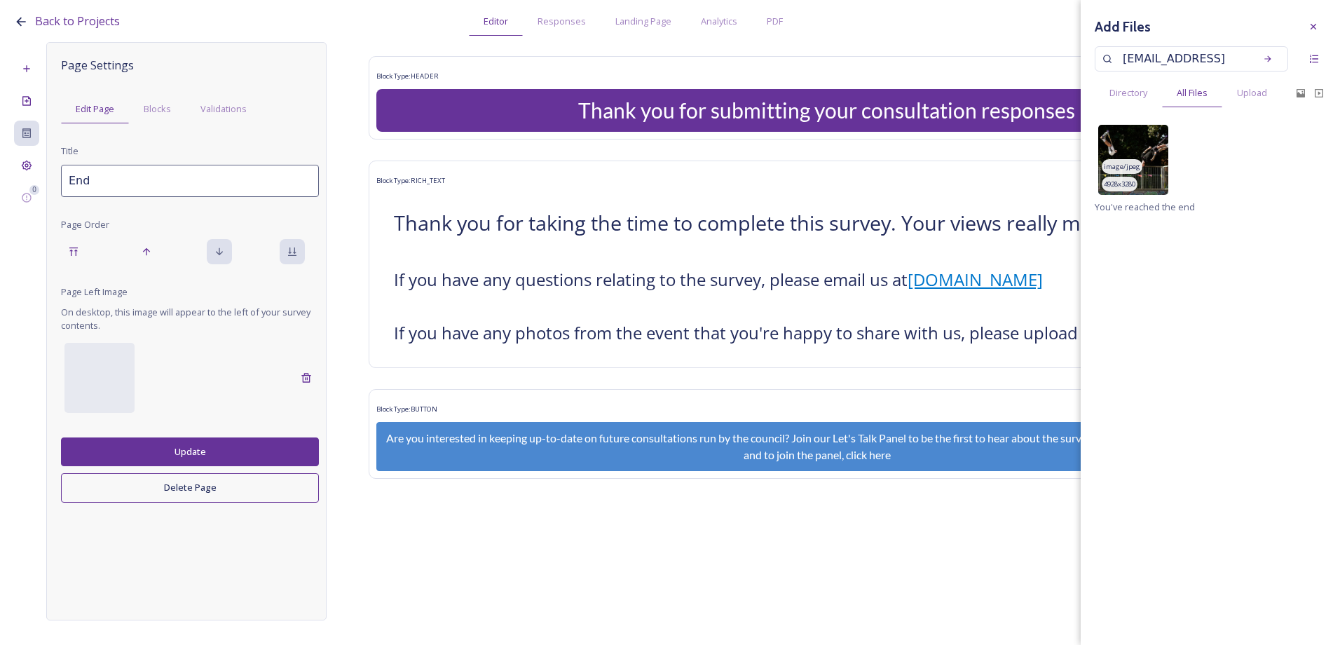
click at [1146, 153] on img at bounding box center [1133, 160] width 70 height 70
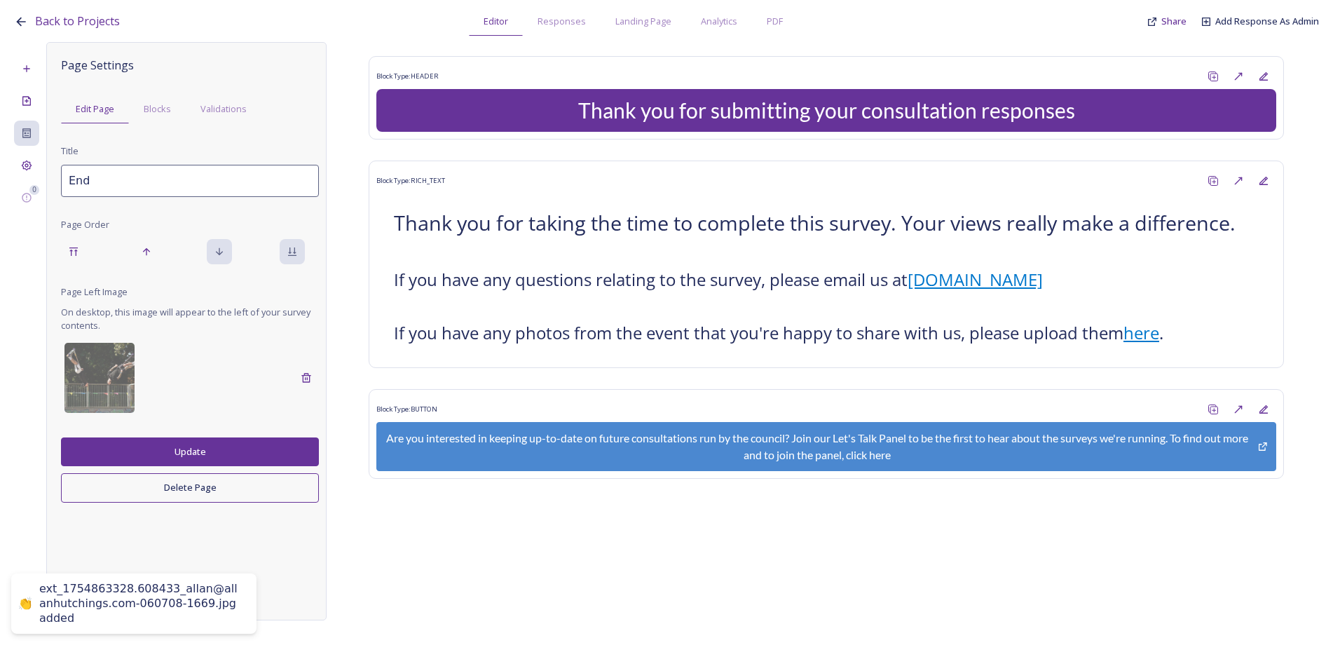
click at [134, 442] on button "Update" at bounding box center [190, 451] width 258 height 29
click at [1170, 22] on span "Share" at bounding box center [1173, 21] width 25 height 13
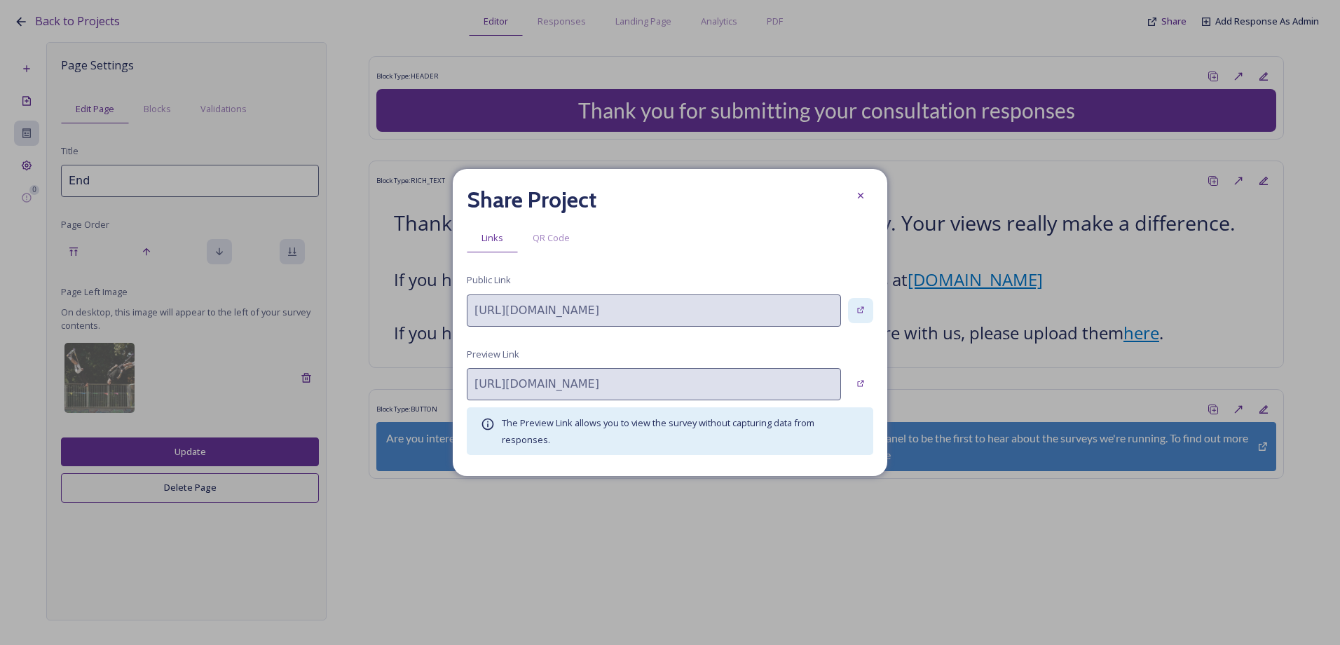
click at [855, 314] on div at bounding box center [860, 310] width 25 height 25
click at [861, 198] on icon at bounding box center [860, 195] width 11 height 11
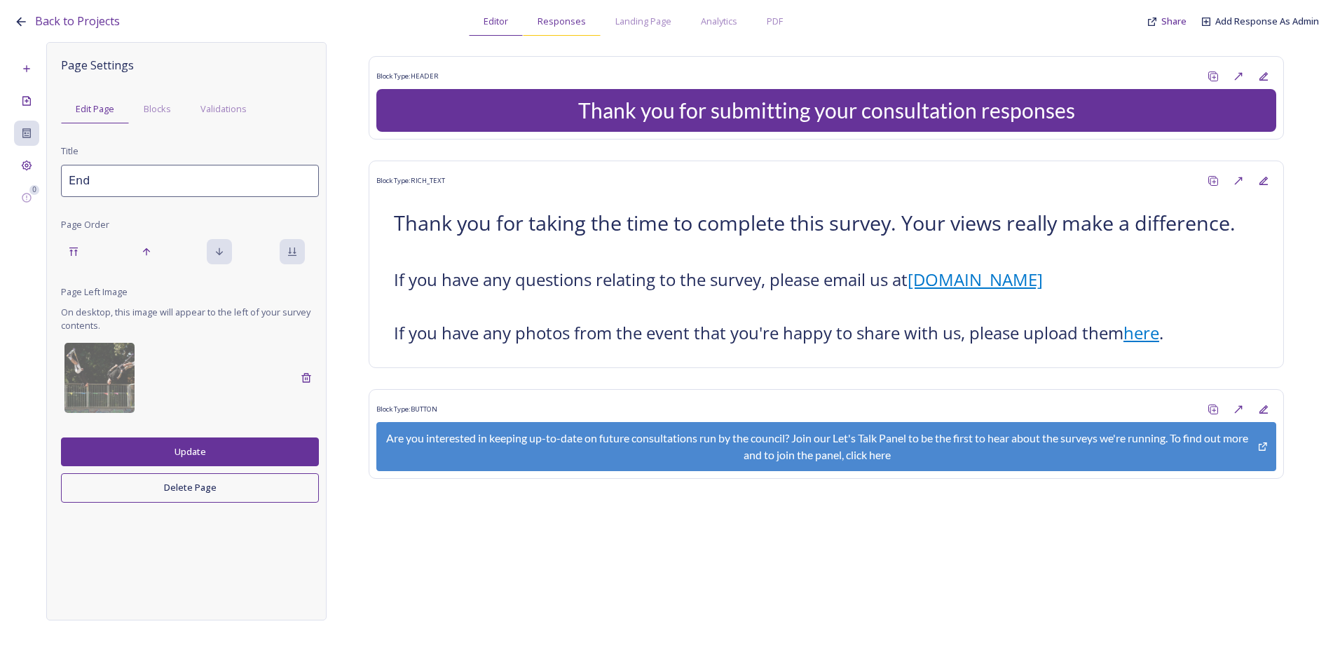
click at [591, 25] on div "Responses" at bounding box center [562, 21] width 78 height 29
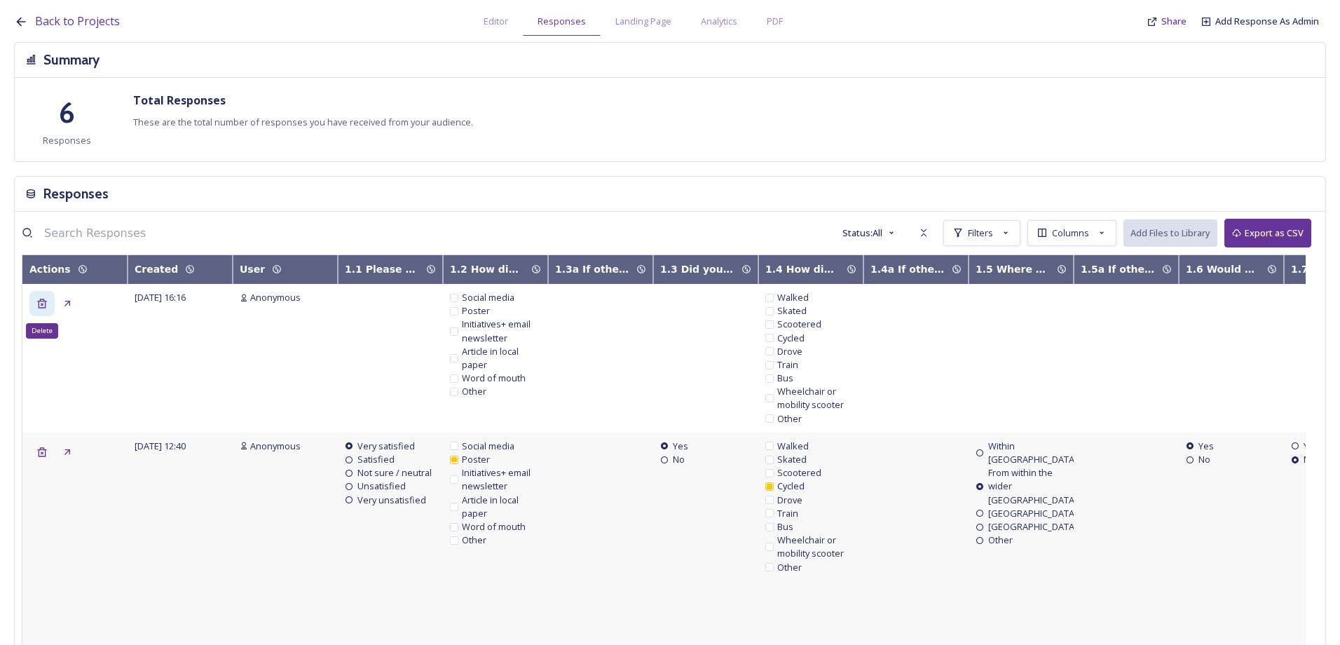
click at [40, 308] on icon at bounding box center [41, 303] width 9 height 9
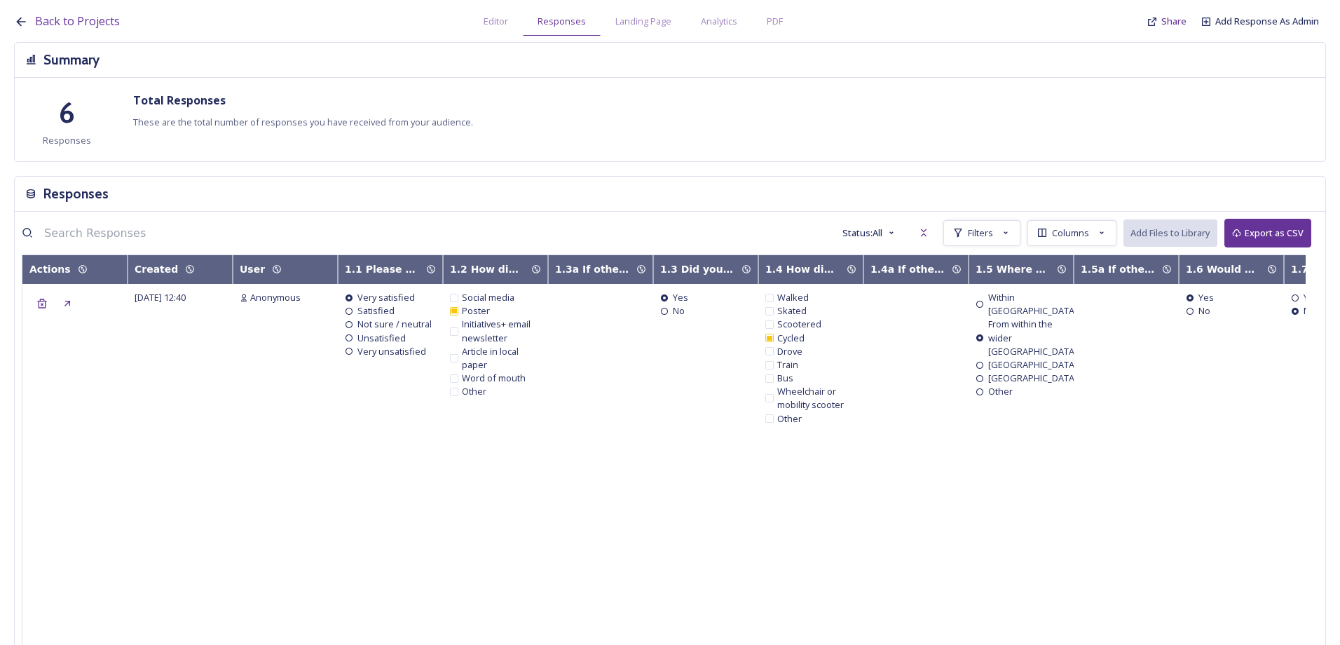
click at [93, 30] on div "Back to Projects Editor Responses Landing Page Analytics PDF Share Add Response…" at bounding box center [673, 18] width 1319 height 36
click at [96, 24] on span "Back to Projects" at bounding box center [77, 20] width 85 height 15
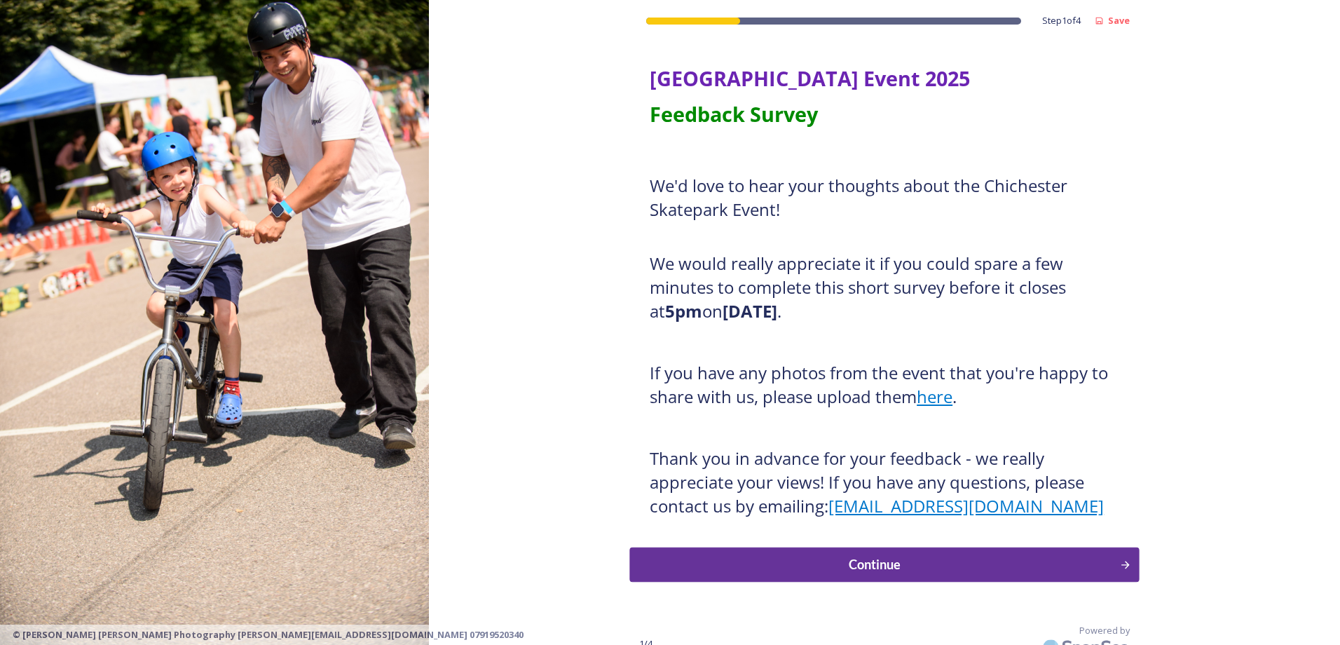
click at [850, 568] on div "Continue" at bounding box center [875, 564] width 474 height 19
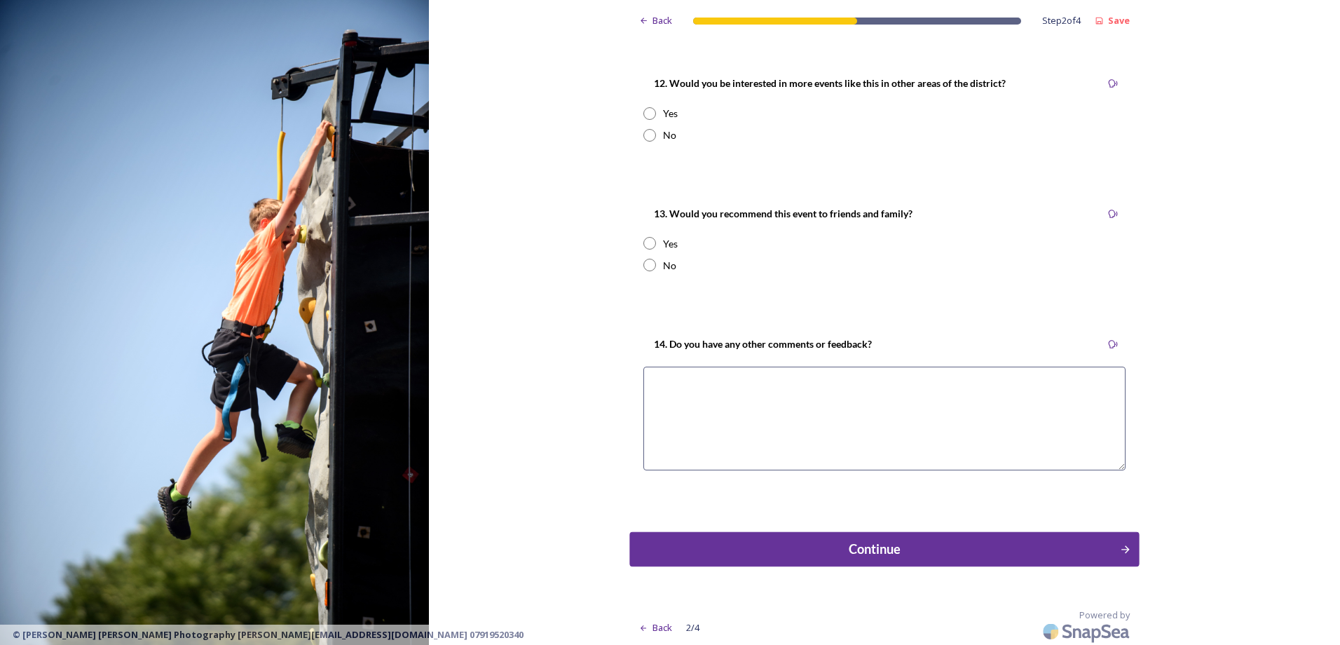
scroll to position [1516, 0]
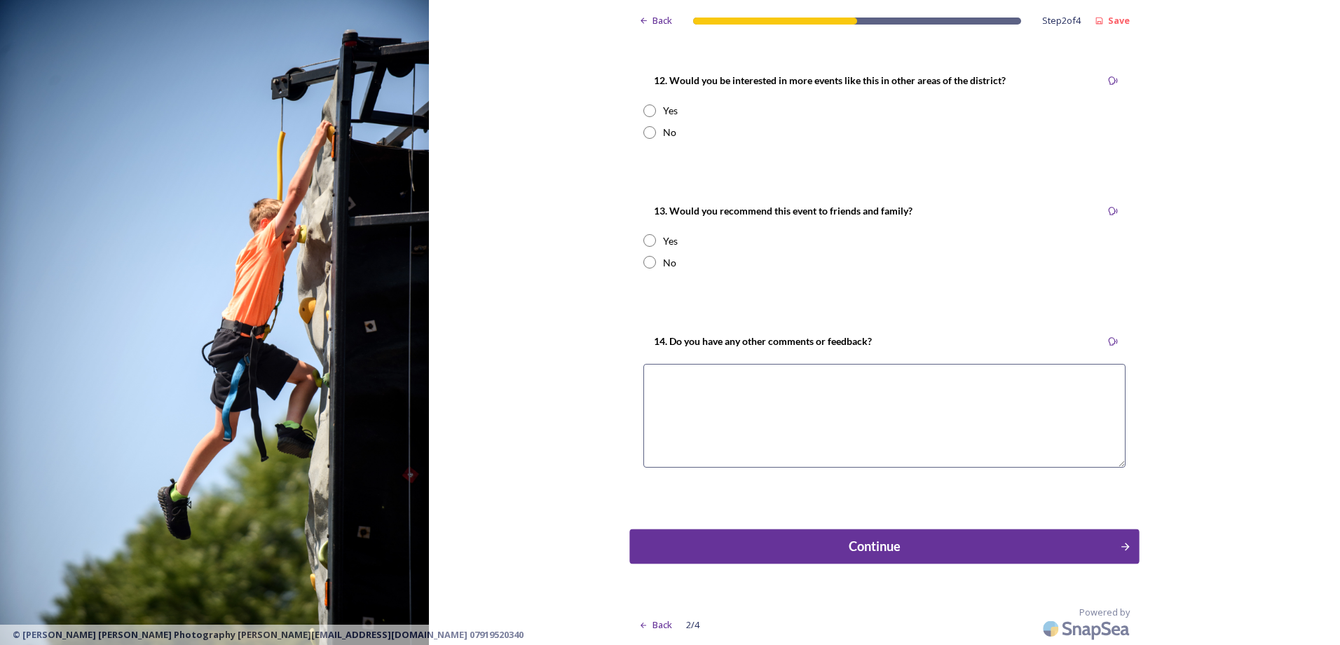
click at [748, 542] on div "Continue" at bounding box center [875, 546] width 474 height 19
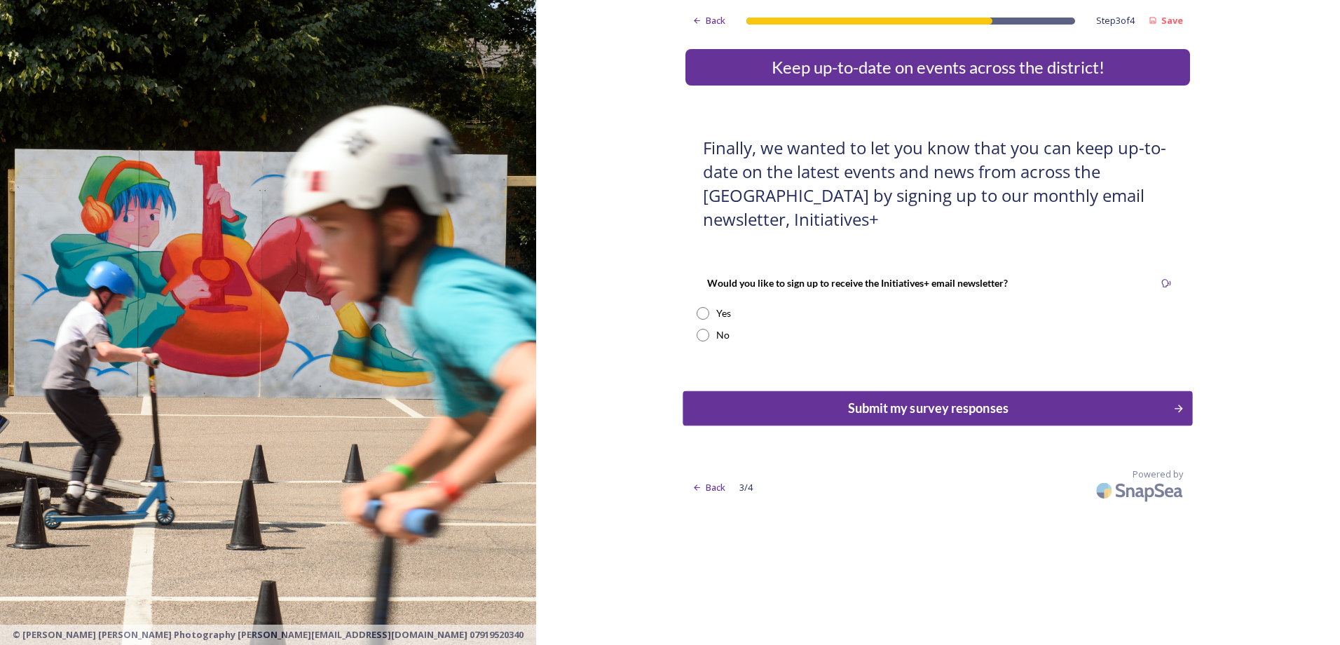
click at [987, 413] on div "Submit my survey responses" at bounding box center [928, 408] width 474 height 19
